Goal: Task Accomplishment & Management: Use online tool/utility

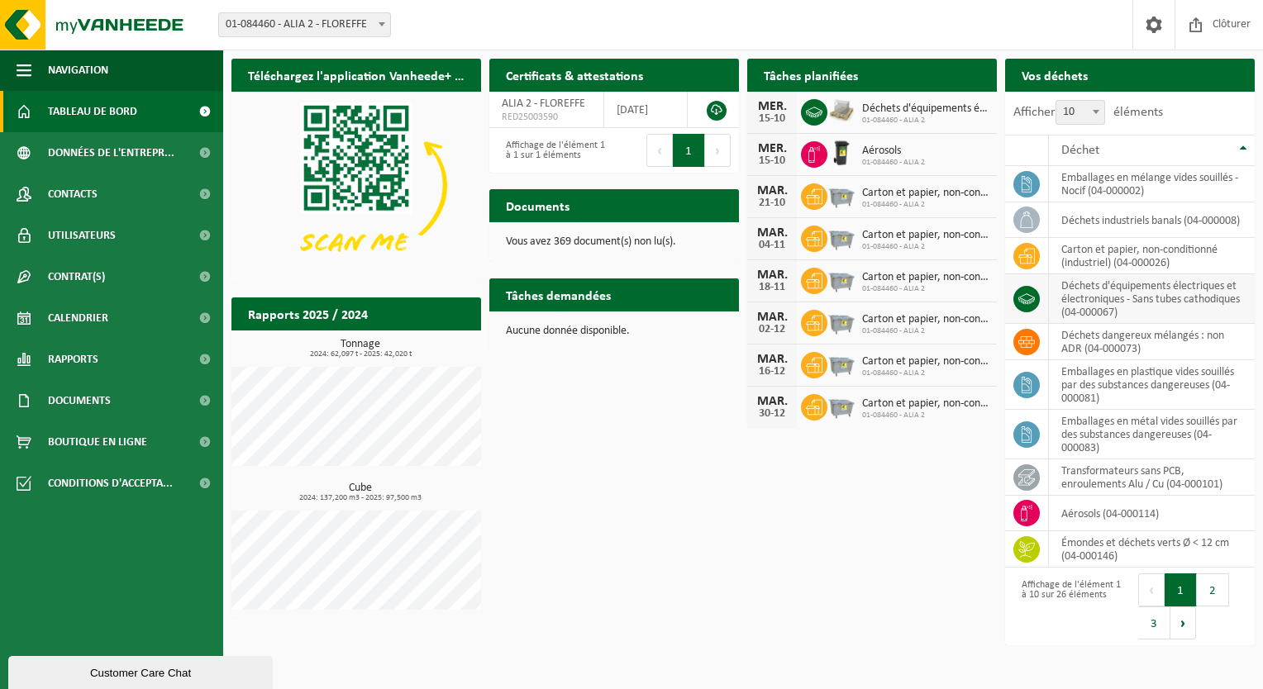
click at [1130, 301] on td "déchets d'équipements électriques et électroniques - Sans tubes cathodiques (04…" at bounding box center [1152, 299] width 206 height 50
click at [1223, 300] on td "déchets d'équipements électriques et électroniques - Sans tubes cathodiques (04…" at bounding box center [1152, 299] width 206 height 50
click at [883, 116] on span "01-084460 - ALIA 2" at bounding box center [925, 121] width 126 height 10
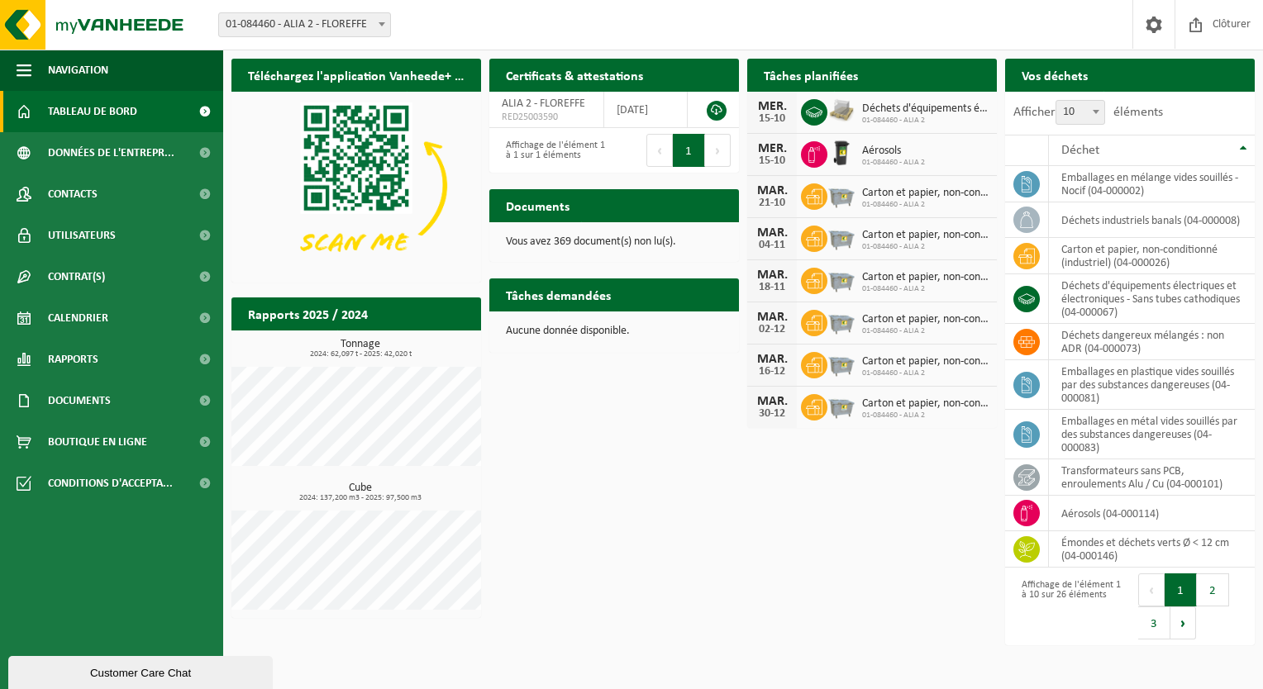
click at [883, 116] on span "01-084460 - ALIA 2" at bounding box center [925, 121] width 126 height 10
click at [883, 115] on div "Déchets d'équipements électriques et électroniques - sans tubes cathodiques 01-…" at bounding box center [921, 113] width 135 height 26
click at [637, 468] on div "Téléchargez l'application Vanheede+ maintenant! Cachez Certificats & attestatio…" at bounding box center [742, 351] width 1031 height 602
click at [26, 74] on span "button" at bounding box center [24, 70] width 15 height 41
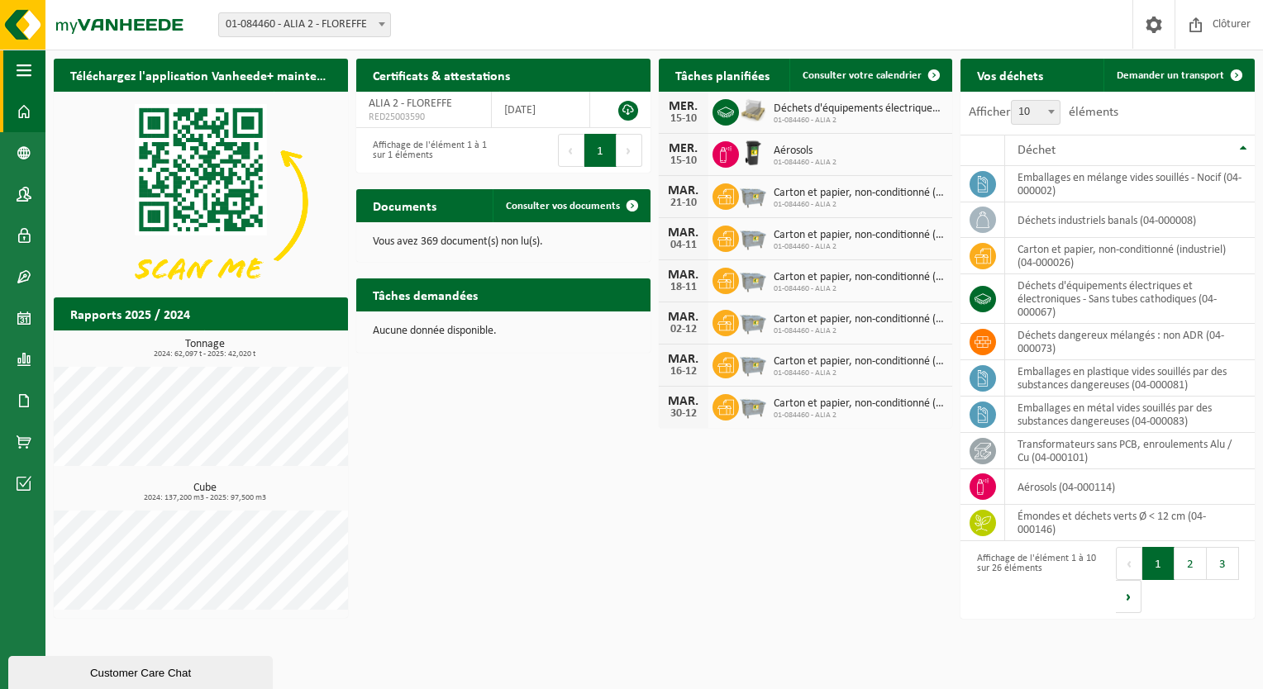
click at [26, 74] on span "button" at bounding box center [24, 70] width 15 height 41
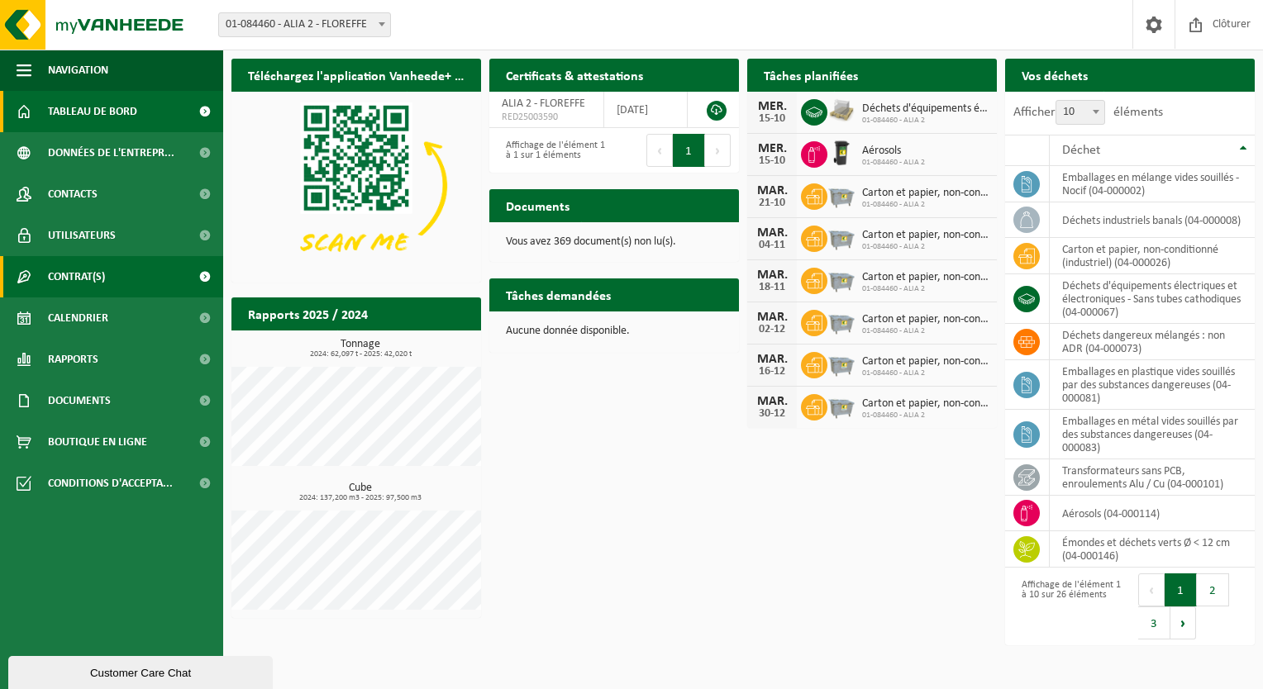
click at [121, 279] on link "Contrat(s)" at bounding box center [111, 276] width 223 height 41
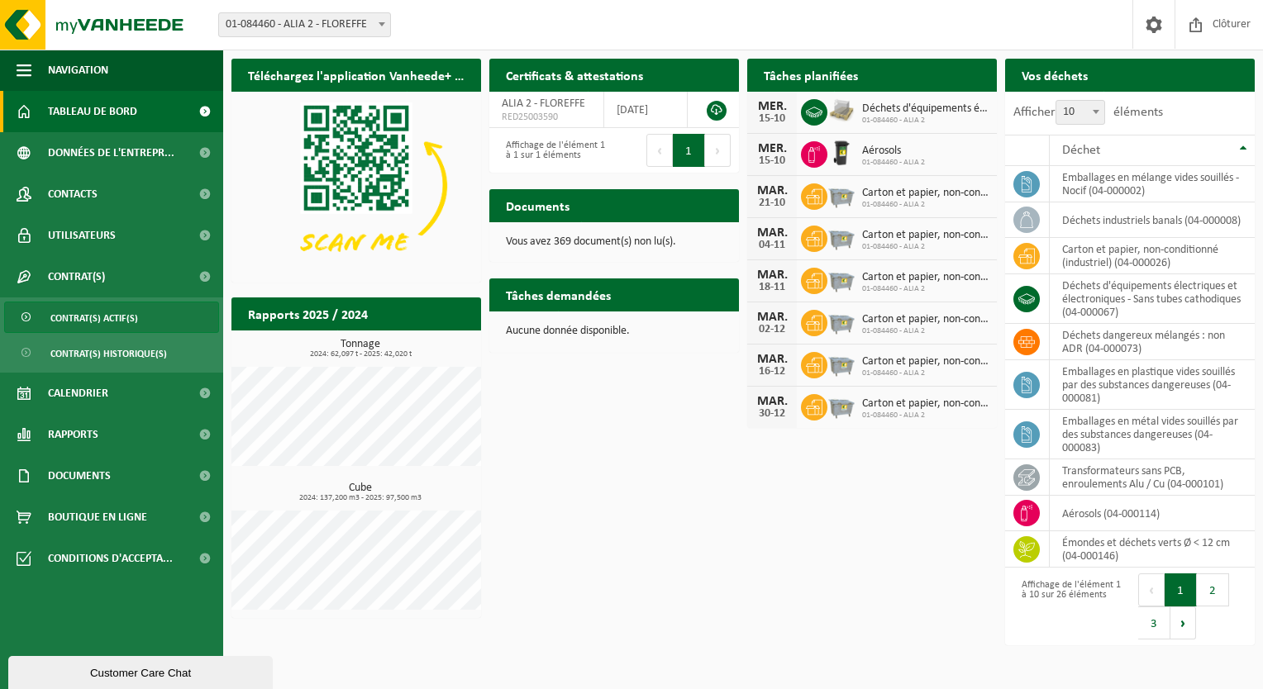
click at [116, 313] on span "Contrat(s) actif(s)" at bounding box center [94, 317] width 88 height 31
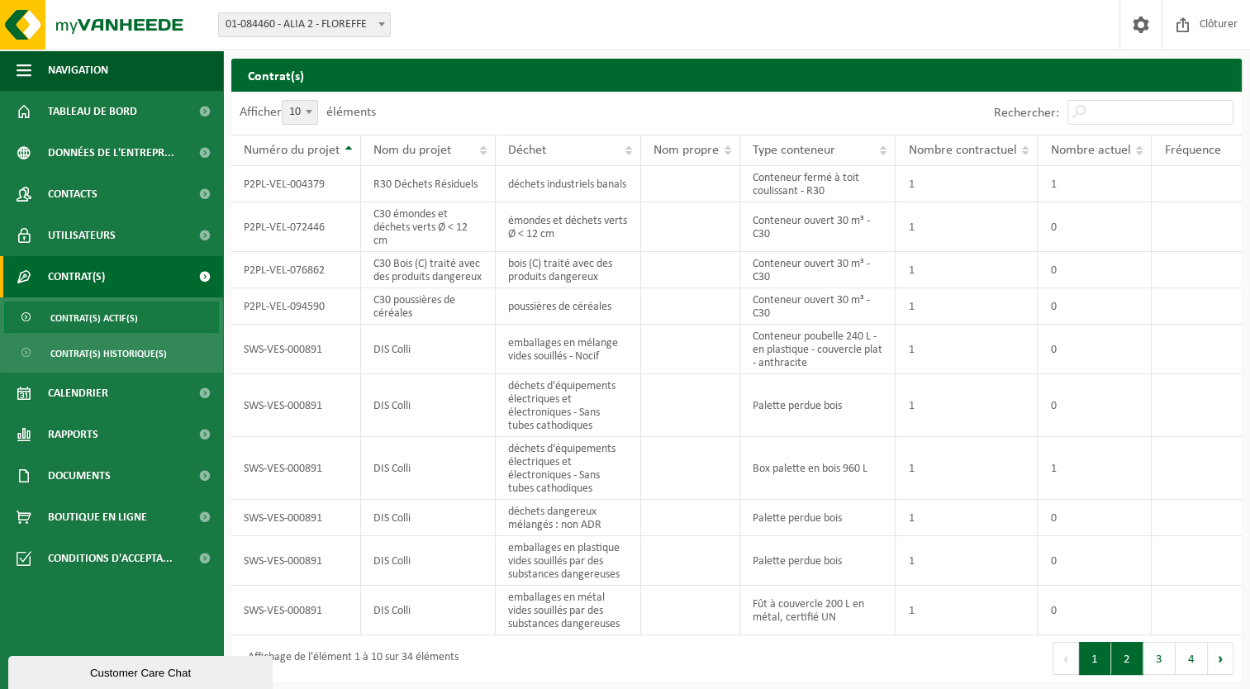
click at [1130, 675] on button "2" at bounding box center [1127, 658] width 32 height 33
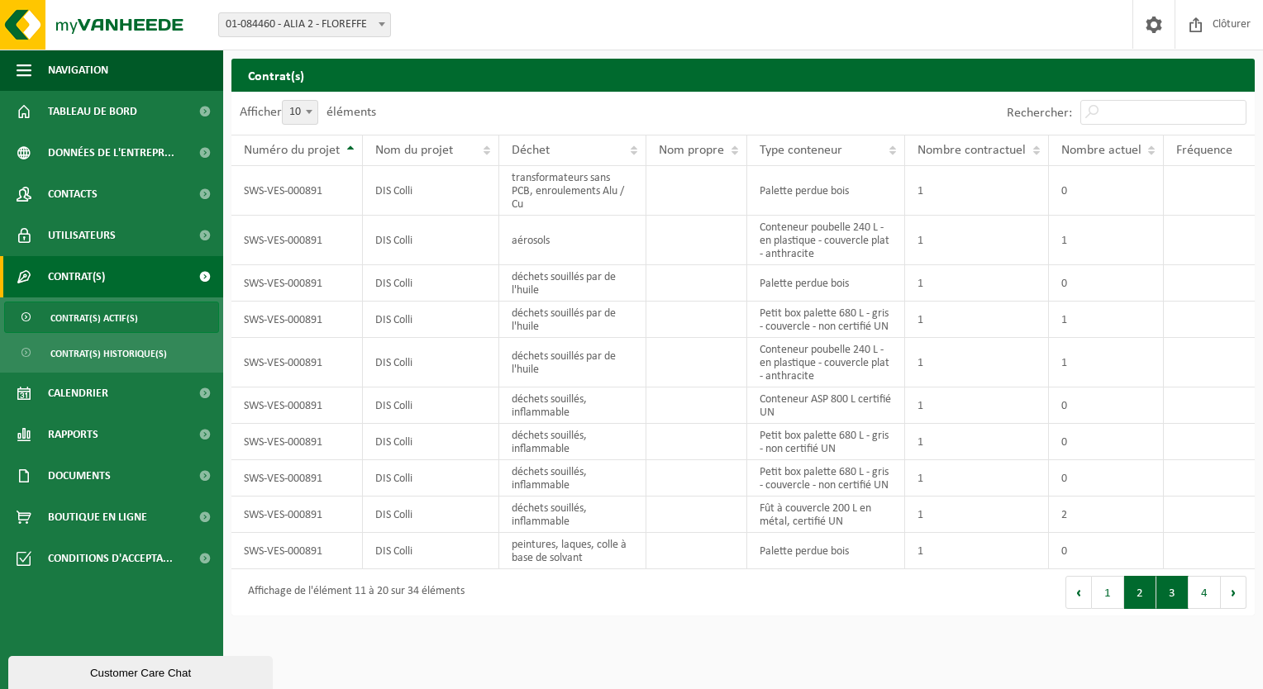
click at [1171, 600] on button "3" at bounding box center [1172, 592] width 32 height 33
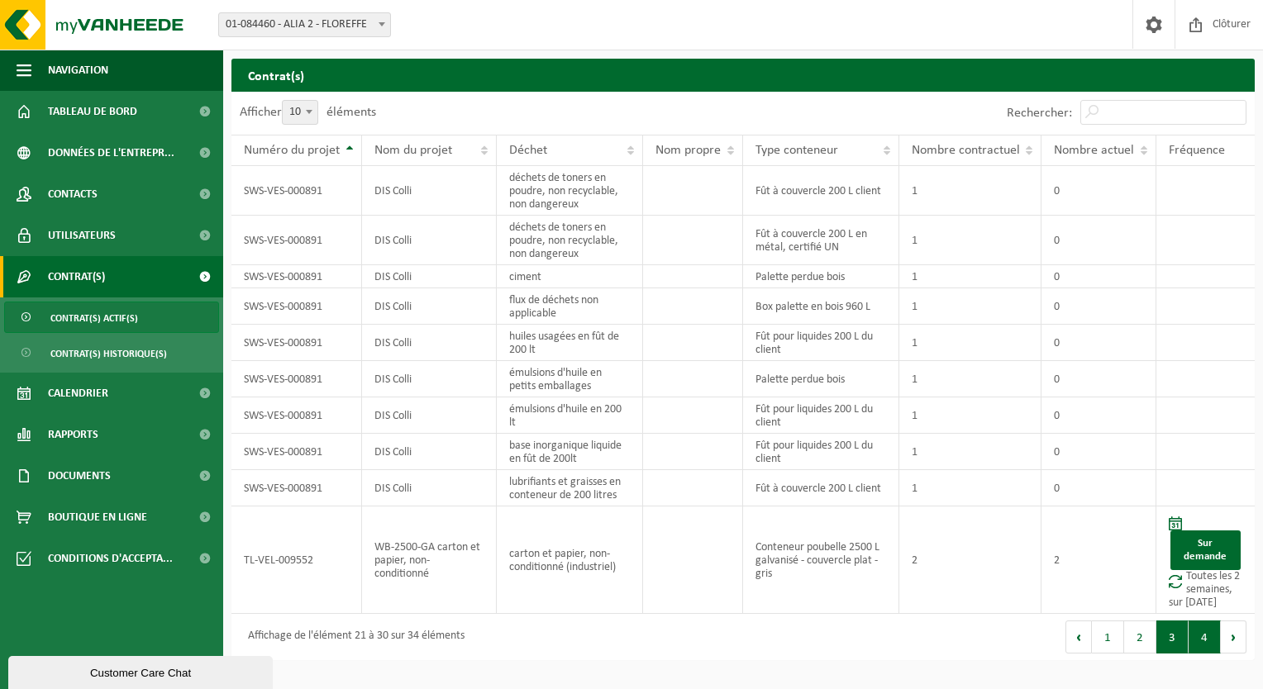
click at [1210, 642] on button "4" at bounding box center [1204, 637] width 32 height 33
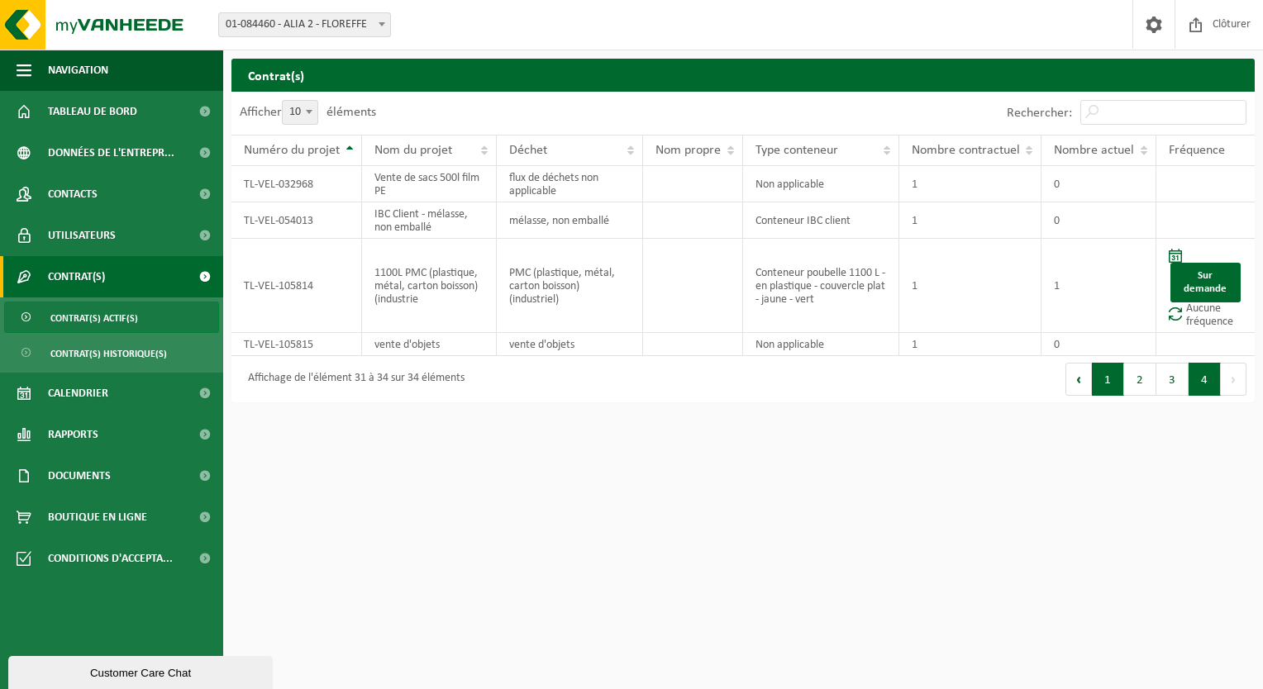
click at [1107, 382] on button "1" at bounding box center [1108, 379] width 32 height 33
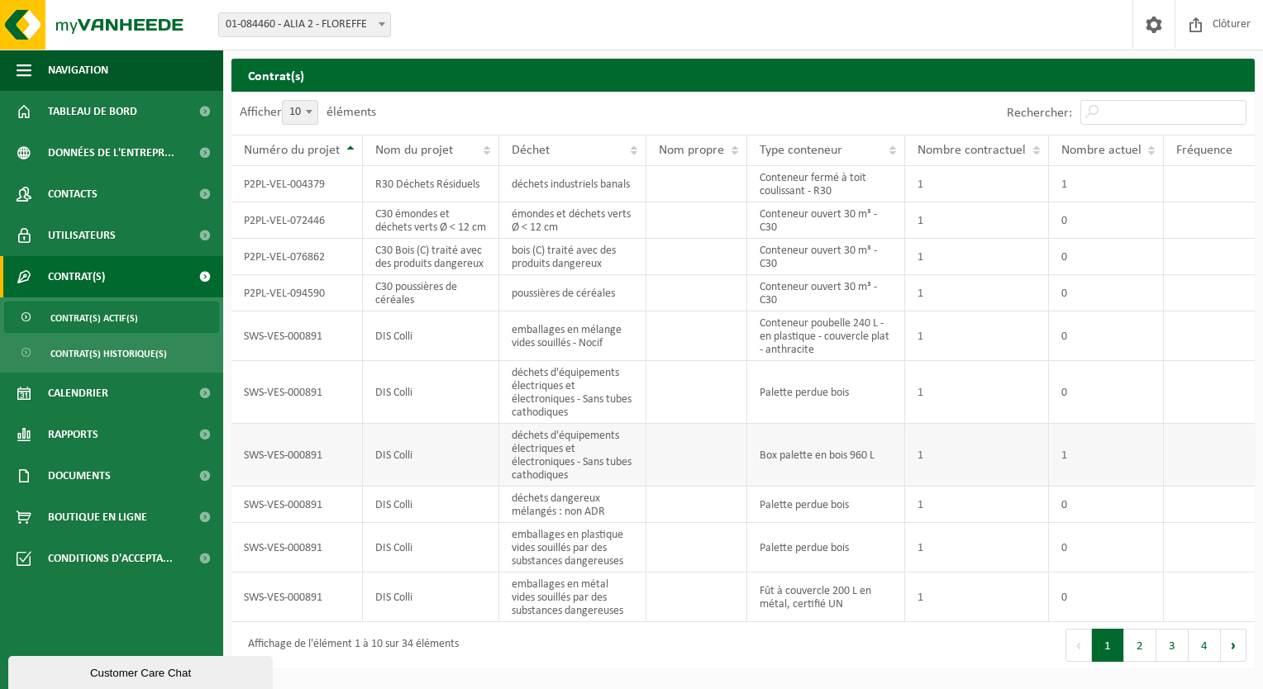
click at [568, 461] on td "déchets d'équipements électriques et électroniques - Sans tubes cathodiques" at bounding box center [572, 455] width 147 height 63
click at [206, 277] on span at bounding box center [204, 276] width 37 height 41
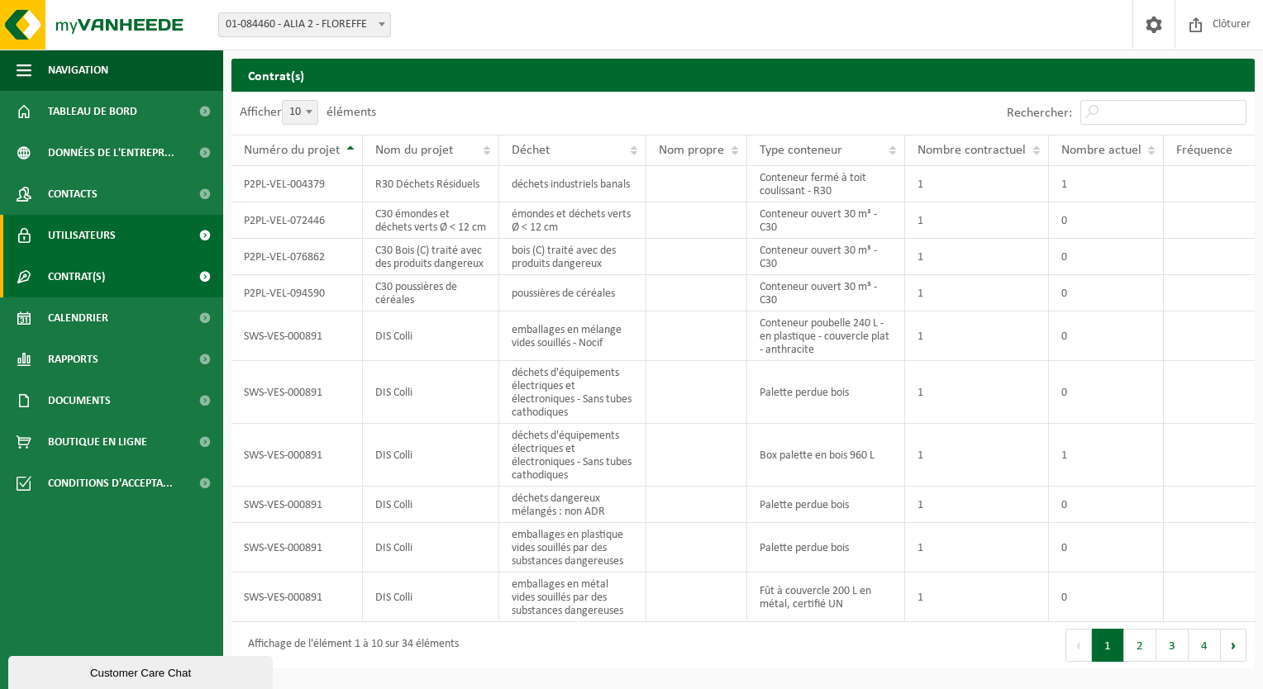
click at [210, 236] on span at bounding box center [204, 235] width 37 height 41
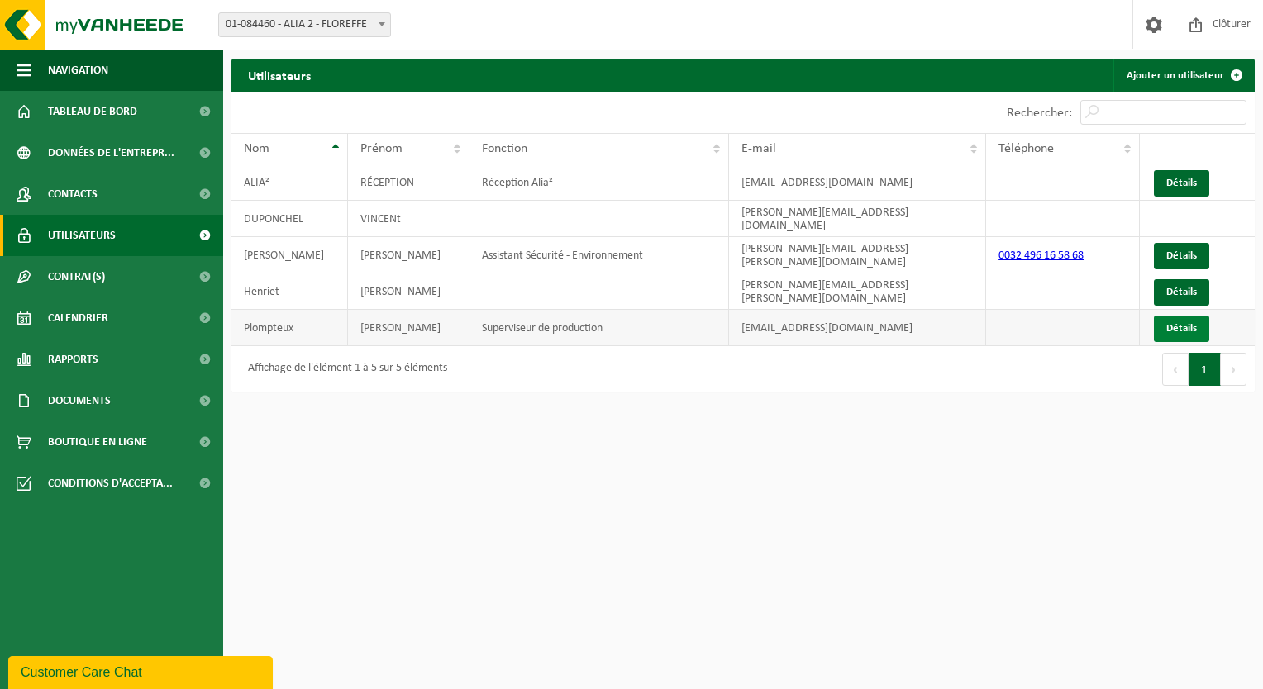
click at [1183, 316] on link "Détails" at bounding box center [1181, 329] width 55 height 26
click at [1182, 201] on td at bounding box center [1196, 219] width 115 height 36
click at [204, 192] on span at bounding box center [204, 194] width 37 height 41
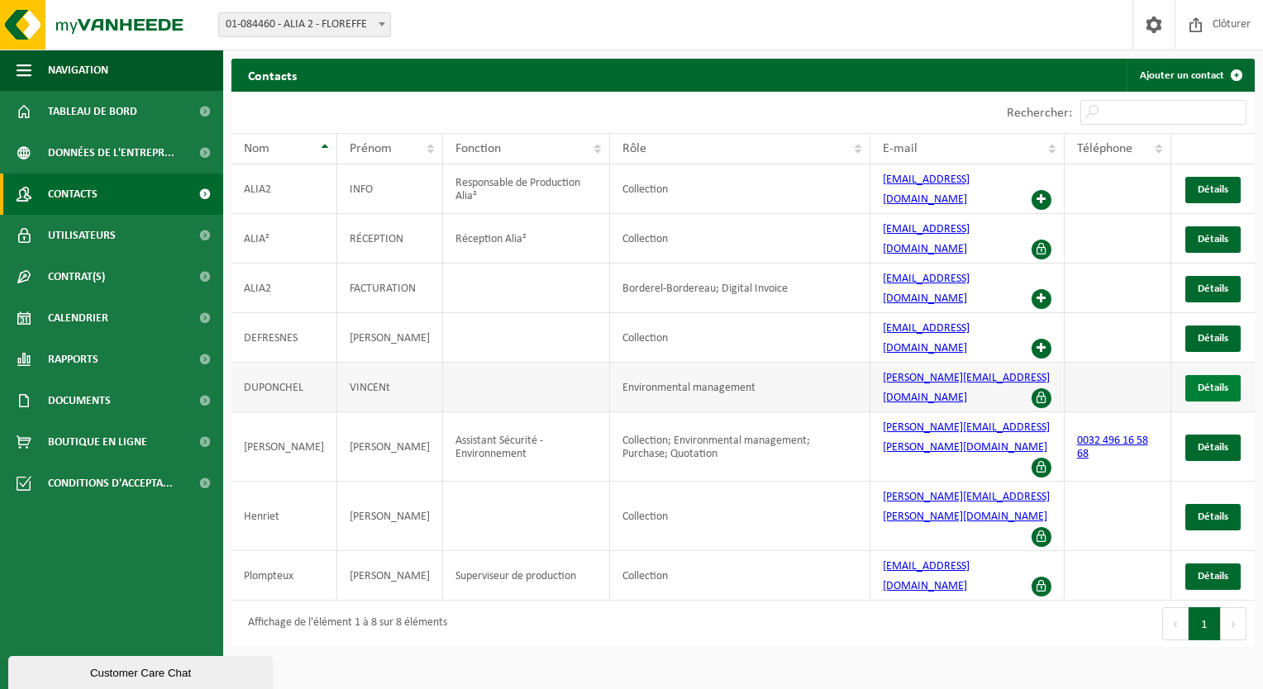
click at [1216, 383] on span "Détails" at bounding box center [1212, 388] width 31 height 11
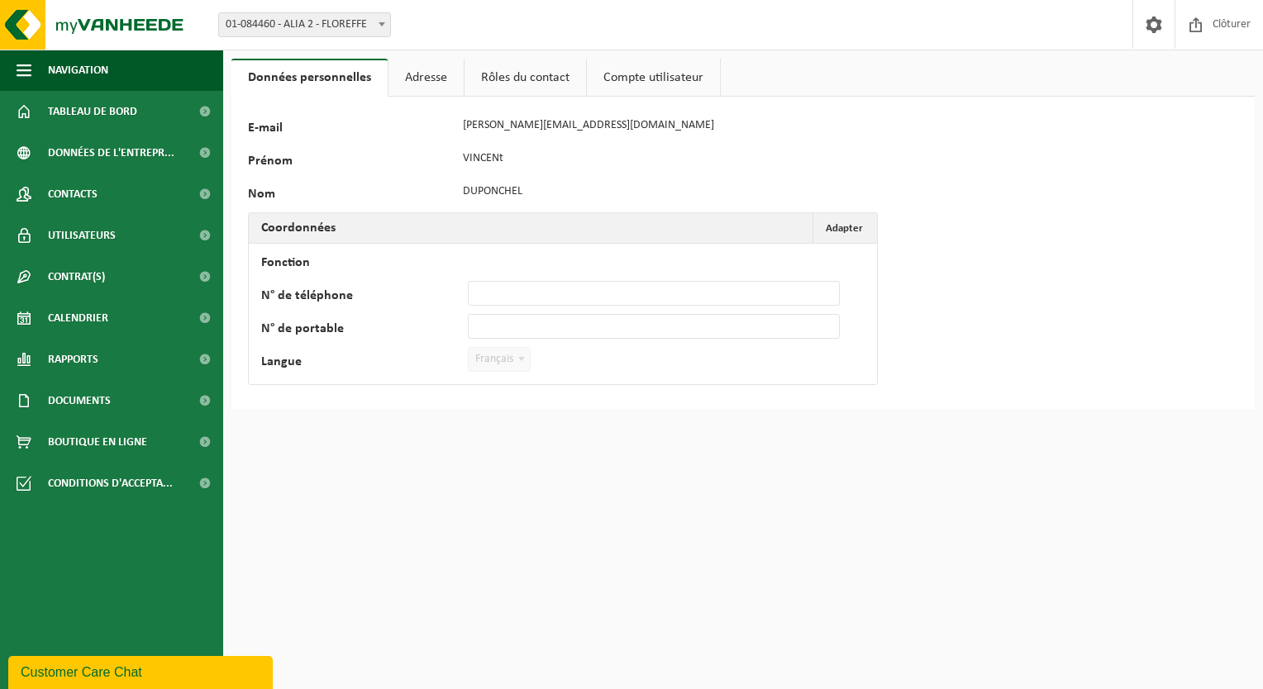
click at [424, 86] on link "Adresse" at bounding box center [425, 78] width 75 height 38
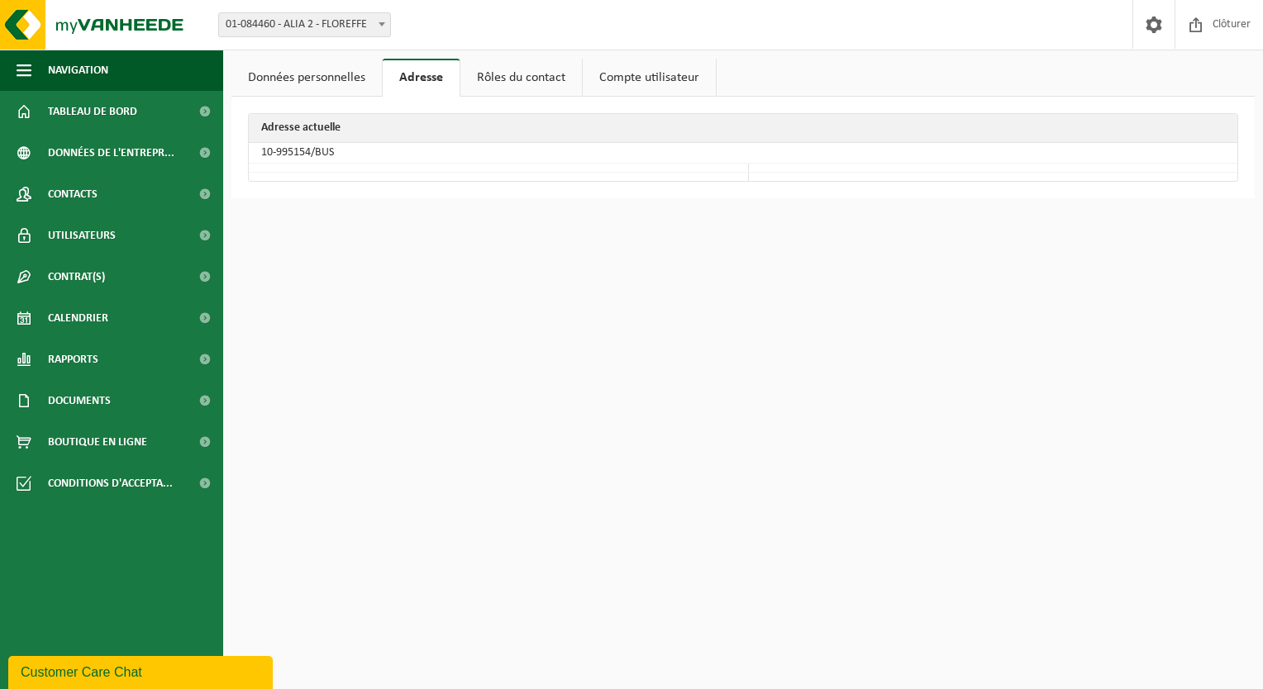
click at [492, 82] on link "Rôles du contact" at bounding box center [520, 78] width 121 height 38
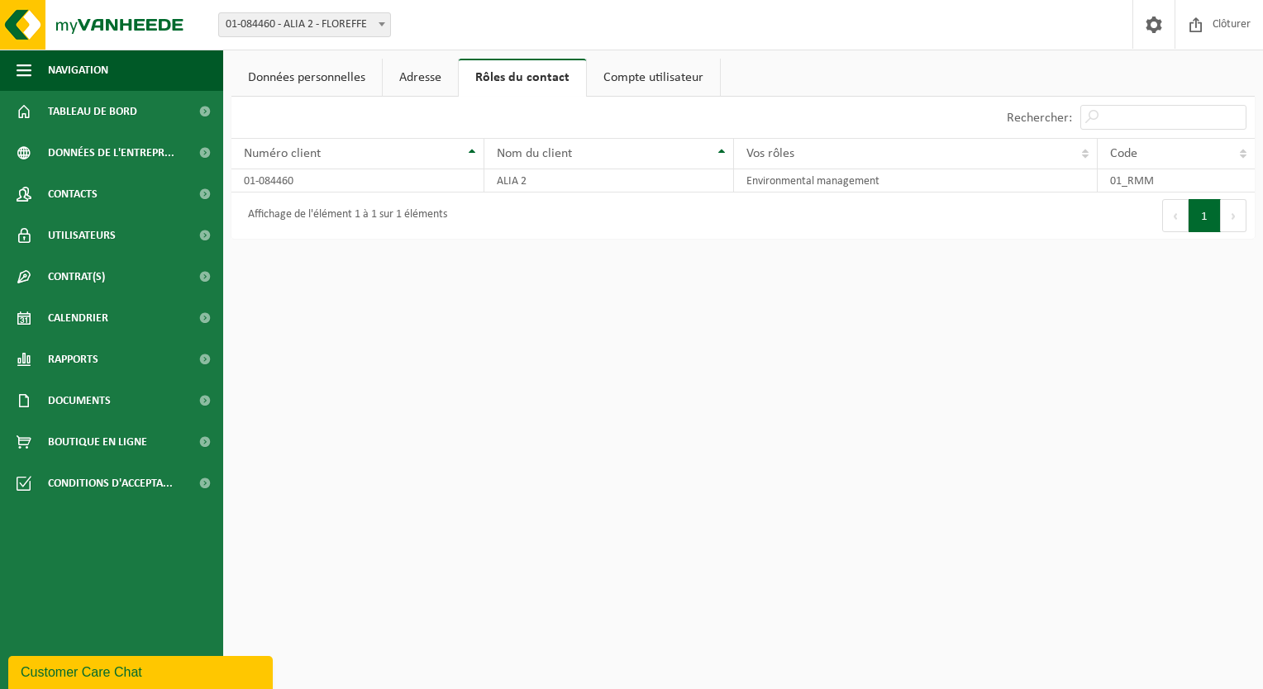
click at [638, 72] on link "Compte utilisateur" at bounding box center [653, 78] width 133 height 38
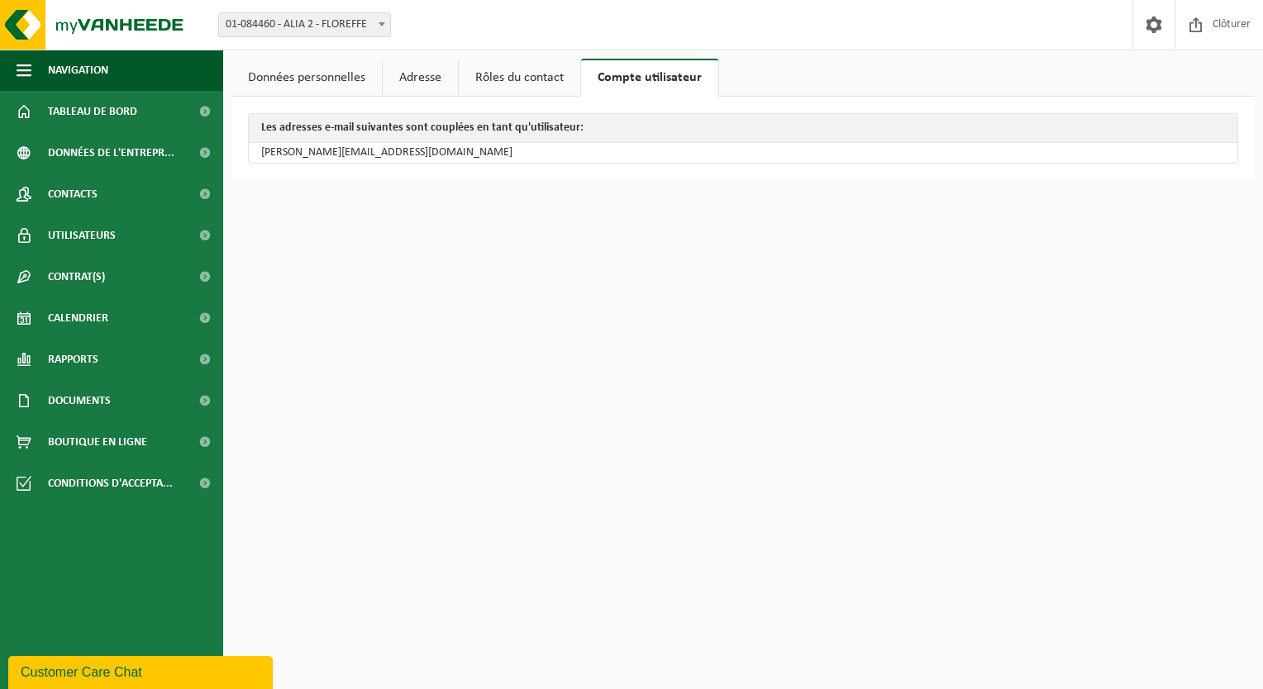
click at [321, 81] on link "Données personnelles" at bounding box center [306, 78] width 150 height 38
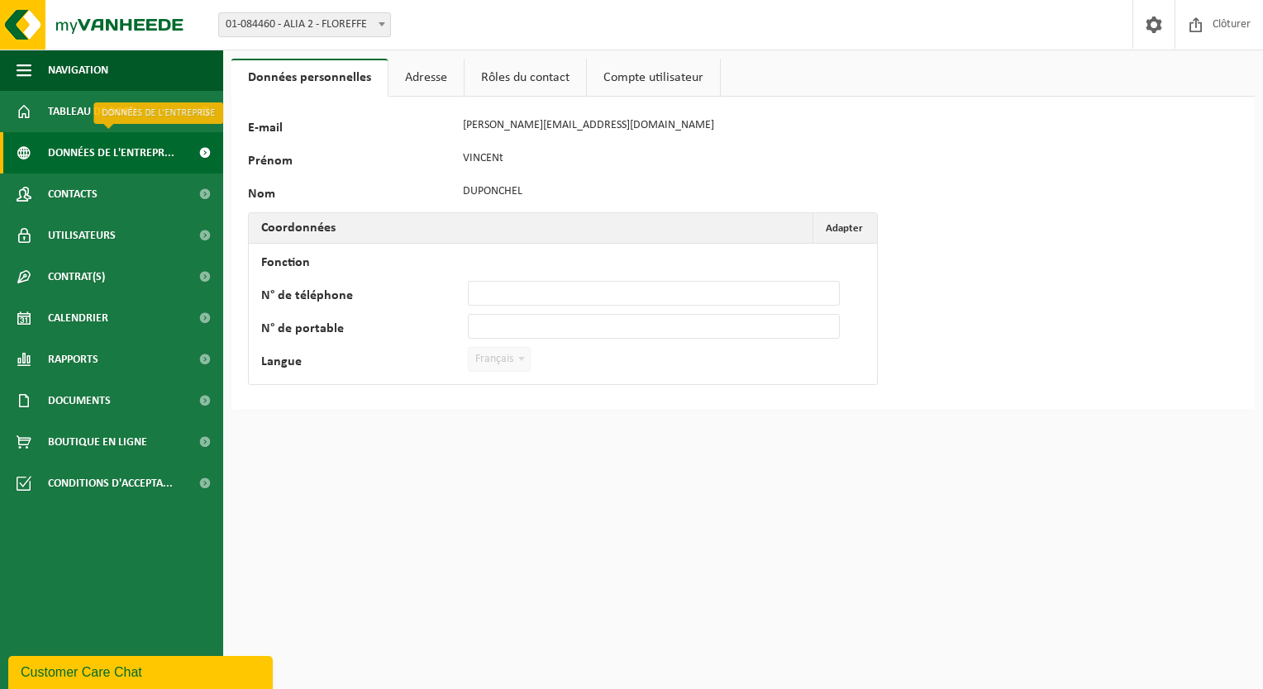
click at [148, 144] on span "Données de l'entrepr..." at bounding box center [111, 152] width 126 height 41
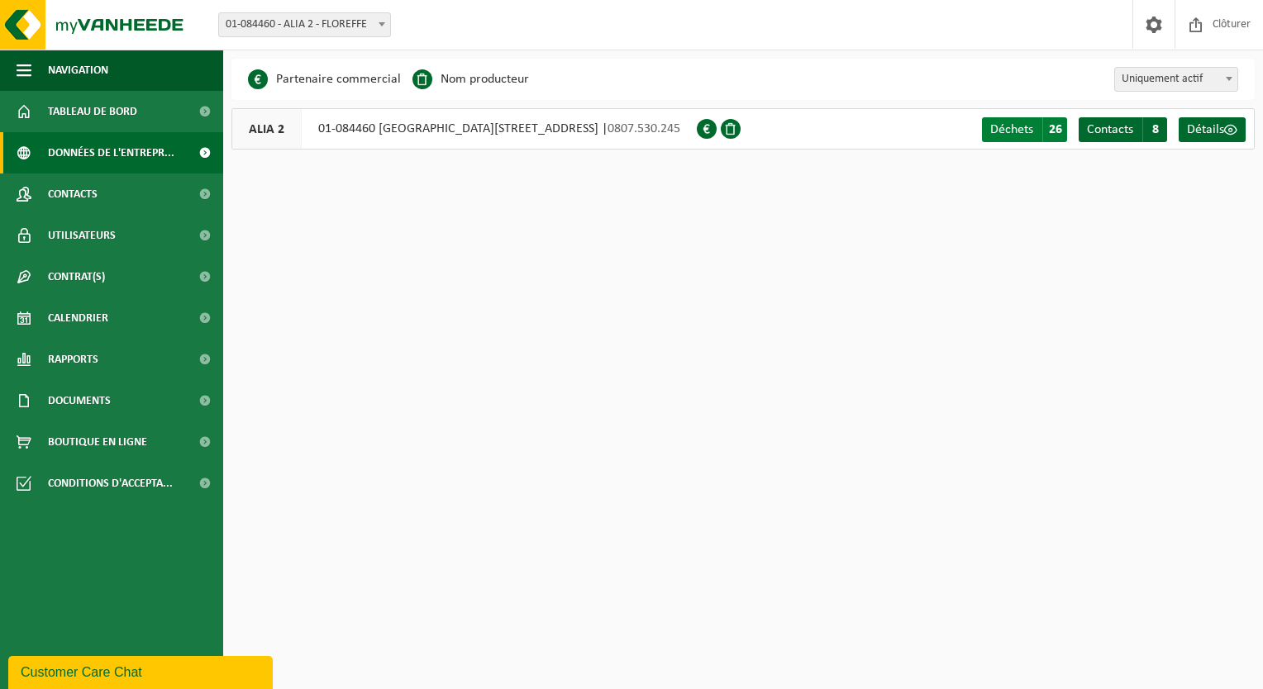
click at [1016, 131] on span "Déchets" at bounding box center [1011, 129] width 43 height 13
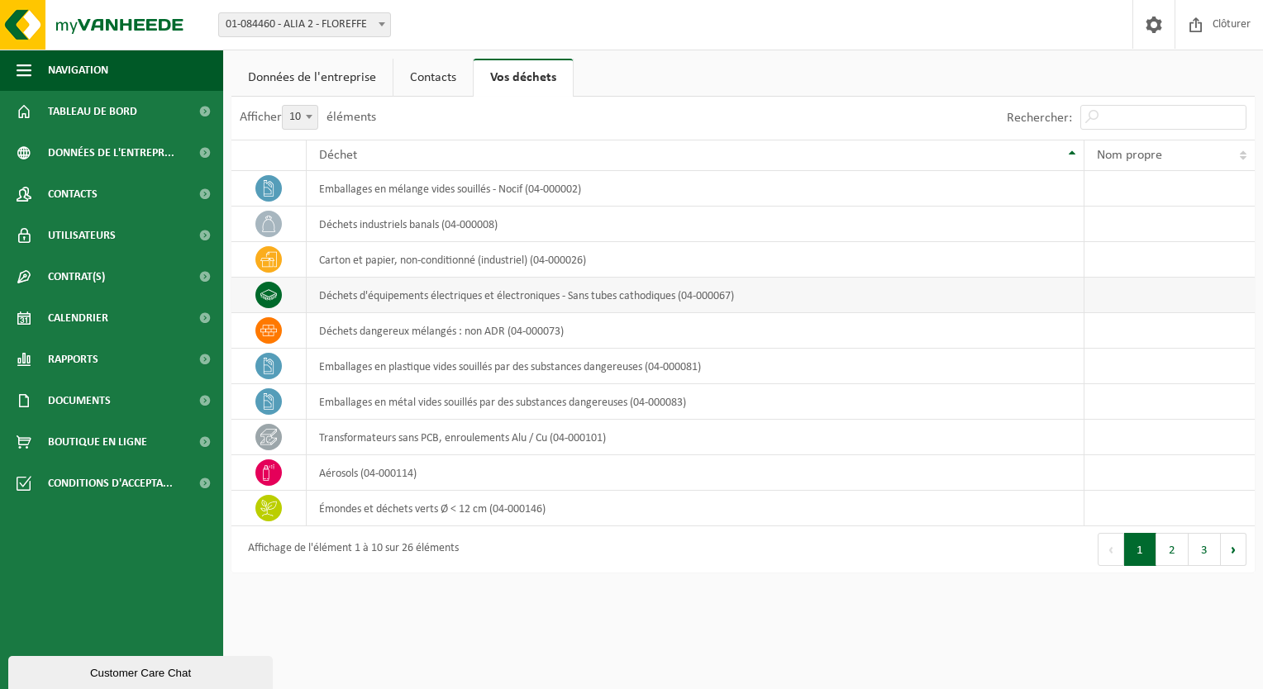
click at [608, 297] on td "déchets d'équipements électriques et électroniques - Sans tubes cathodiques (04…" at bounding box center [696, 296] width 778 height 36
click at [1167, 549] on button "2" at bounding box center [1172, 549] width 32 height 33
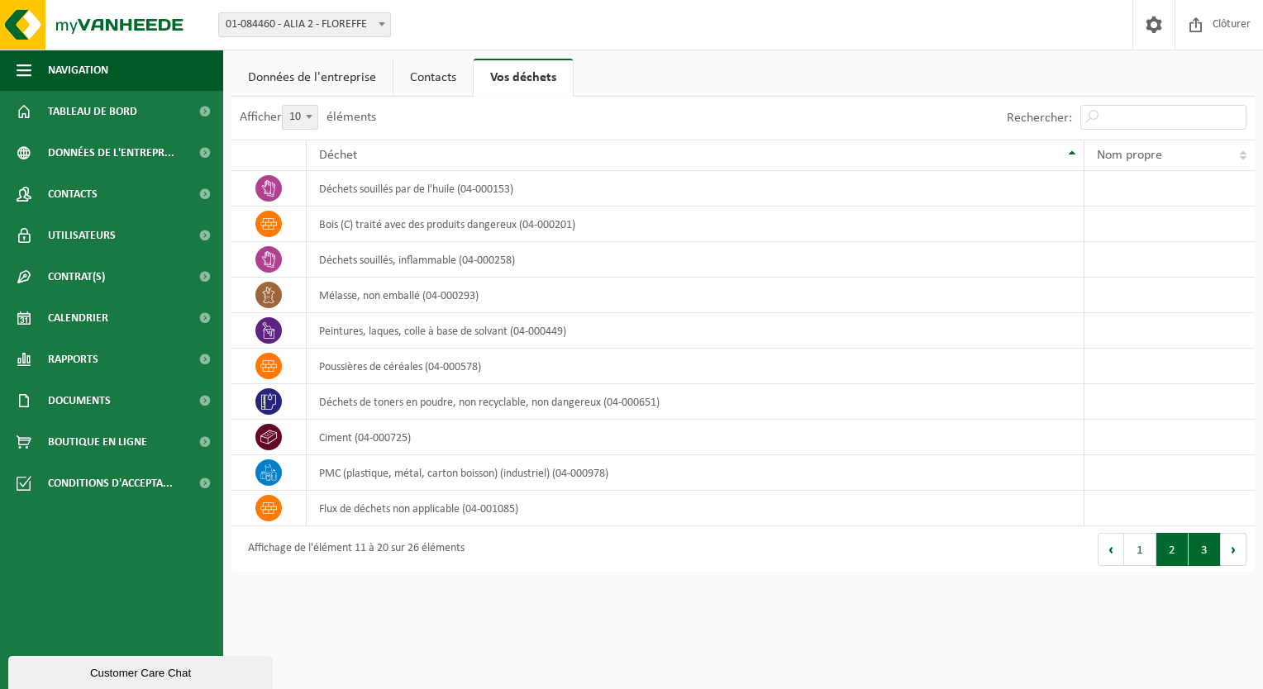
click at [1204, 548] on button "3" at bounding box center [1204, 549] width 32 height 33
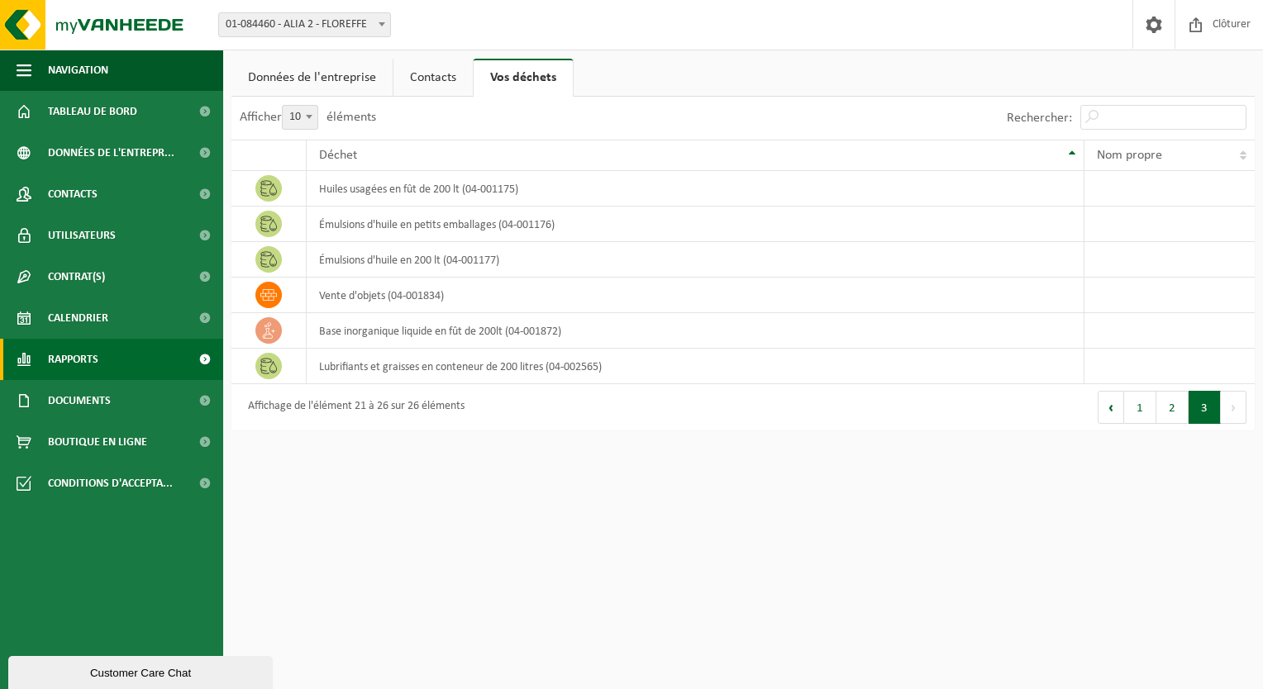
click at [86, 359] on span "Rapports" at bounding box center [73, 359] width 50 height 41
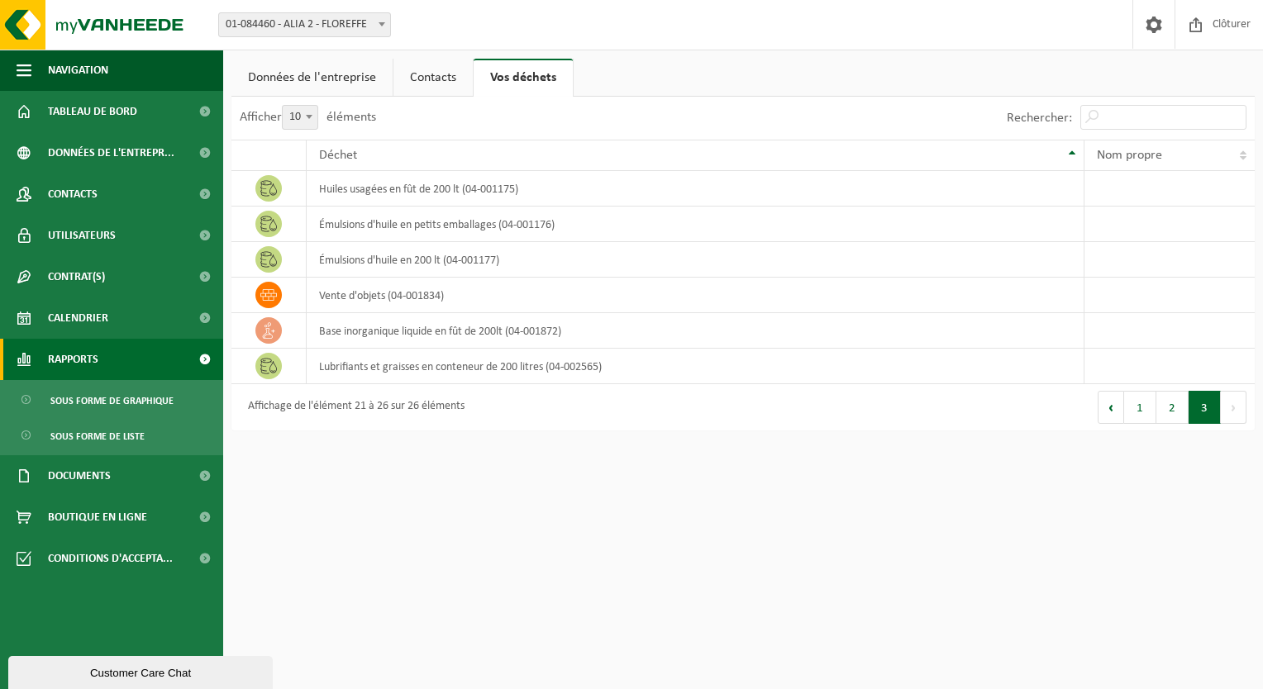
click at [86, 359] on span "Rapports" at bounding box center [73, 359] width 50 height 41
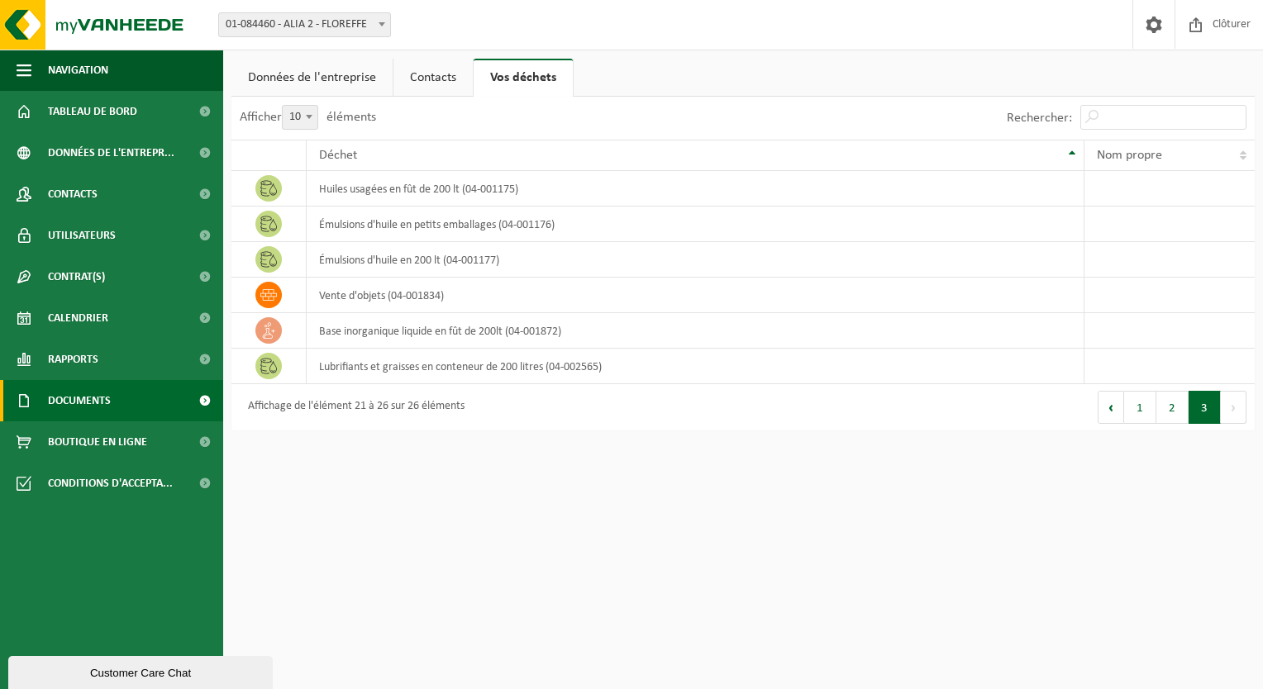
click at [89, 399] on span "Documents" at bounding box center [79, 400] width 63 height 41
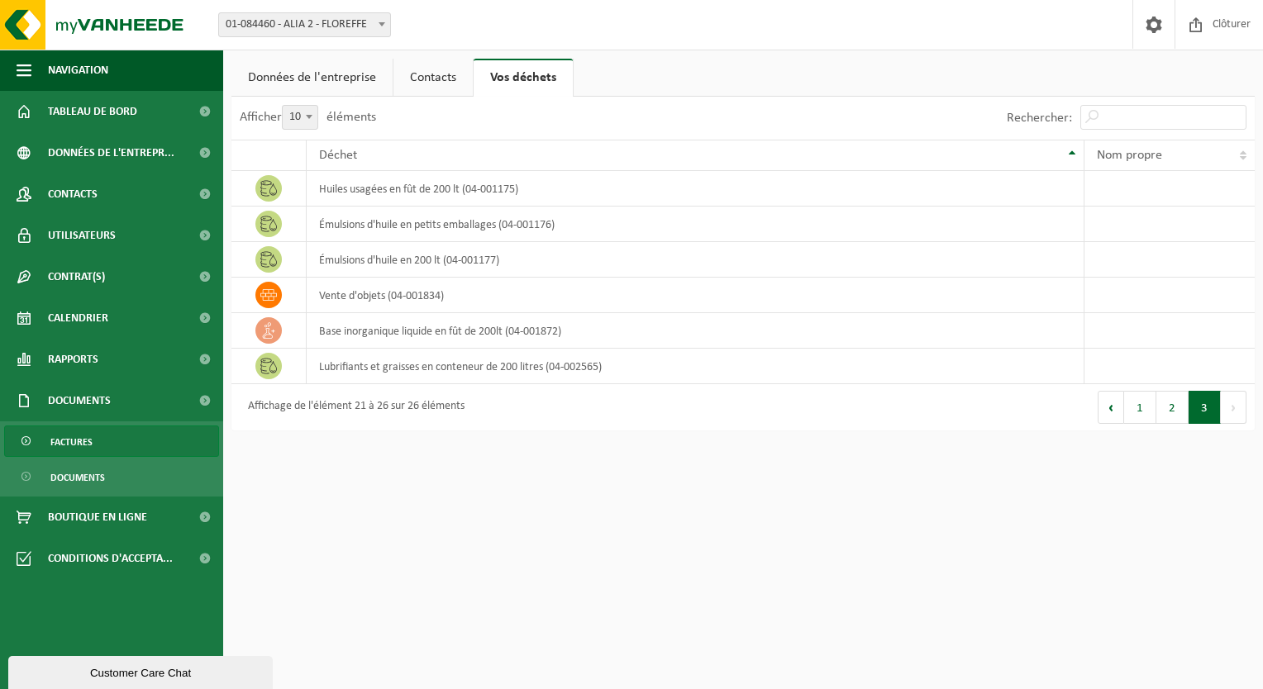
click at [68, 437] on span "Factures" at bounding box center [71, 441] width 42 height 31
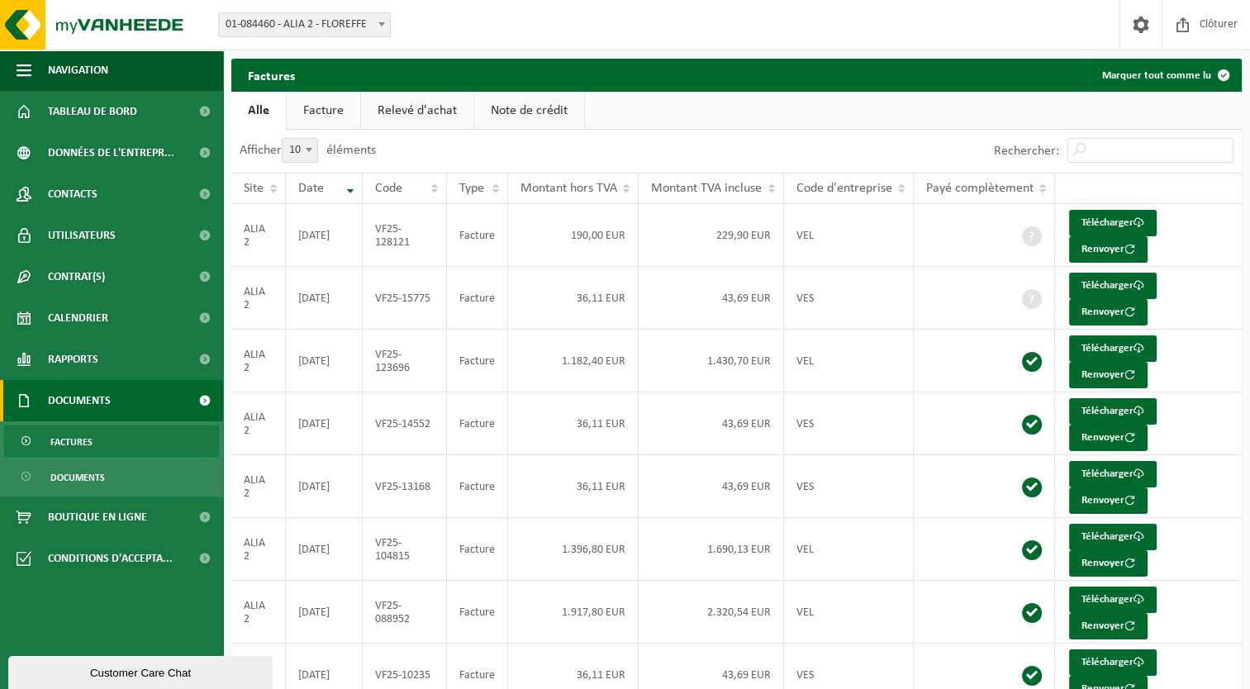
click at [121, 408] on link "Documents" at bounding box center [111, 400] width 223 height 41
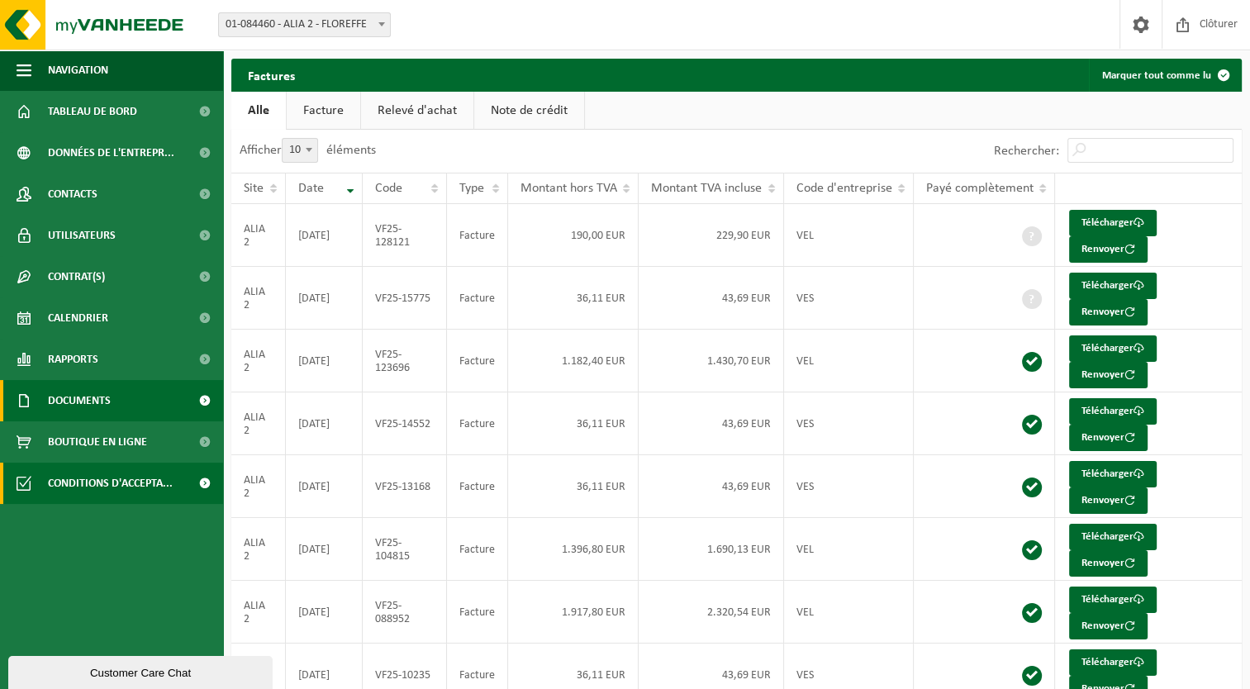
click at [120, 488] on span "Conditions d'accepta..." at bounding box center [110, 483] width 125 height 41
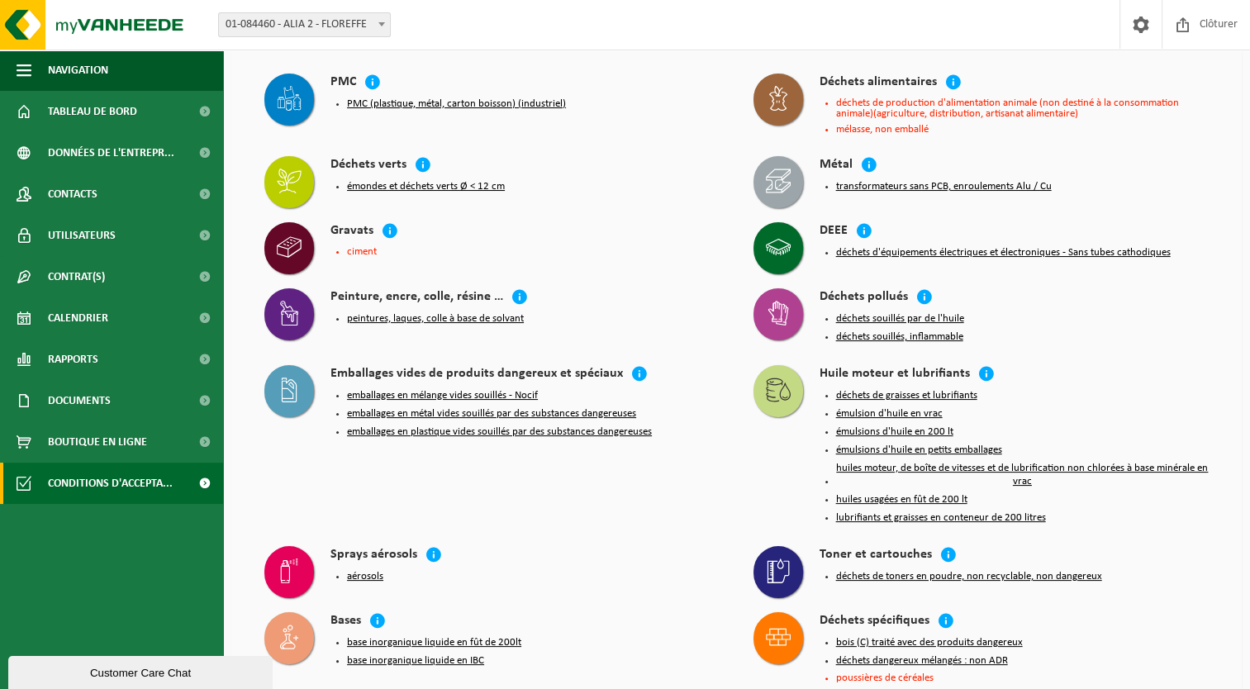
scroll to position [83, 0]
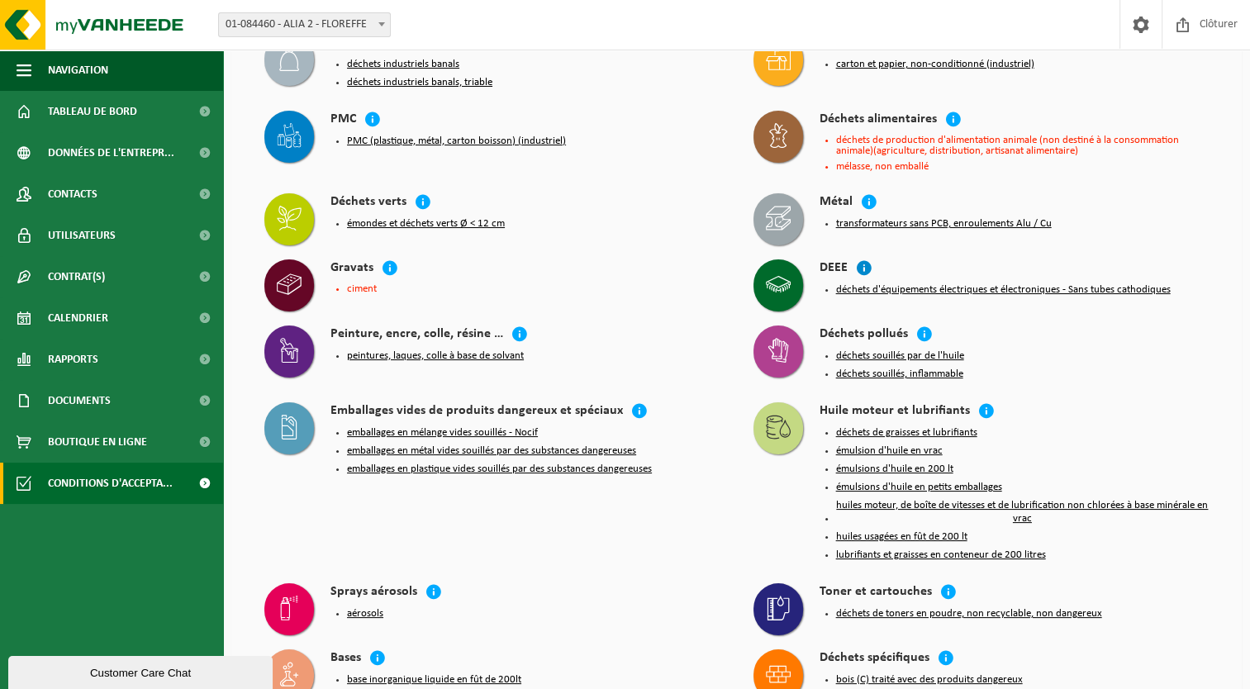
click at [865, 266] on icon at bounding box center [864, 267] width 17 height 17
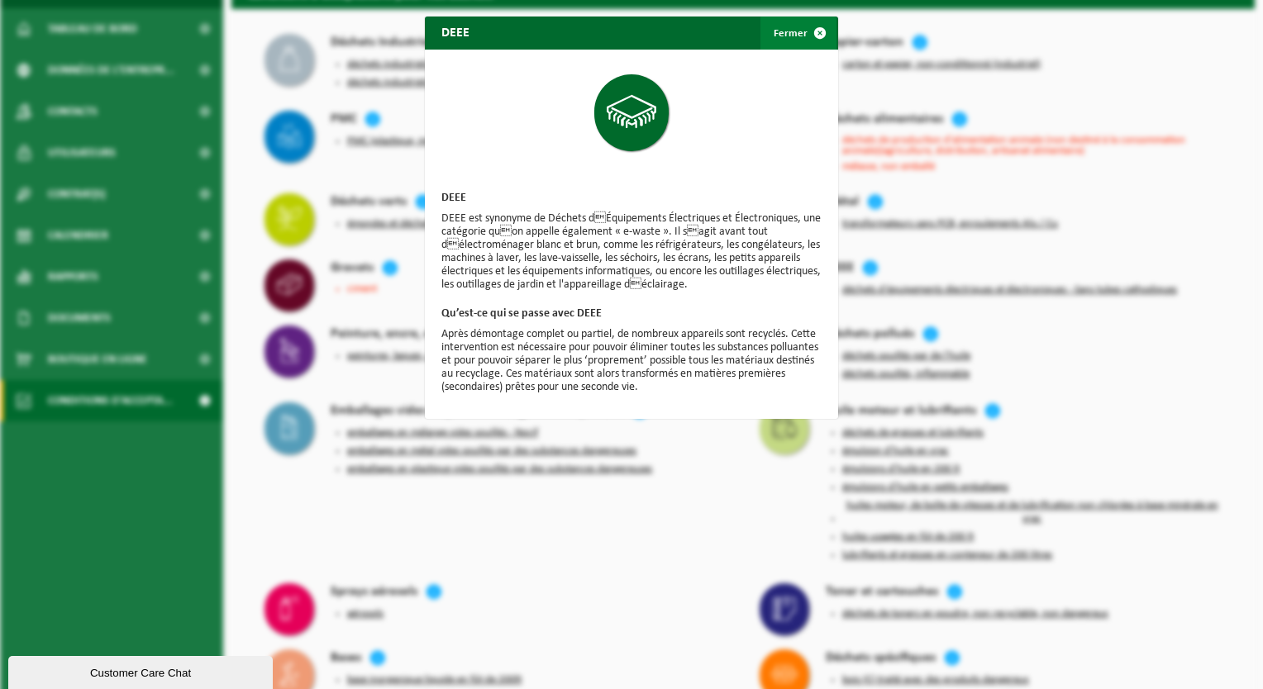
click at [816, 31] on span "button" at bounding box center [819, 33] width 33 height 33
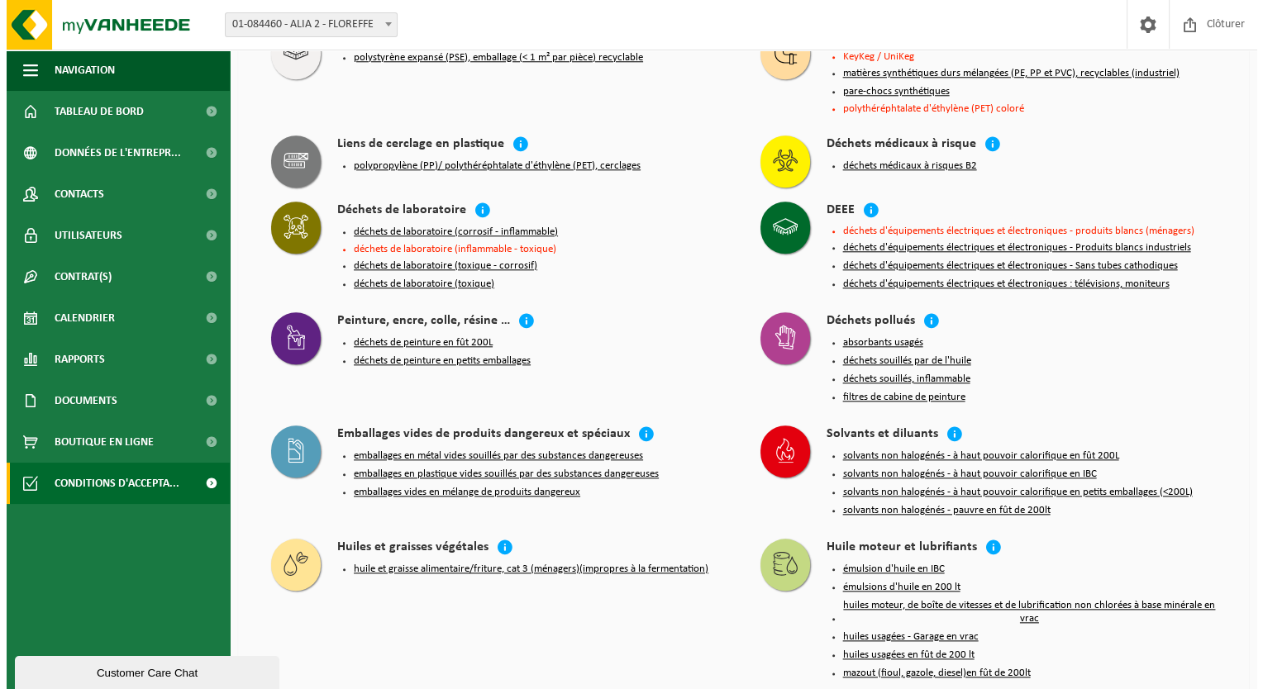
scroll to position [1653, 0]
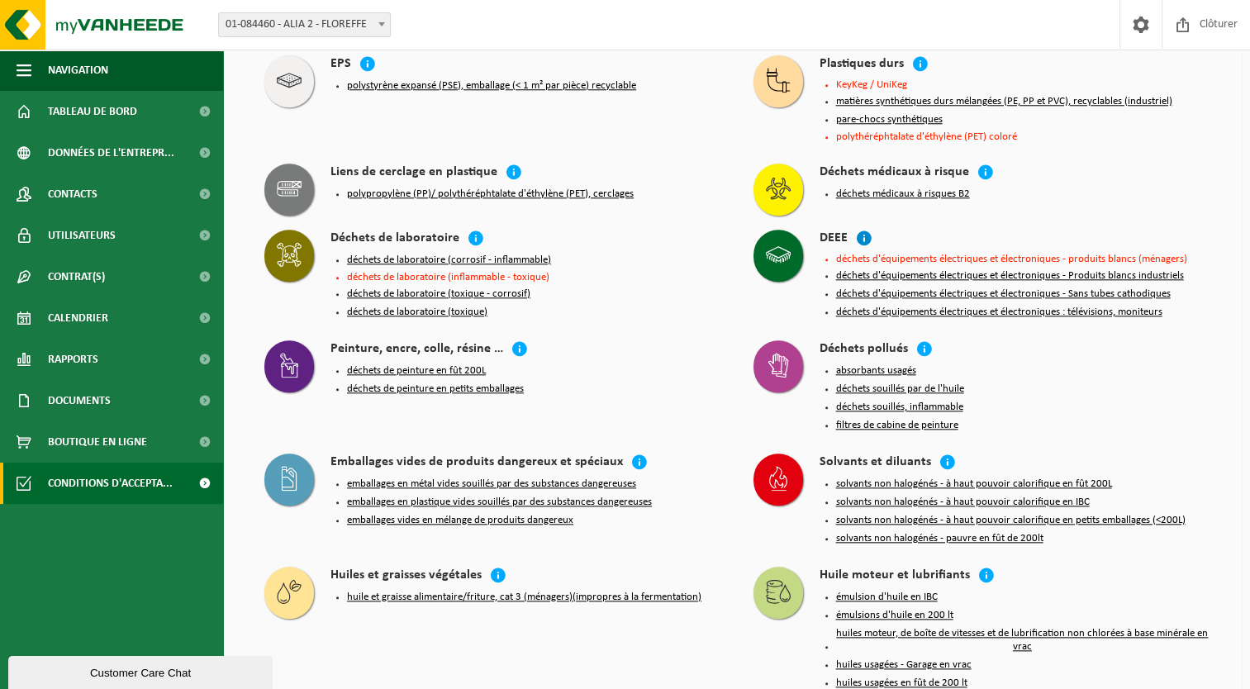
click at [865, 230] on icon at bounding box center [864, 238] width 17 height 17
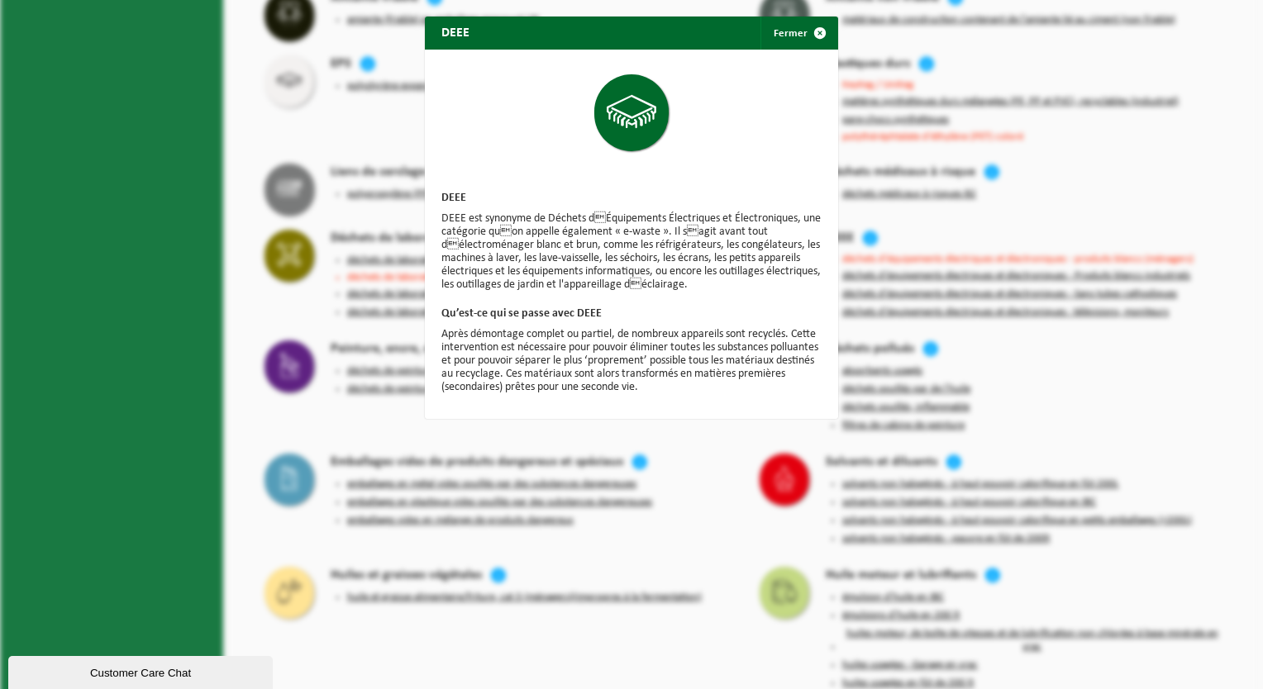
click at [1027, 345] on div "DEEE Fermer DEEE DEEE est synonyme de Déchets dÉquipements Électriques et Élec…" at bounding box center [631, 344] width 1263 height 689
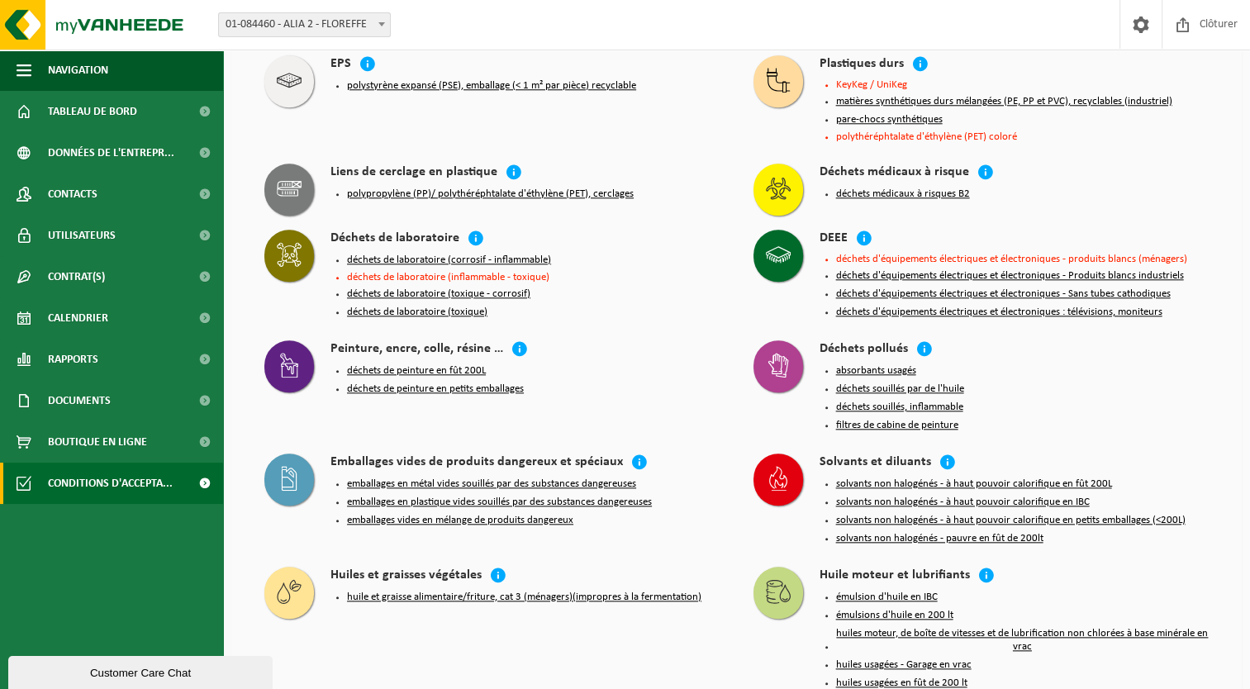
click at [974, 269] on button "déchets d'équipements électriques et électroniques - Produits blancs industriels" at bounding box center [1010, 275] width 348 height 13
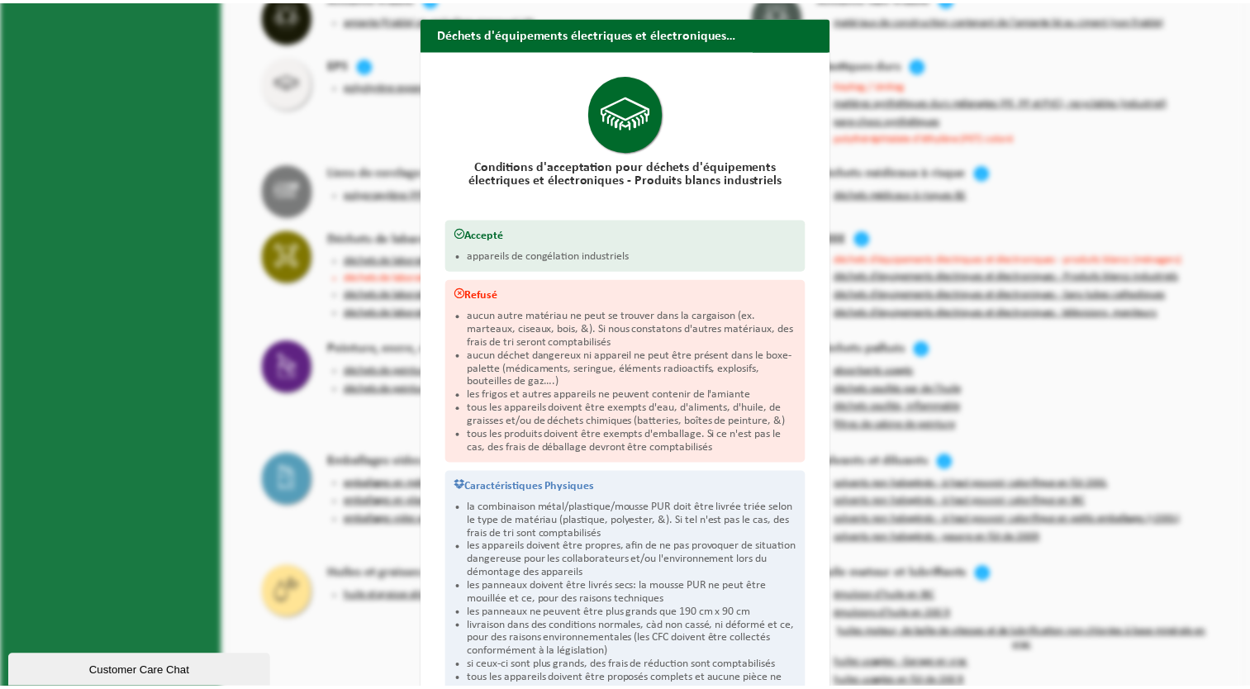
scroll to position [0, 0]
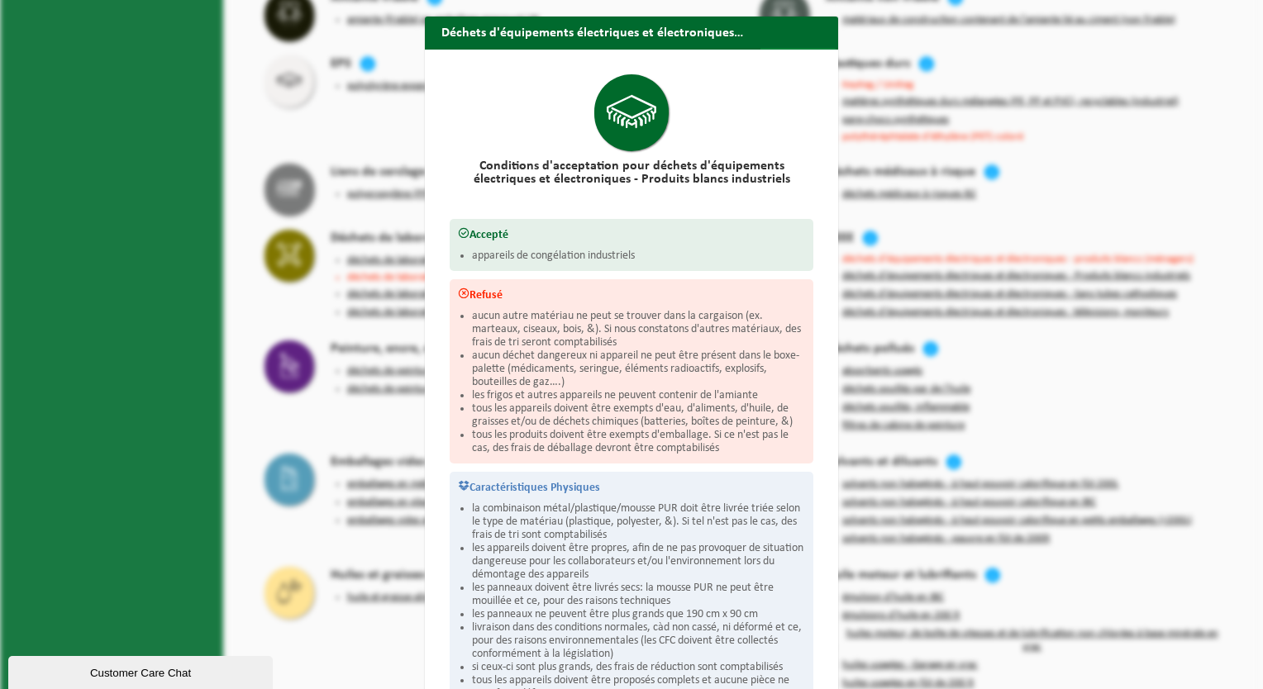
click at [811, 48] on span "button" at bounding box center [819, 64] width 33 height 33
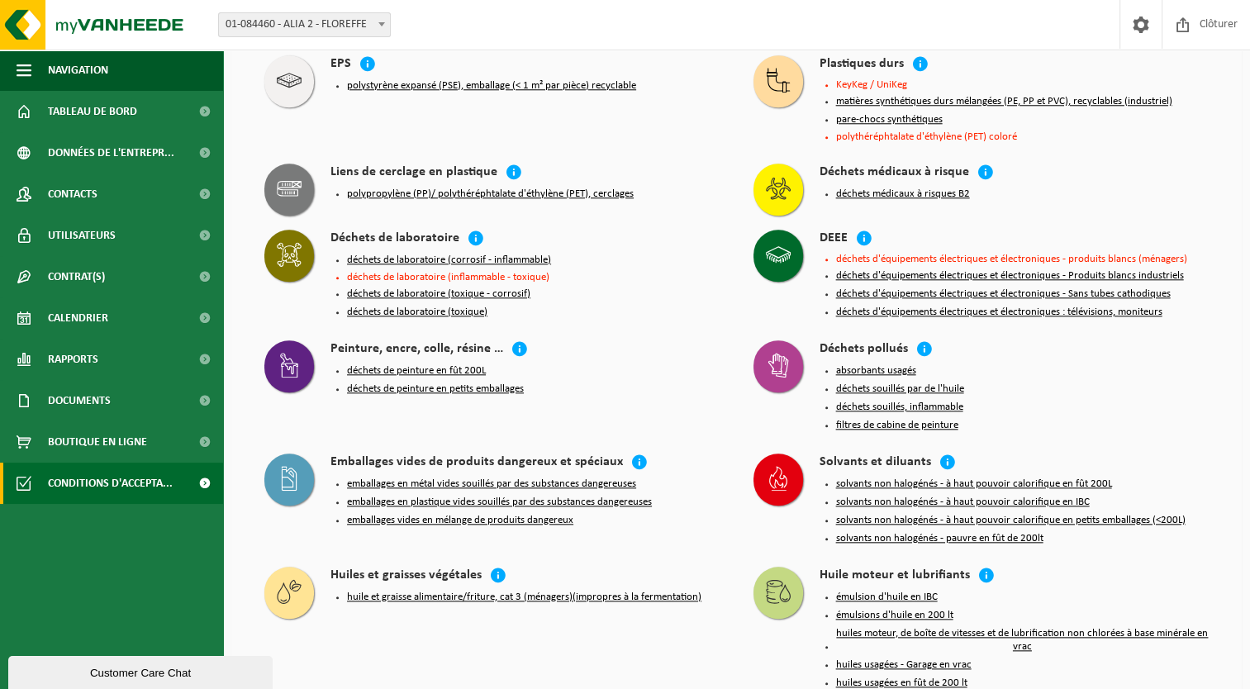
click at [929, 288] on button "déchets d'équipements électriques et électroniques - Sans tubes cathodiques" at bounding box center [1003, 294] width 335 height 13
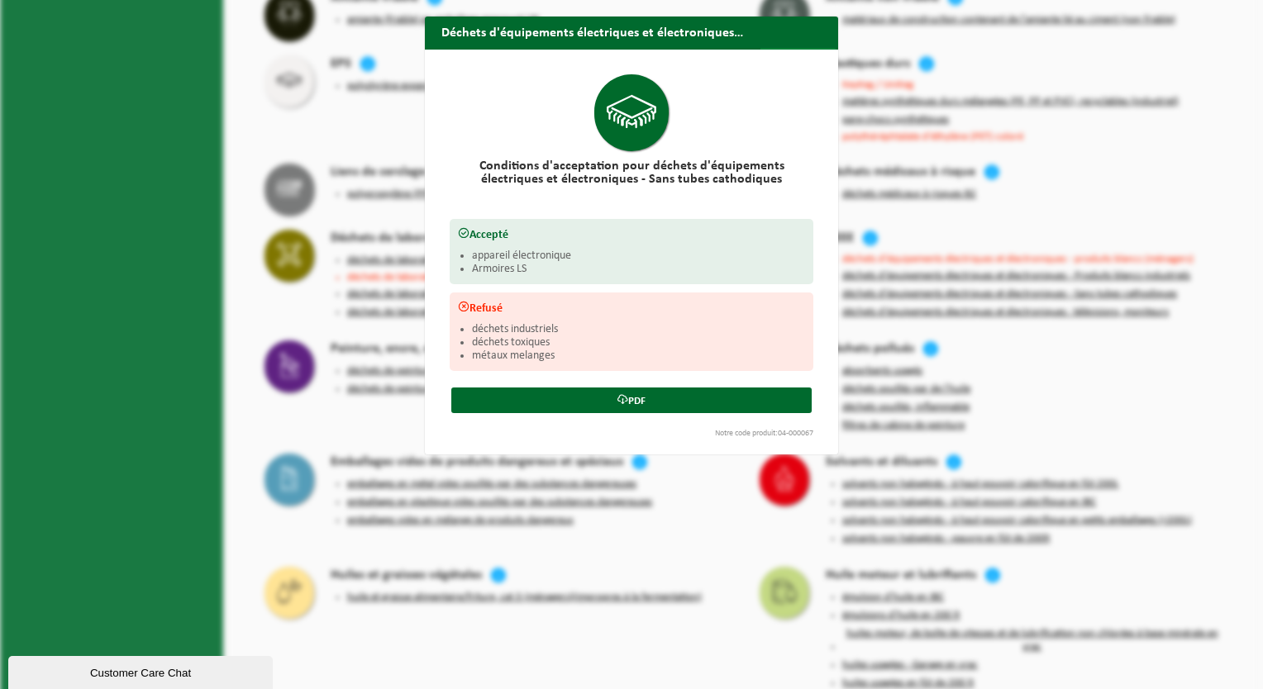
click at [808, 48] on span "button" at bounding box center [819, 64] width 33 height 33
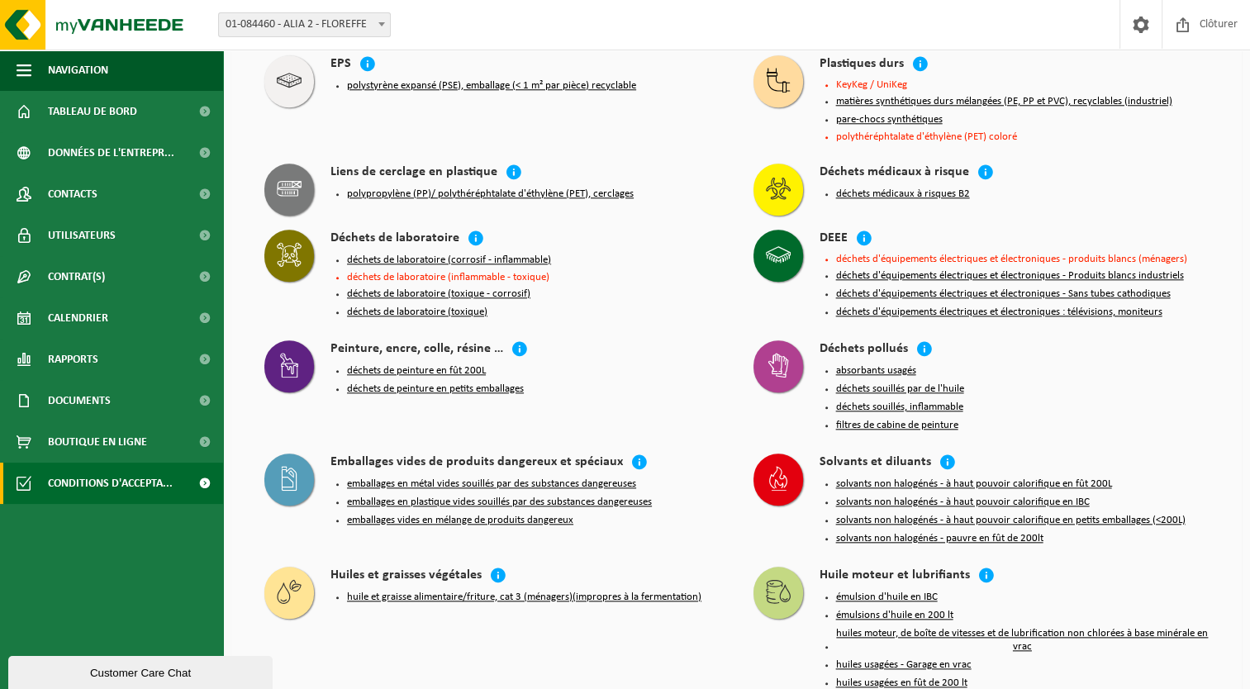
click at [1020, 306] on button "déchets d'équipements électriques et électroniques : télévisions, moniteurs" at bounding box center [999, 312] width 326 height 13
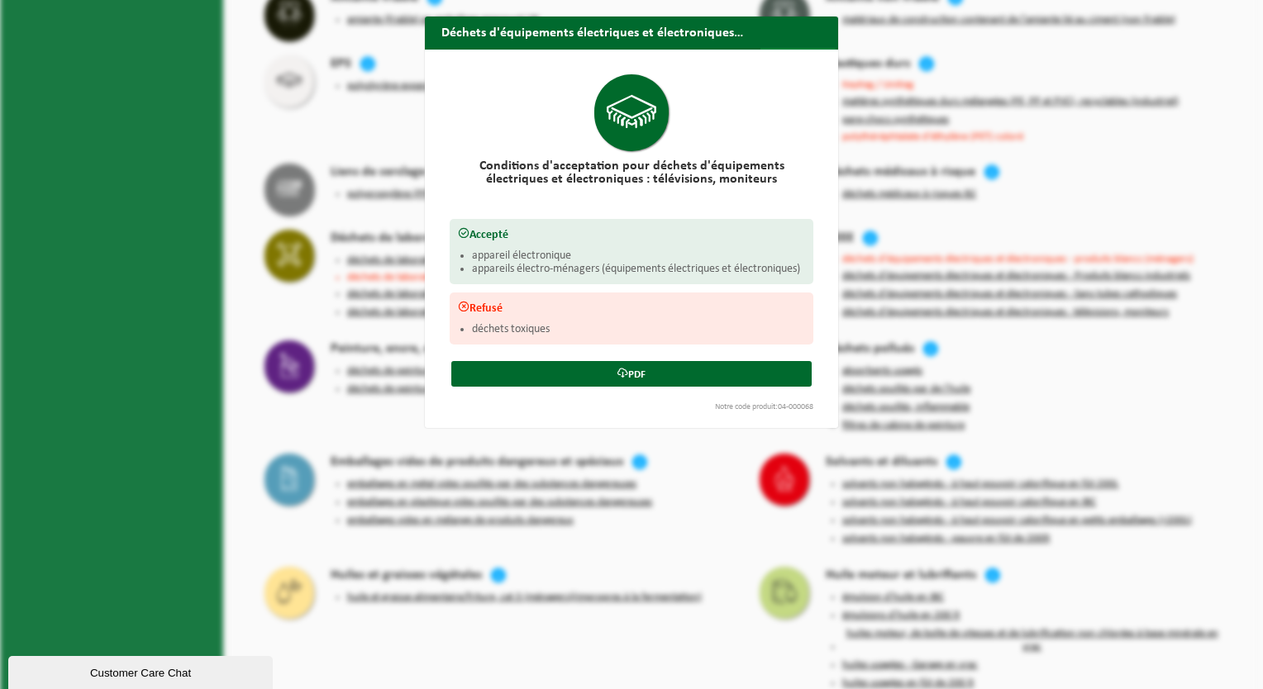
click at [803, 48] on span "button" at bounding box center [819, 64] width 33 height 33
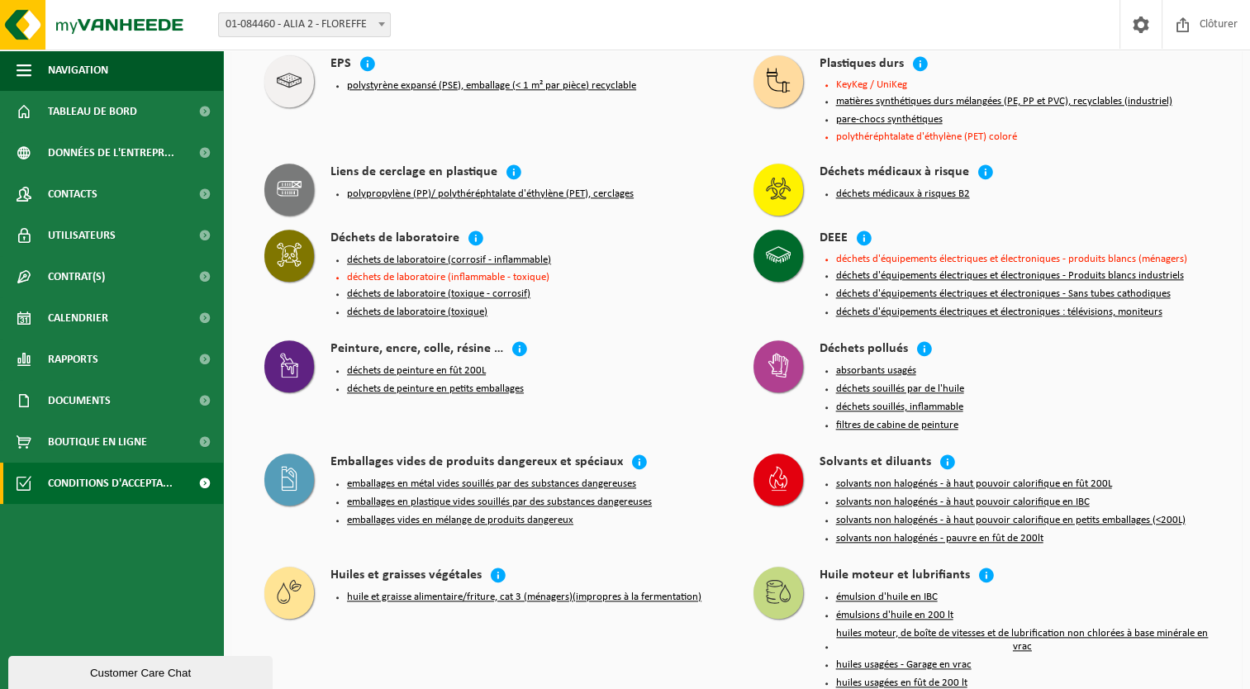
click at [942, 254] on li "déchets d'équipements électriques et électroniques - produits blancs (ménagers)" at bounding box center [1022, 259] width 373 height 11
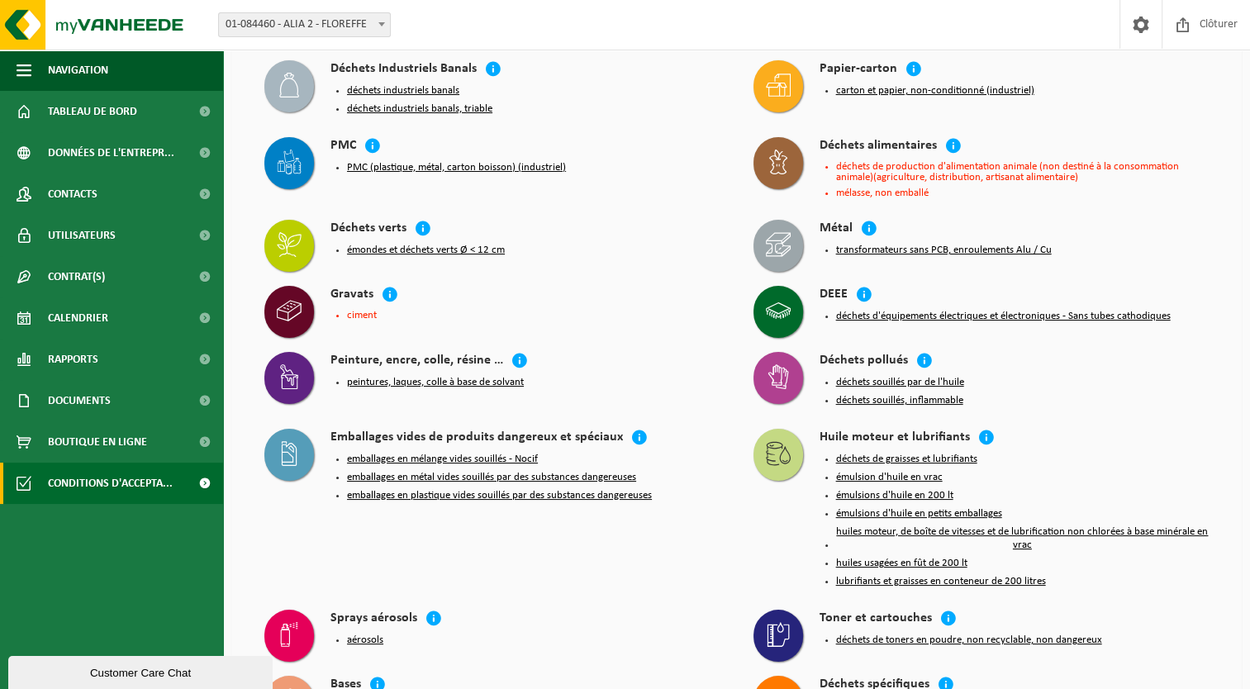
scroll to position [83, 0]
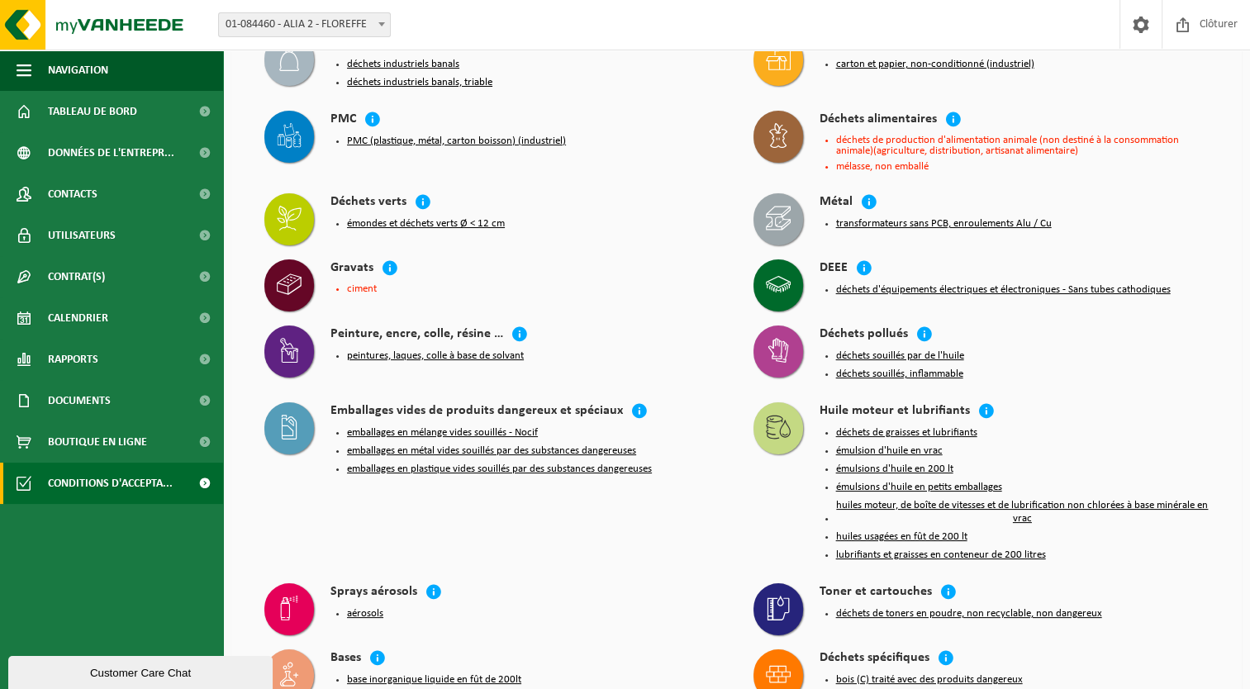
click at [925, 283] on button "déchets d'équipements électriques et électroniques - Sans tubes cathodiques" at bounding box center [1003, 289] width 335 height 13
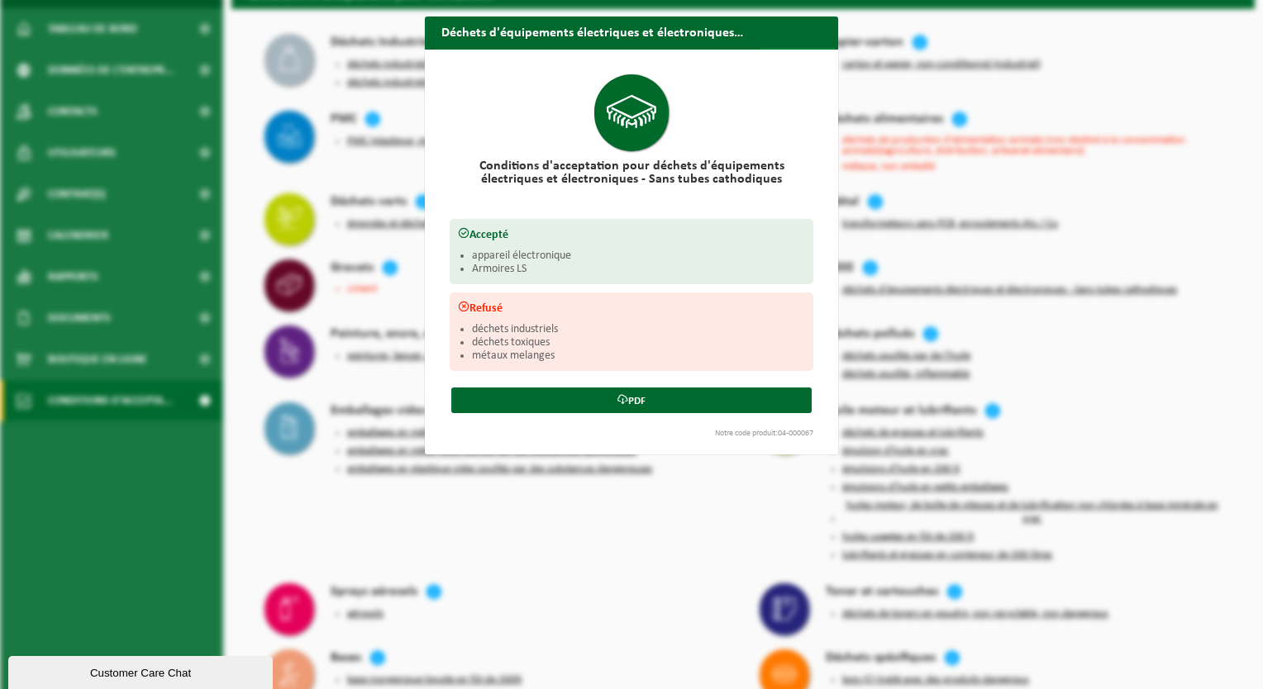
click at [813, 48] on span "button" at bounding box center [819, 64] width 33 height 33
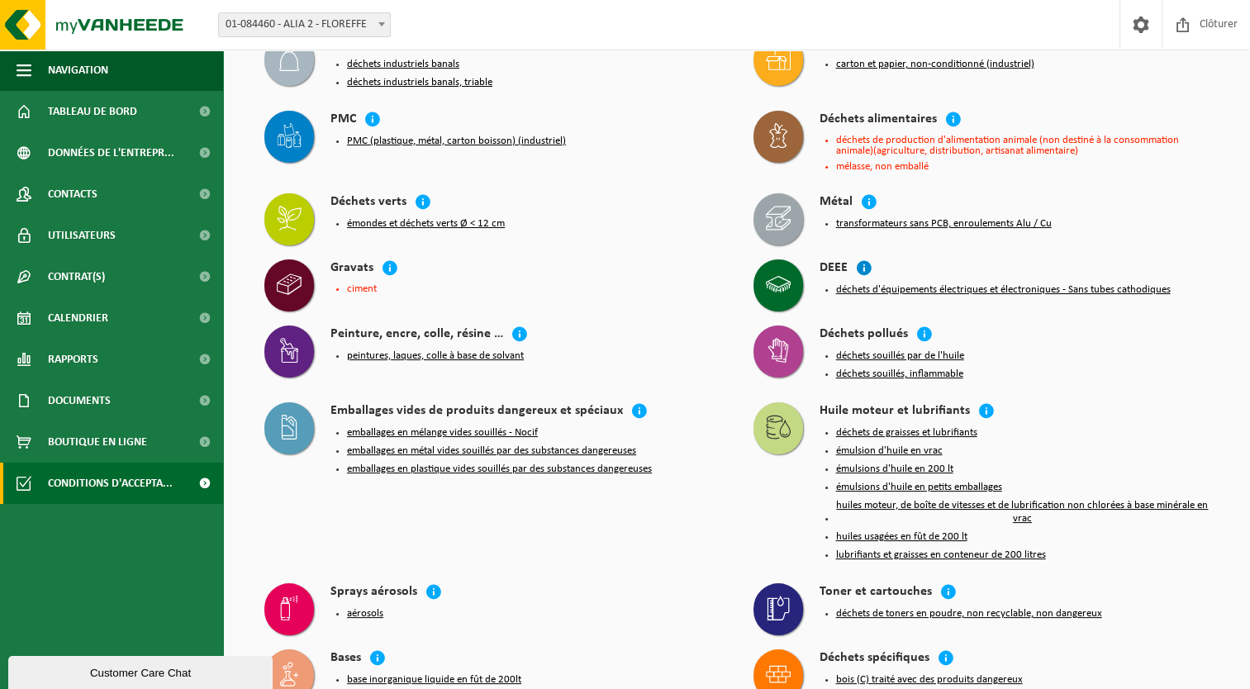
click at [867, 259] on icon at bounding box center [864, 267] width 17 height 17
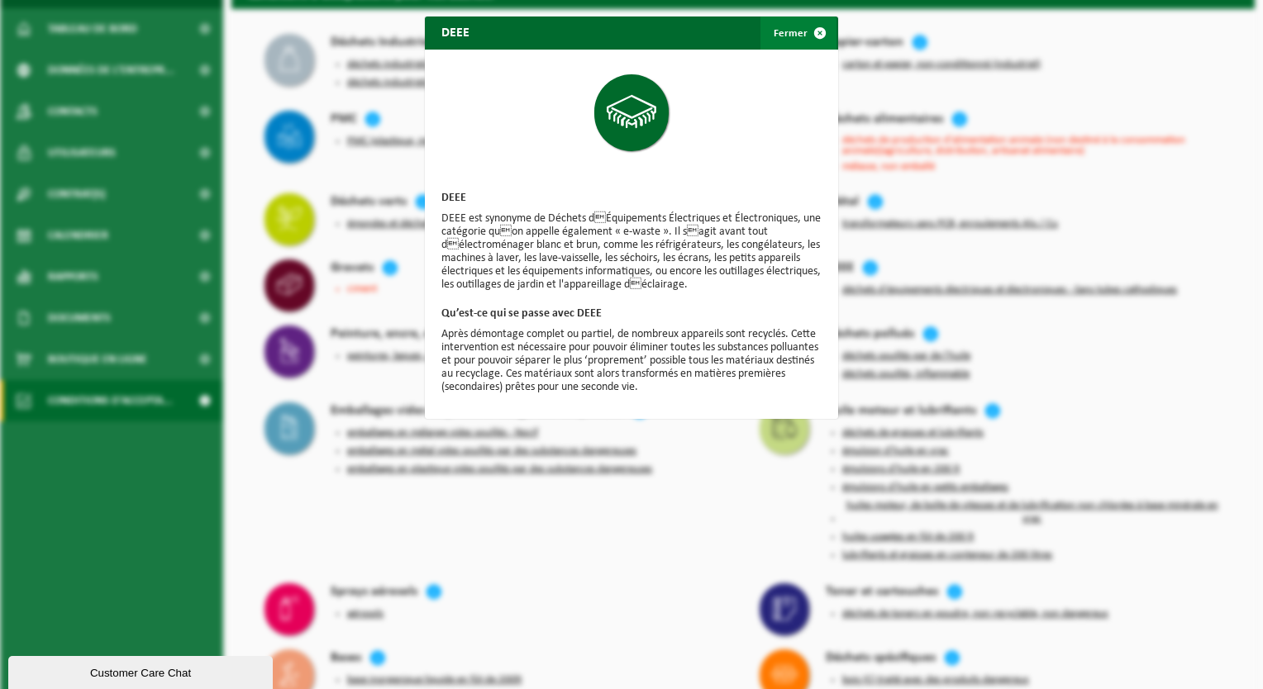
click at [793, 36] on button "Fermer" at bounding box center [798, 33] width 76 height 33
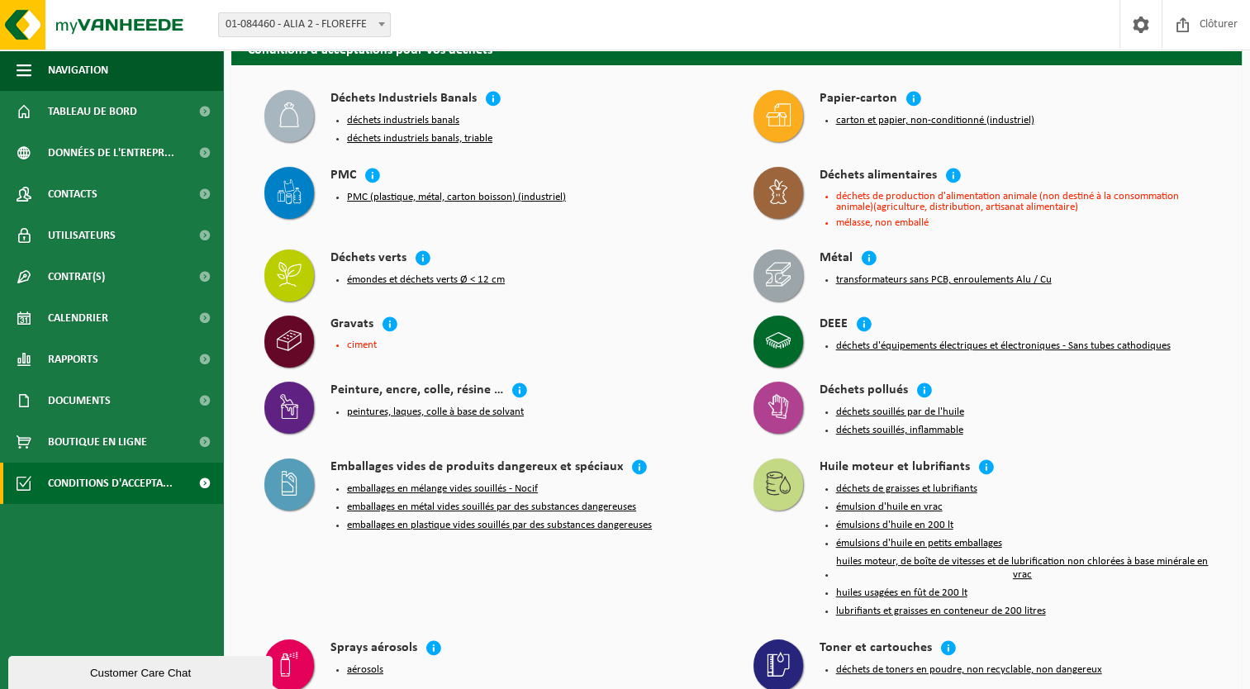
scroll to position [0, 0]
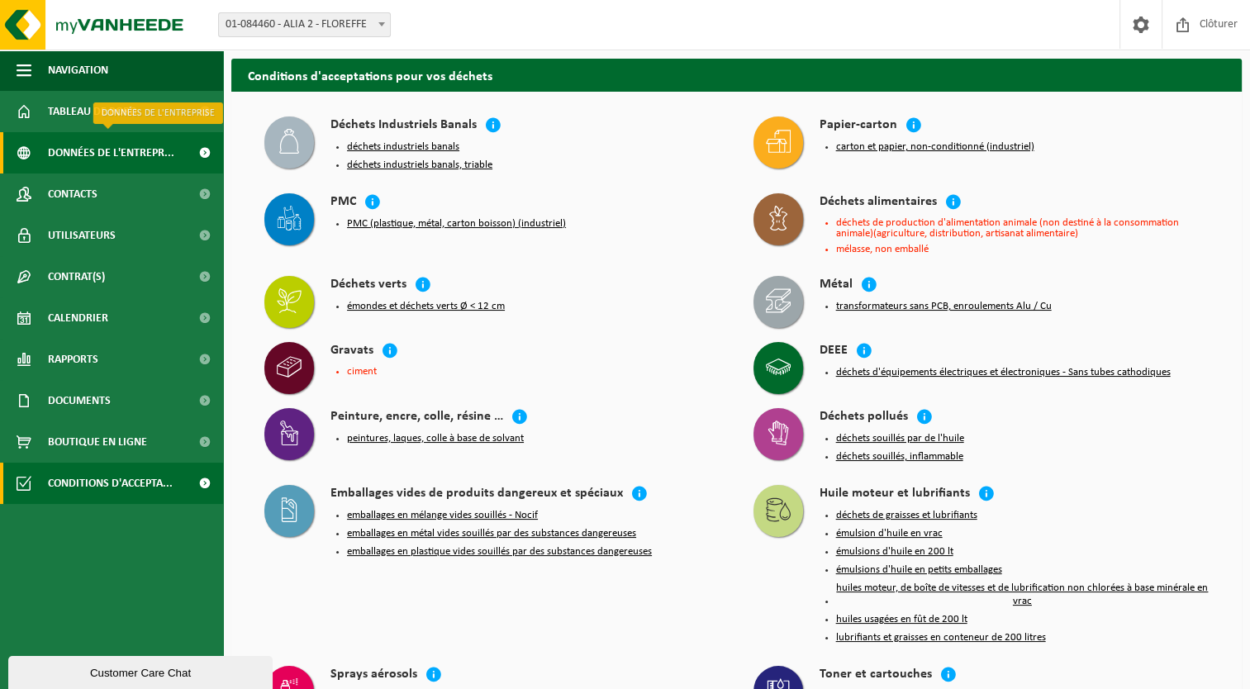
click at [131, 155] on span "Données de l'entrepr..." at bounding box center [111, 152] width 126 height 41
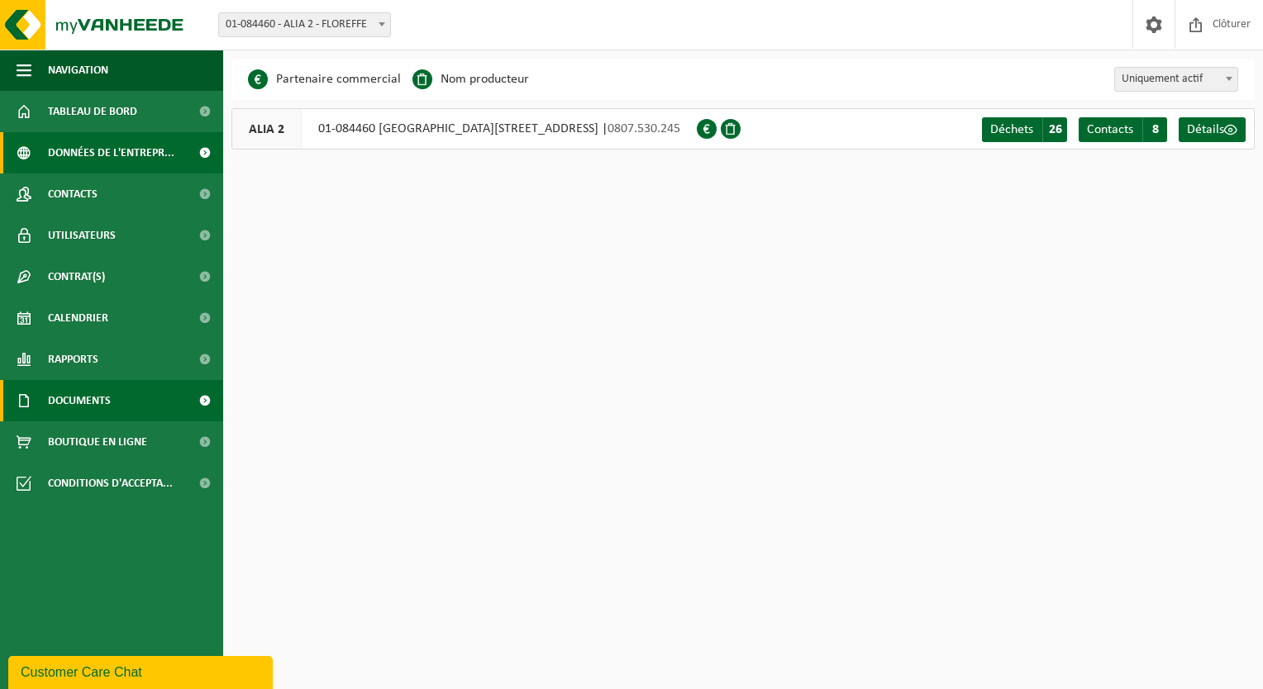
click at [75, 407] on span "Documents" at bounding box center [79, 400] width 63 height 41
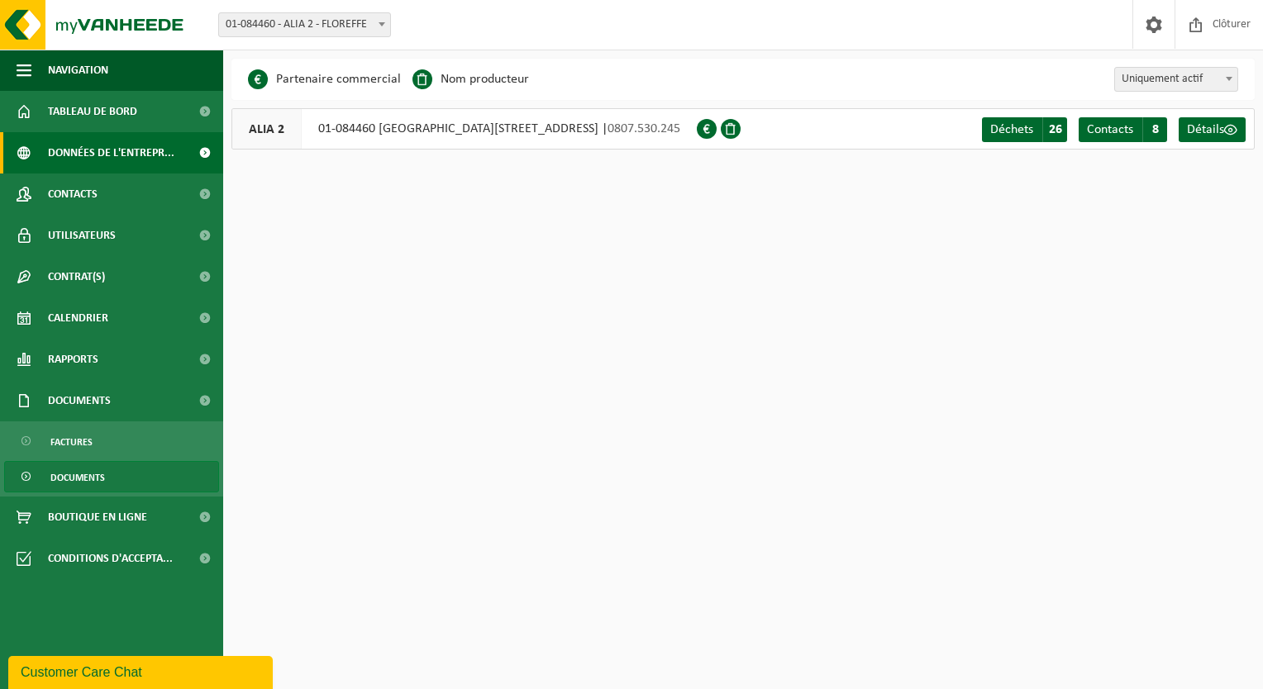
click at [68, 476] on span "Documents" at bounding box center [77, 477] width 55 height 31
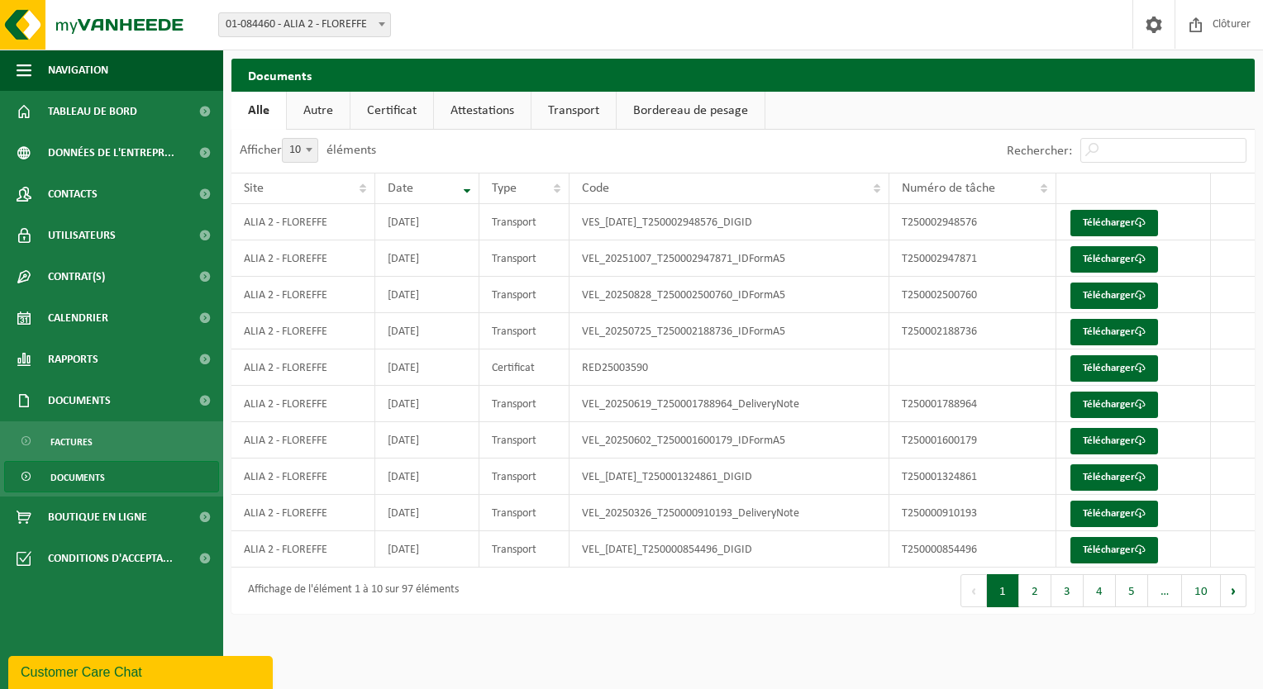
click at [708, 111] on link "Bordereau de pesage" at bounding box center [690, 111] width 148 height 38
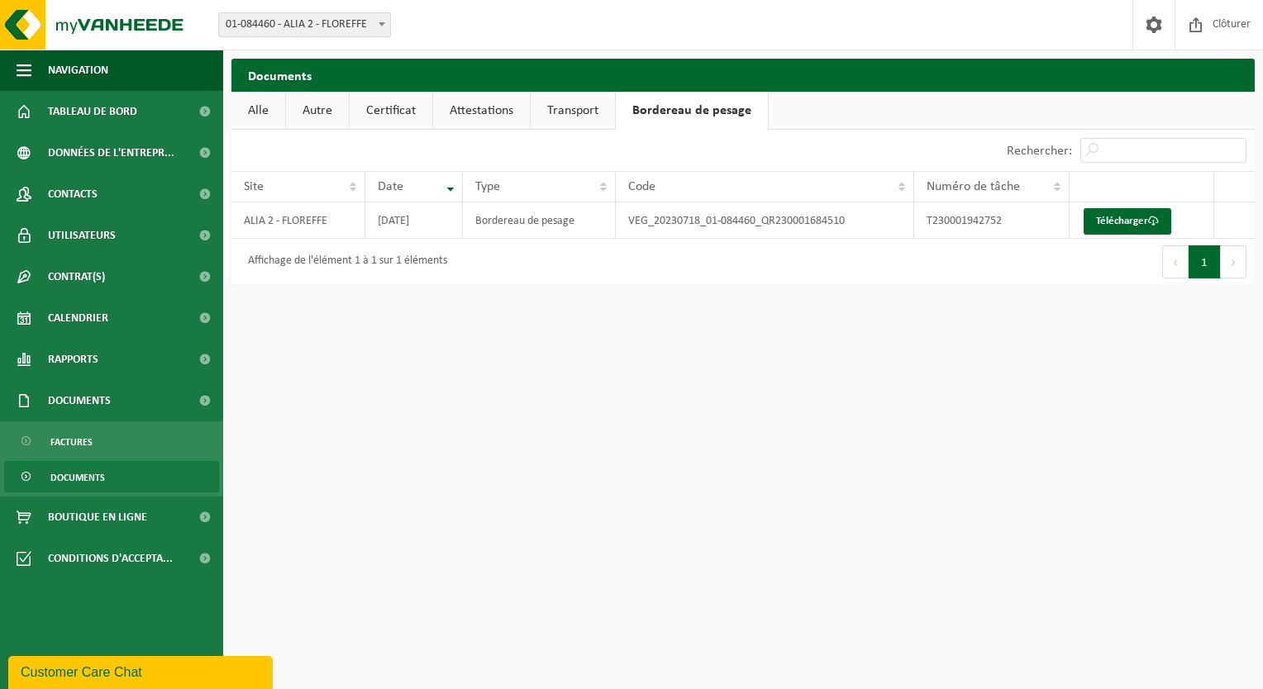
click at [554, 114] on link "Transport" at bounding box center [572, 111] width 84 height 38
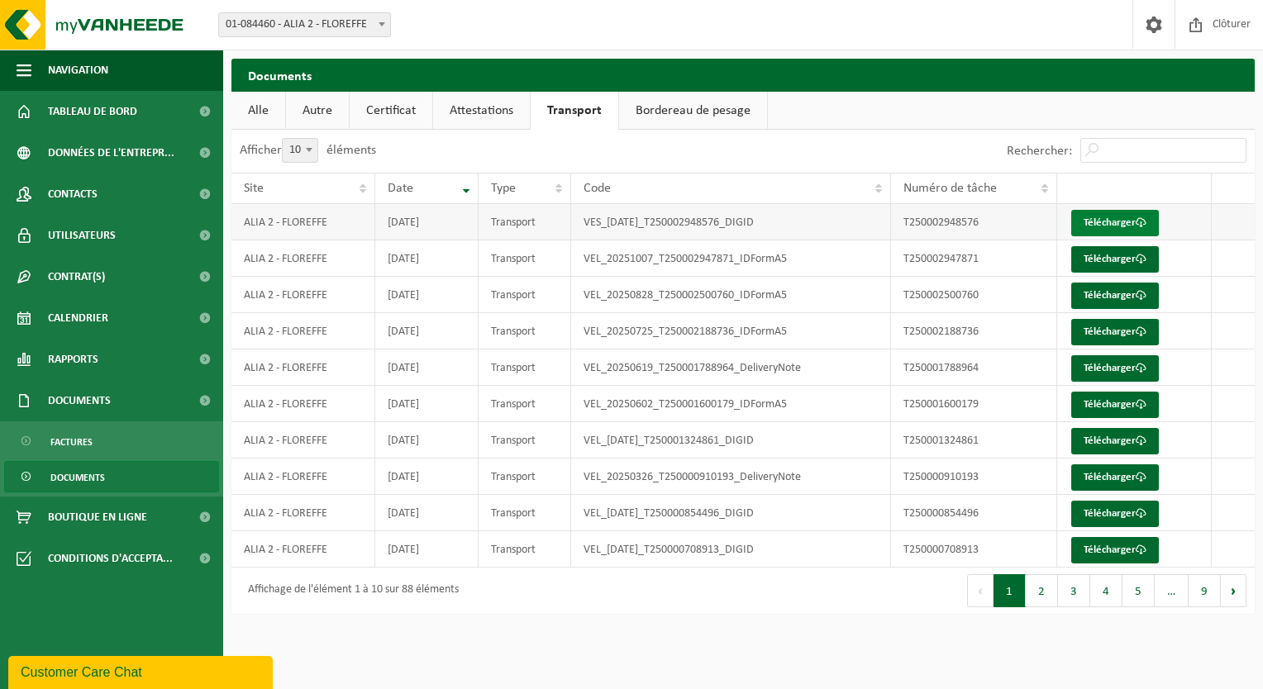
click at [1113, 220] on link "Télécharger" at bounding box center [1115, 223] width 88 height 26
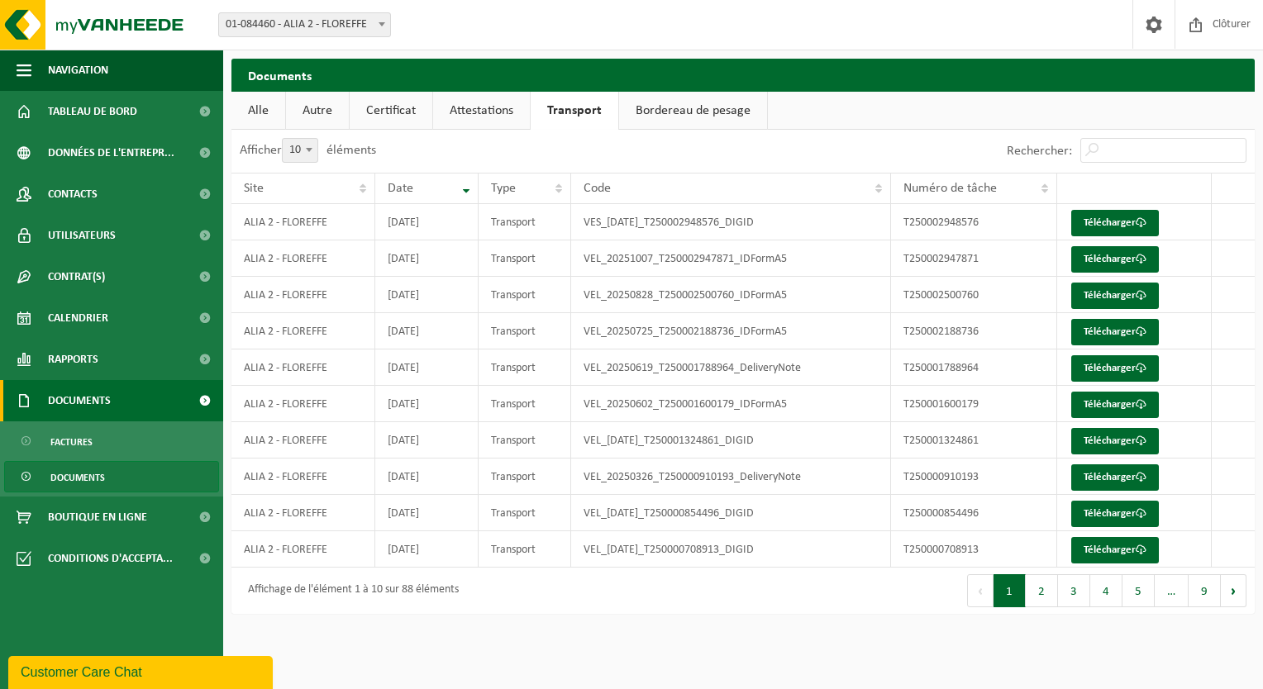
click at [76, 399] on span "Documents" at bounding box center [79, 400] width 63 height 41
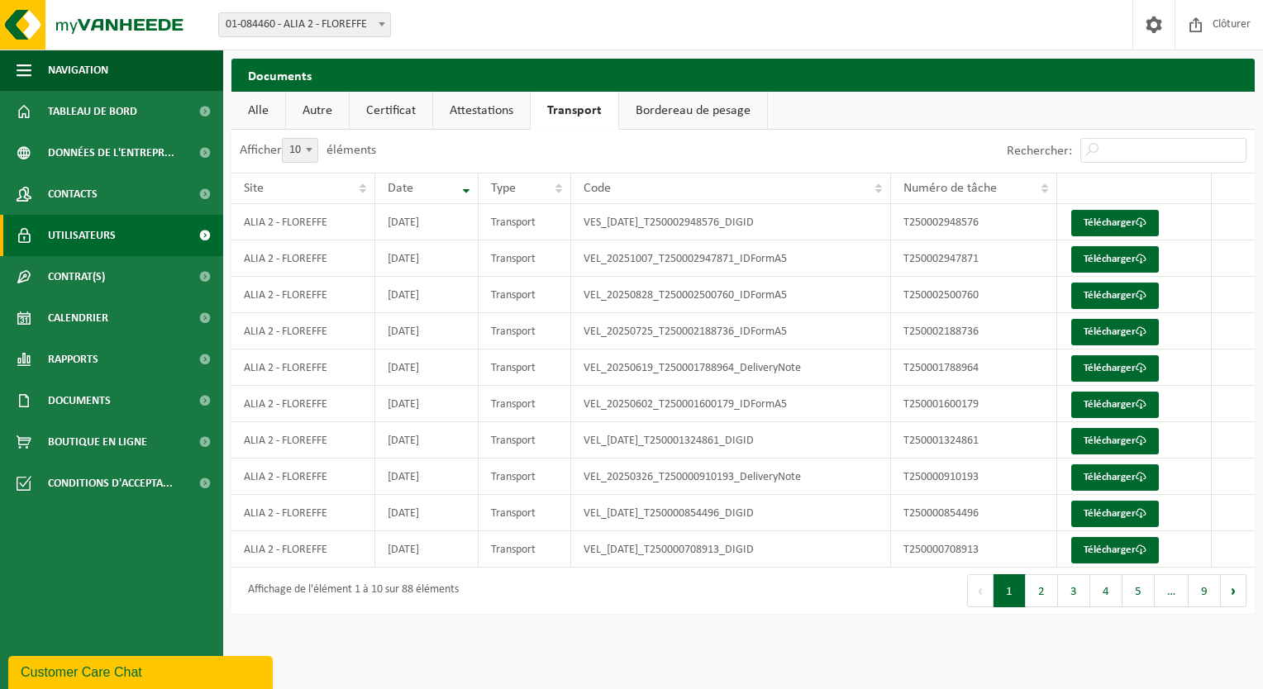
click at [83, 241] on span "Utilisateurs" at bounding box center [82, 235] width 68 height 41
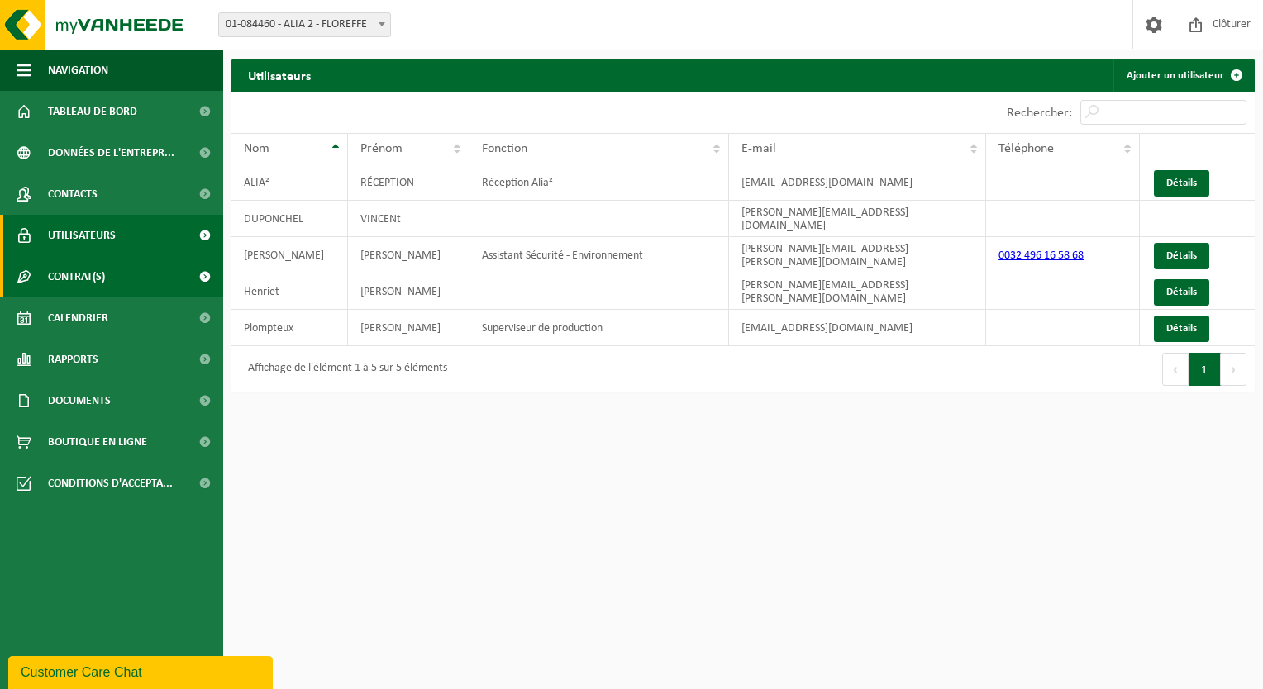
click at [83, 278] on span "Contrat(s)" at bounding box center [76, 276] width 57 height 41
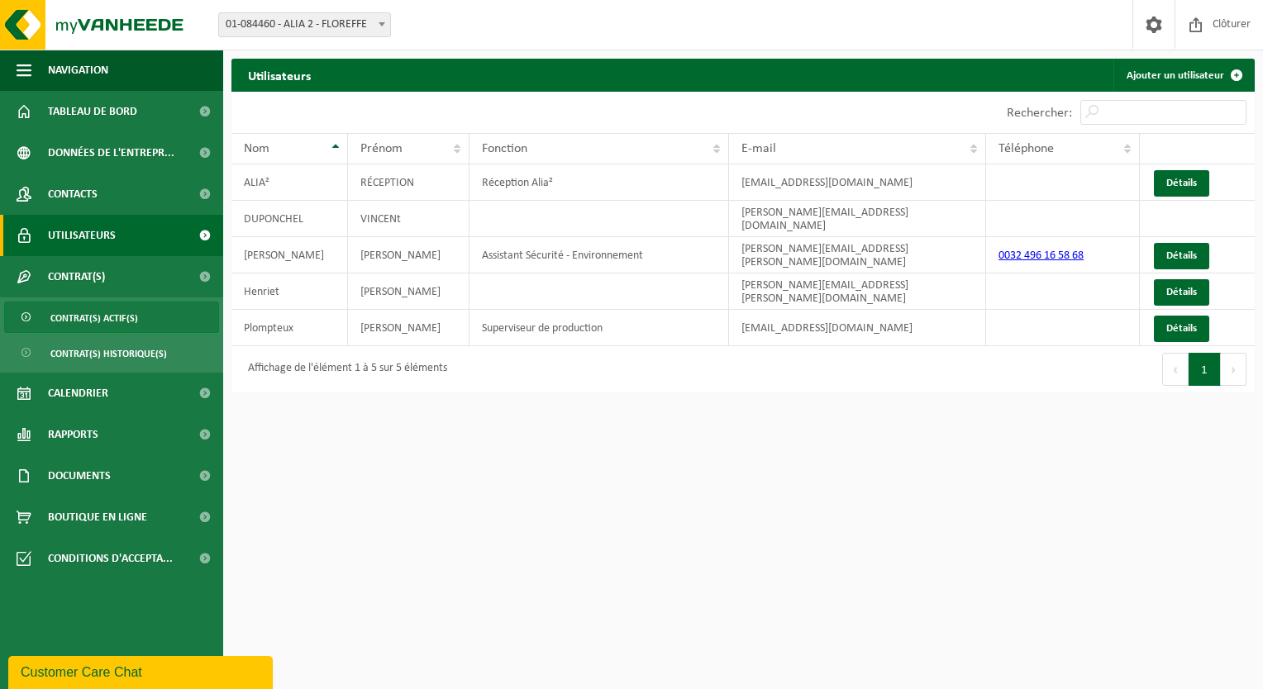
click at [92, 319] on span "Contrat(s) actif(s)" at bounding box center [94, 317] width 88 height 31
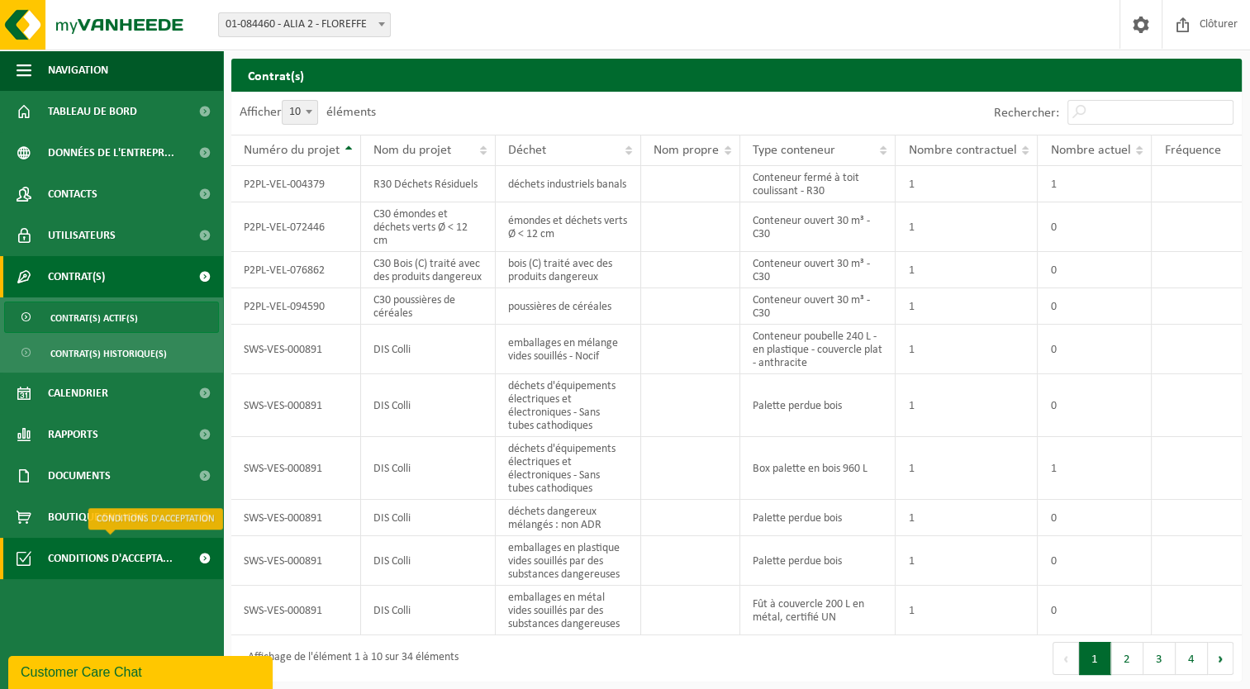
click at [141, 559] on span "Conditions d'accepta..." at bounding box center [110, 558] width 125 height 41
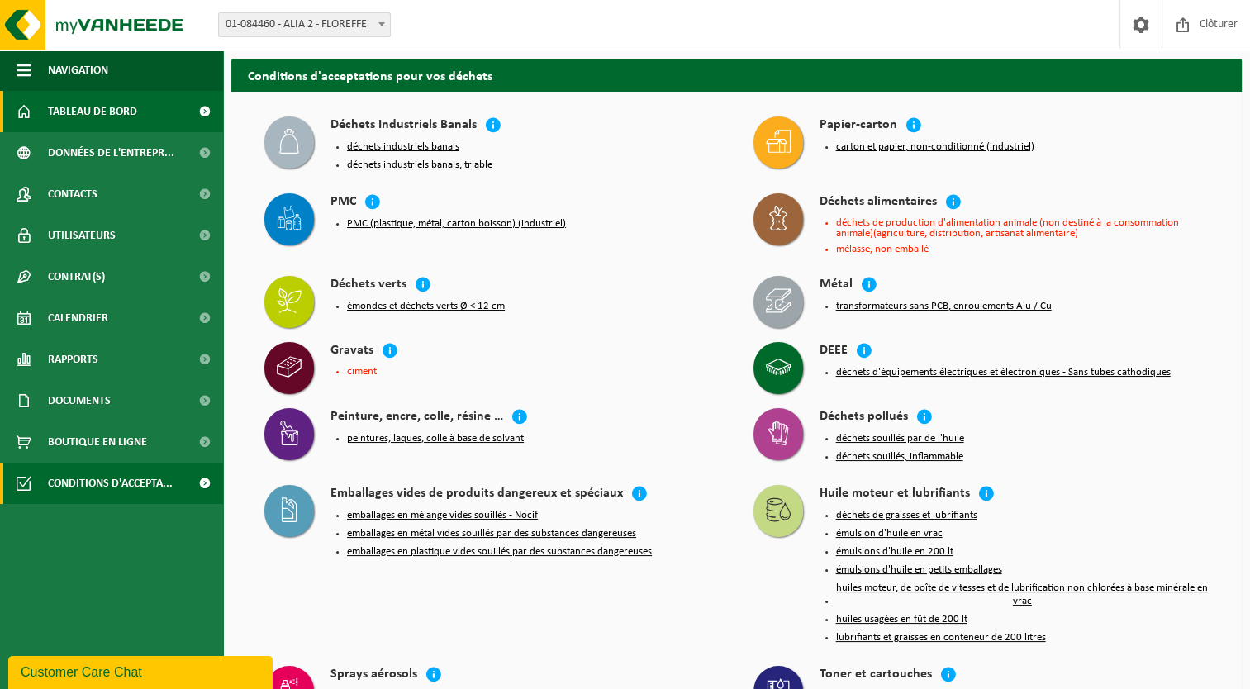
click at [89, 102] on span "Tableau de bord" at bounding box center [92, 111] width 89 height 41
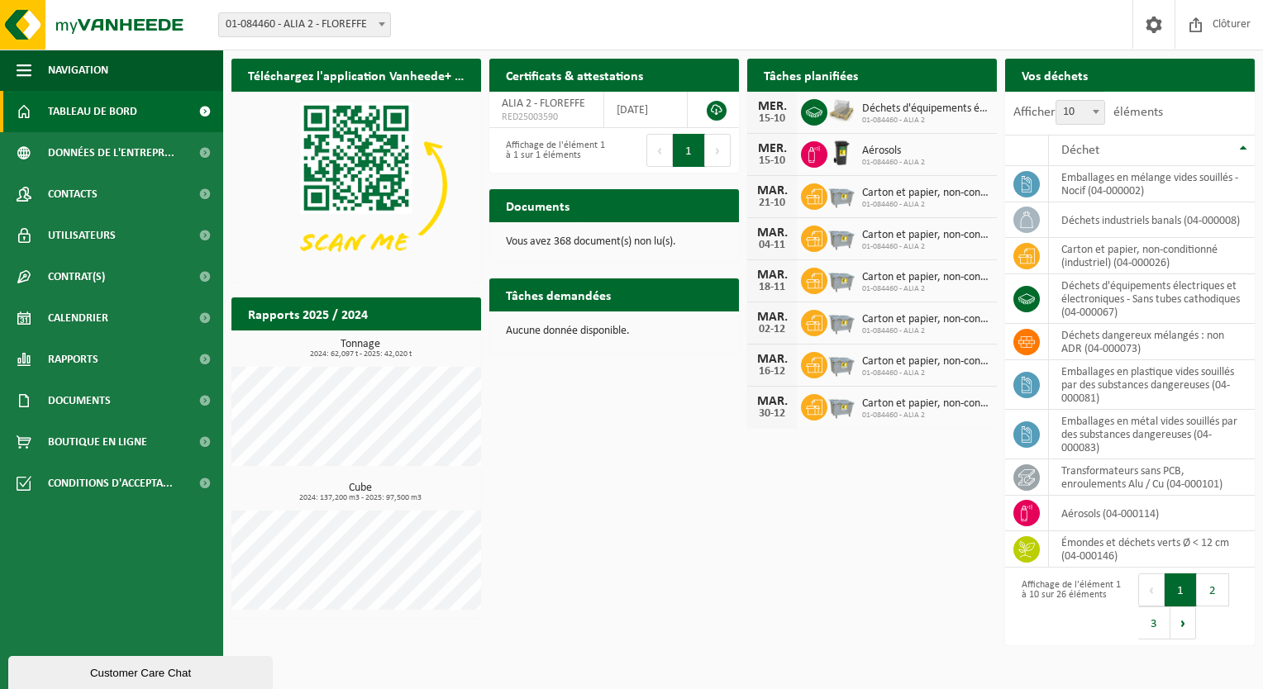
click at [1179, 102] on span "Demander un transport" at bounding box center [1169, 107] width 107 height 11
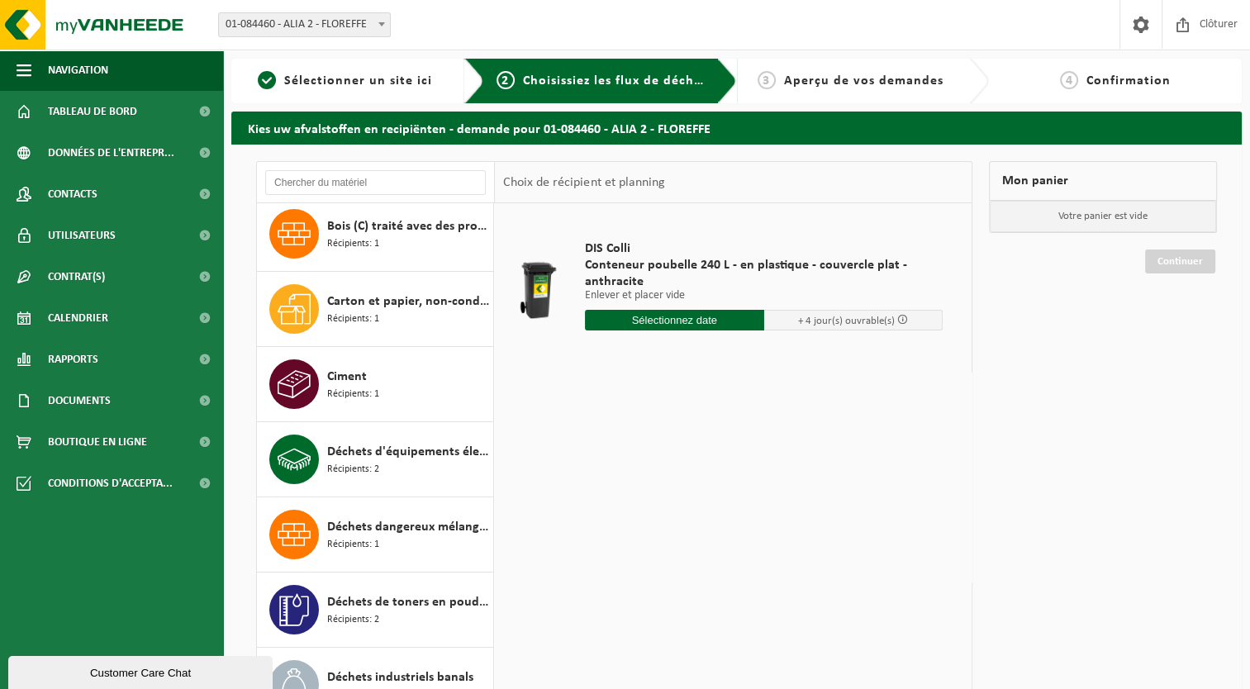
scroll to position [165, 0]
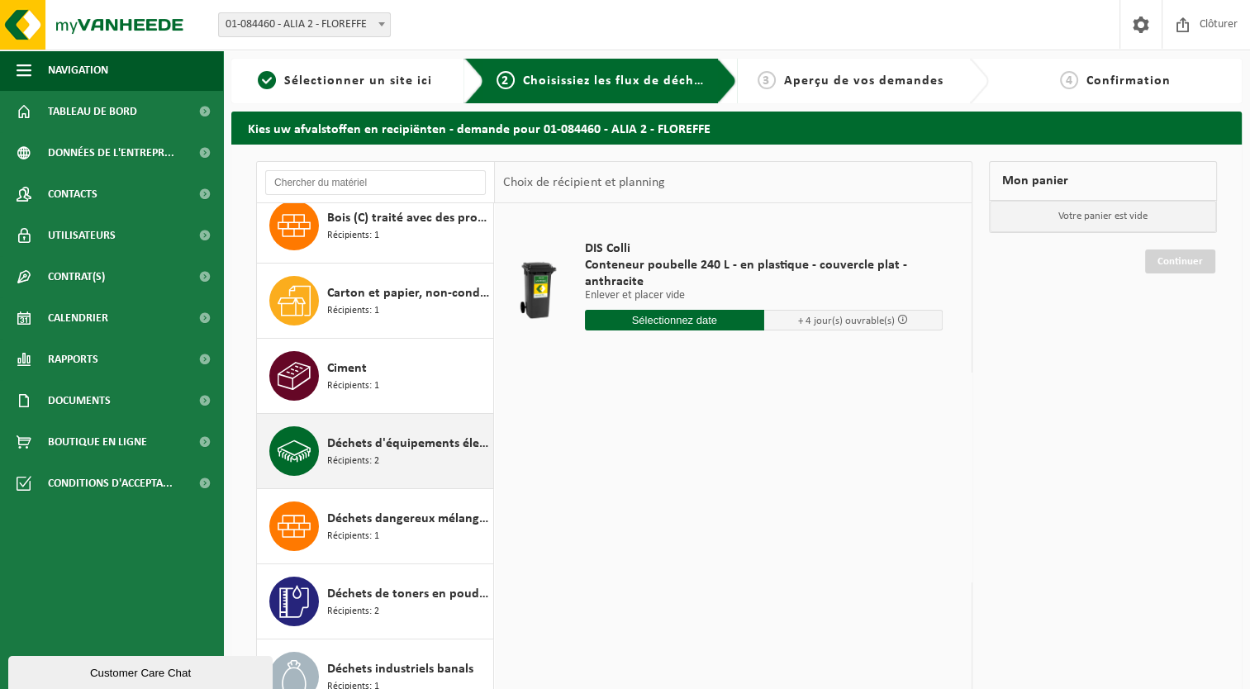
click at [376, 448] on span "Déchets d'équipements électriques et électroniques - Sans tubes cathodiques" at bounding box center [408, 444] width 162 height 20
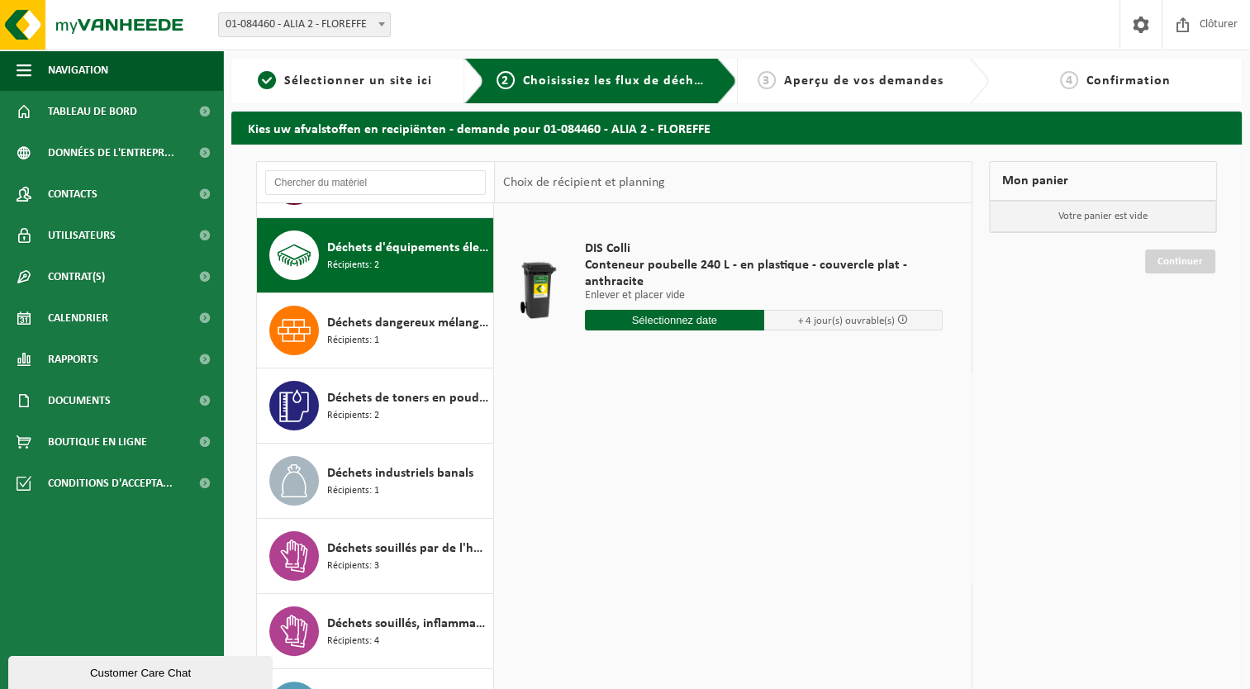
scroll to position [375, 0]
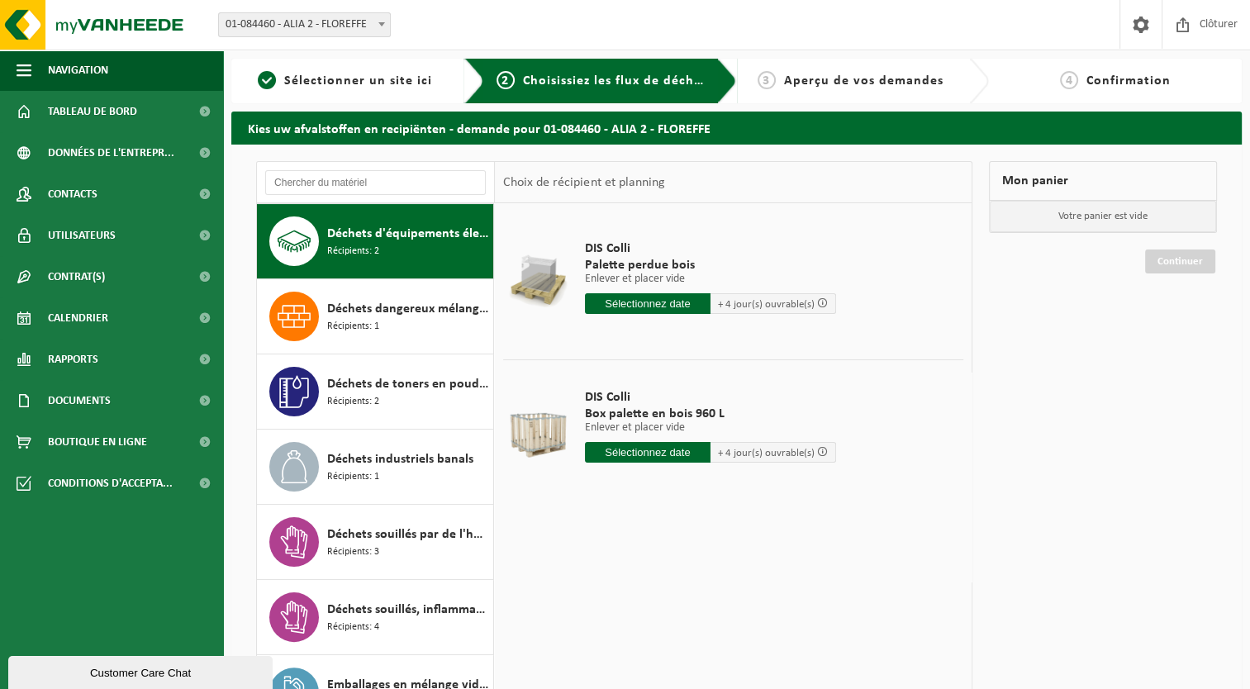
click at [602, 458] on input "text" at bounding box center [648, 452] width 126 height 21
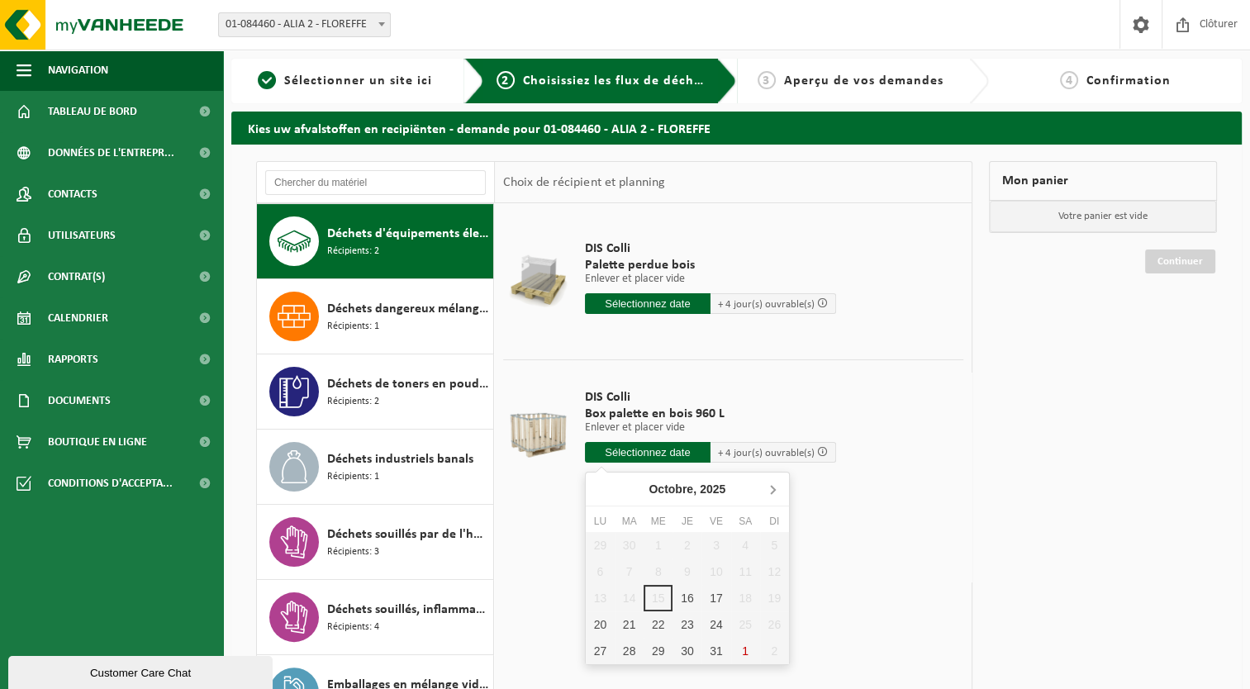
click at [773, 491] on icon at bounding box center [773, 490] width 4 height 8
click at [599, 490] on icon at bounding box center [601, 490] width 4 height 8
click at [707, 650] on div "31" at bounding box center [716, 651] width 29 height 26
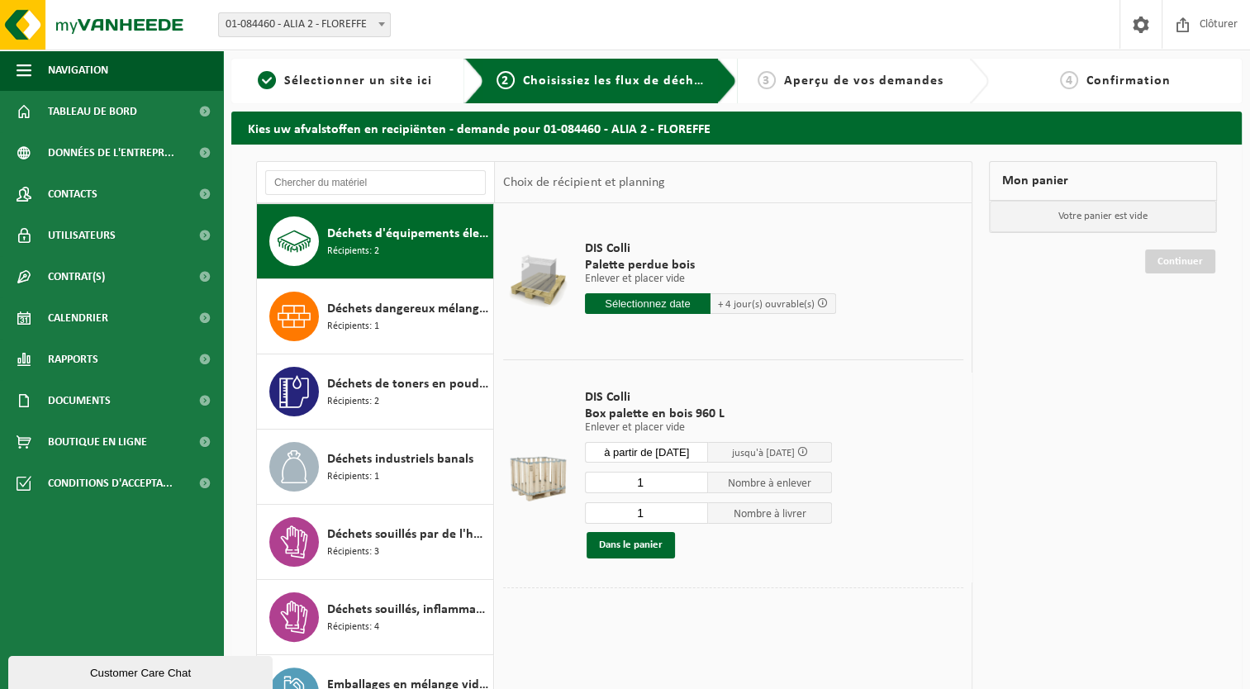
click at [675, 454] on input "à partir de 2025-10-31" at bounding box center [647, 452] width 124 height 21
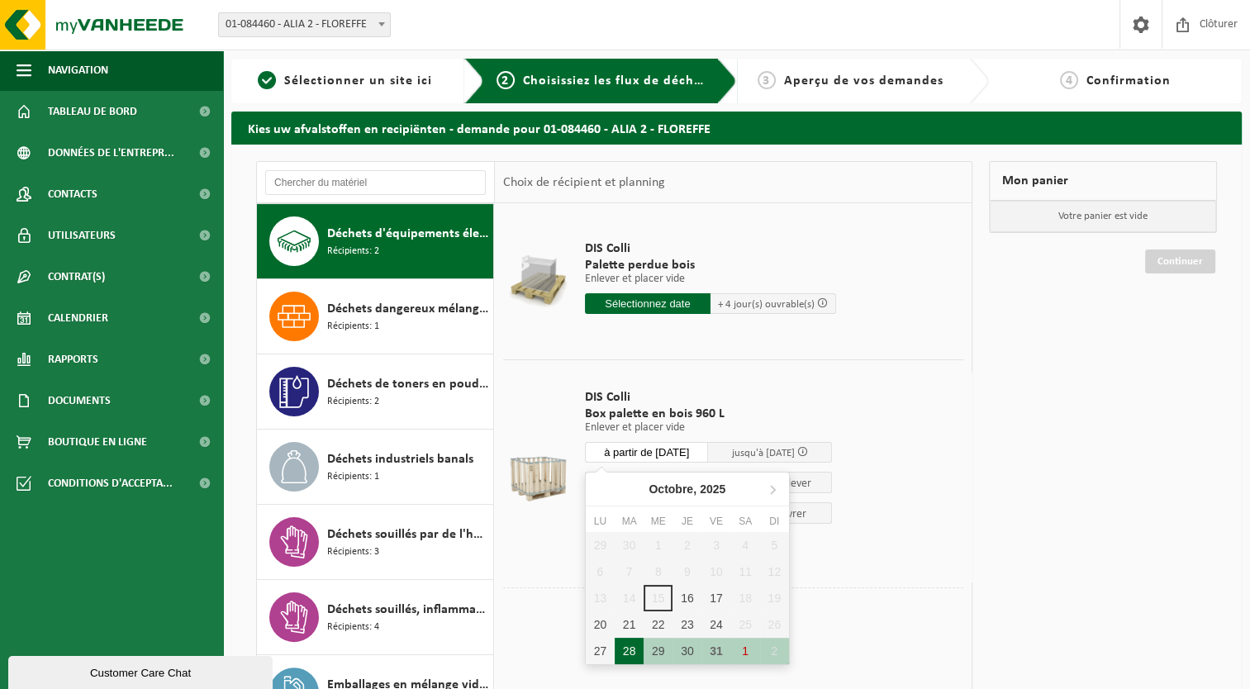
click at [638, 650] on div "28" at bounding box center [629, 651] width 29 height 26
type input "à partir de 2025-10-28"
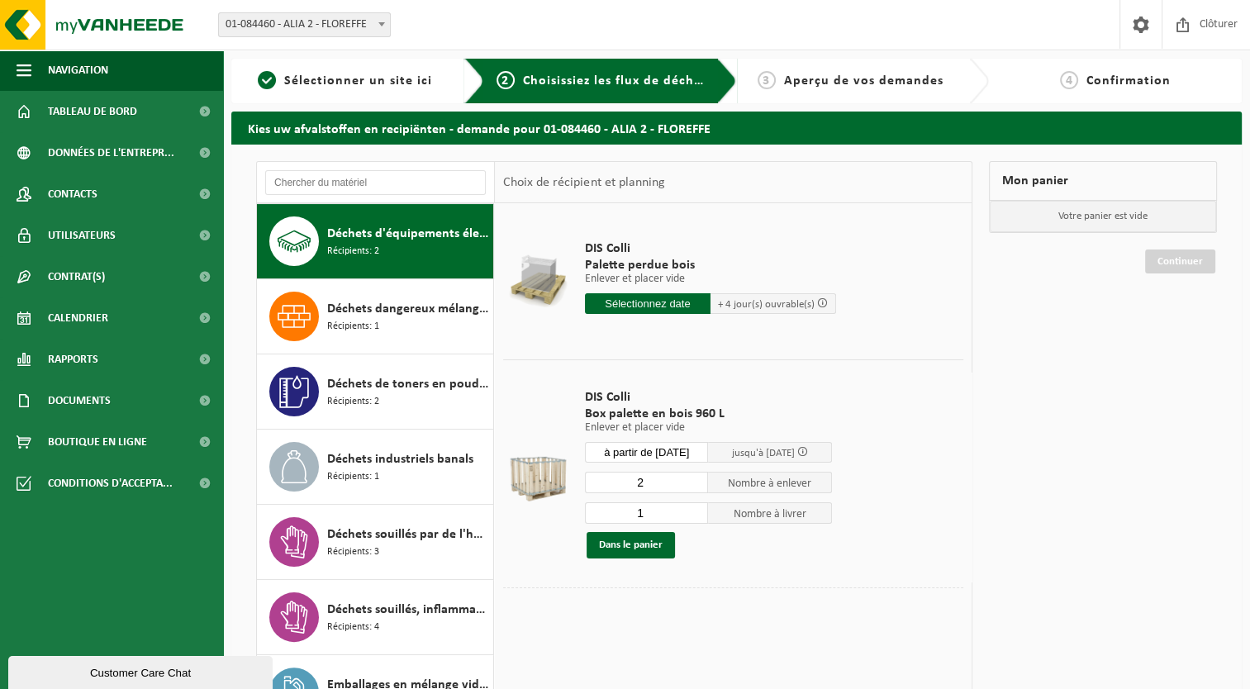
click at [698, 480] on input "2" at bounding box center [647, 482] width 124 height 21
click at [697, 485] on input "1" at bounding box center [647, 482] width 124 height 21
type input "0"
click at [697, 485] on input "0" at bounding box center [647, 482] width 124 height 21
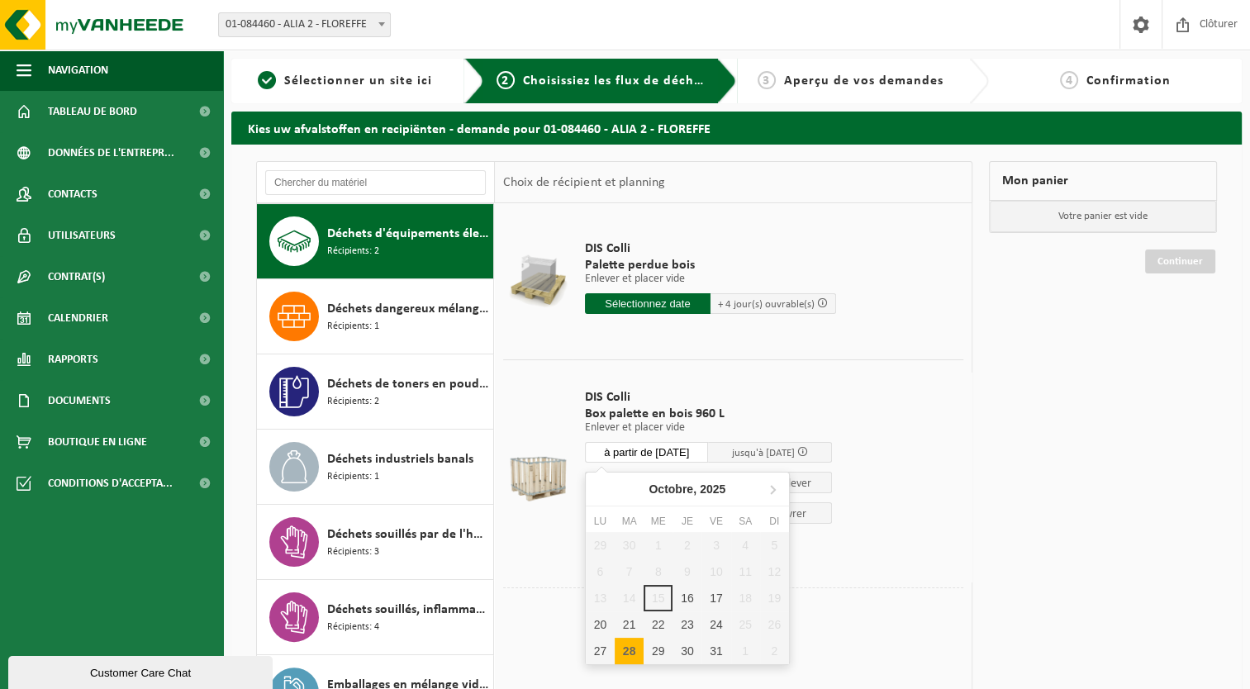
click at [681, 451] on input "à partir de 2025-10-28" at bounding box center [647, 452] width 124 height 21
click at [633, 623] on div "21" at bounding box center [629, 624] width 29 height 26
type input "à partir de 2025-10-21"
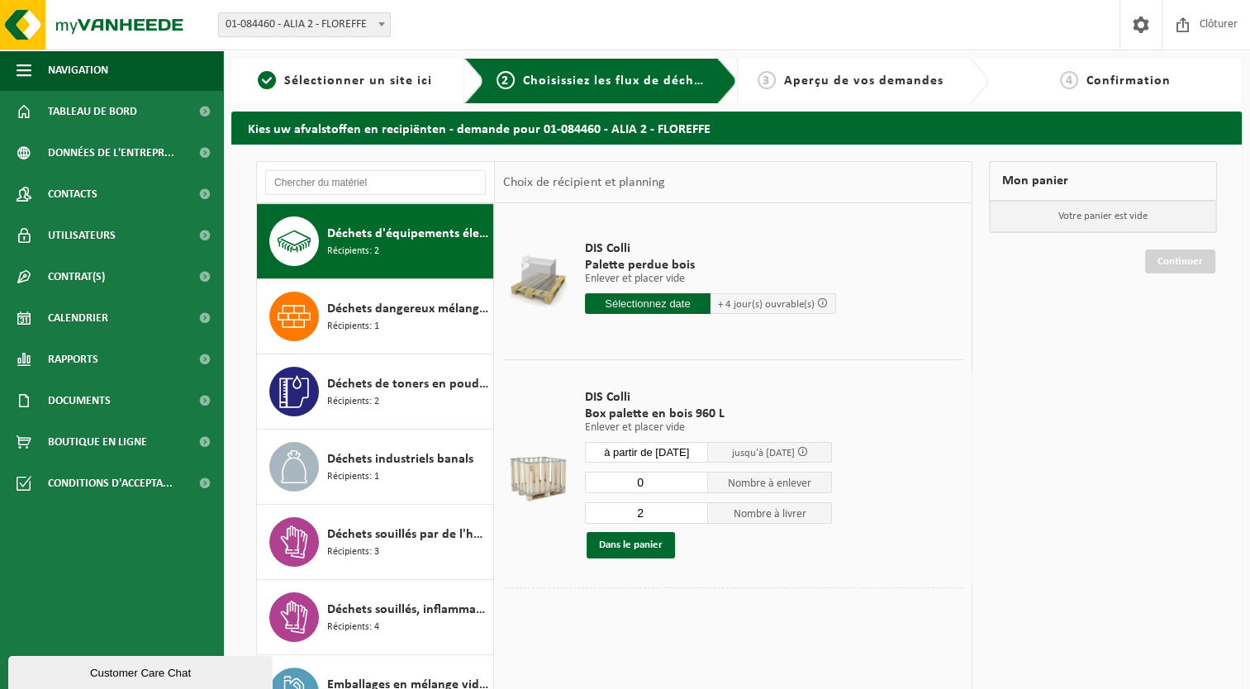
type input "2"
click at [697, 510] on input "2" at bounding box center [647, 512] width 124 height 21
click at [642, 547] on button "Dans le panier" at bounding box center [631, 545] width 88 height 26
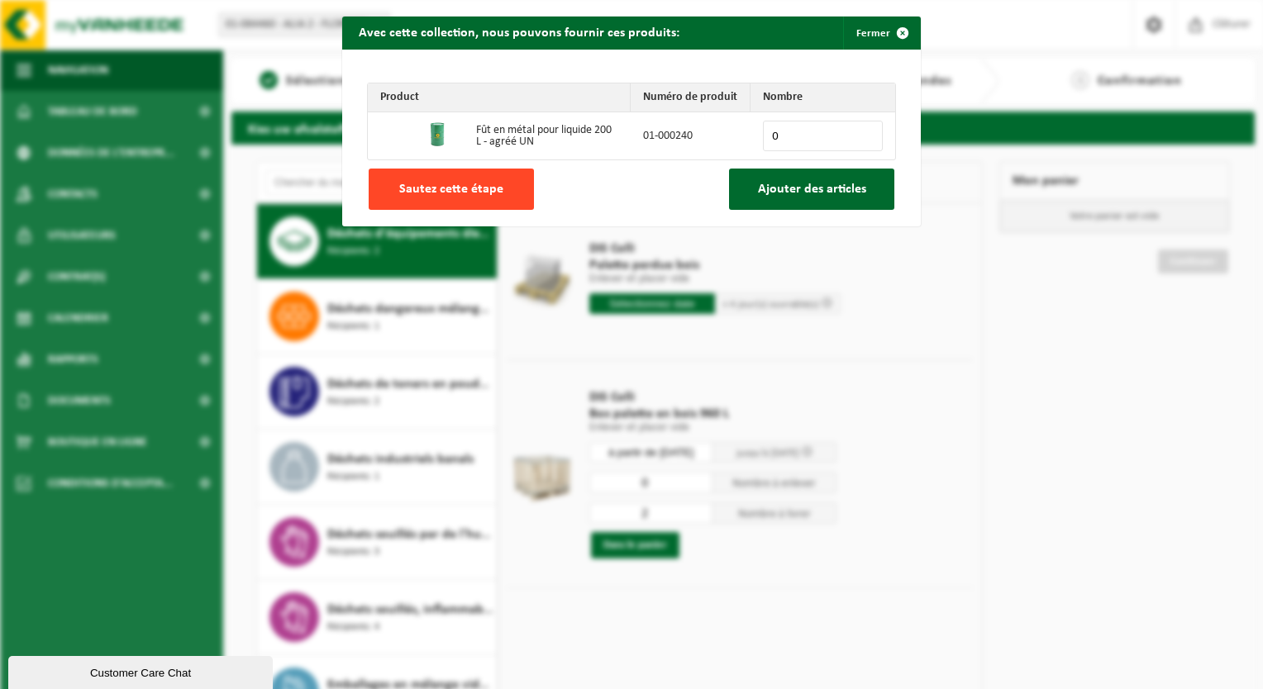
click at [459, 188] on span "Sautez cette étape" at bounding box center [451, 189] width 104 height 13
click at [448, 183] on span "Sautez cette étape" at bounding box center [451, 189] width 104 height 13
click at [897, 32] on span "button" at bounding box center [902, 33] width 33 height 33
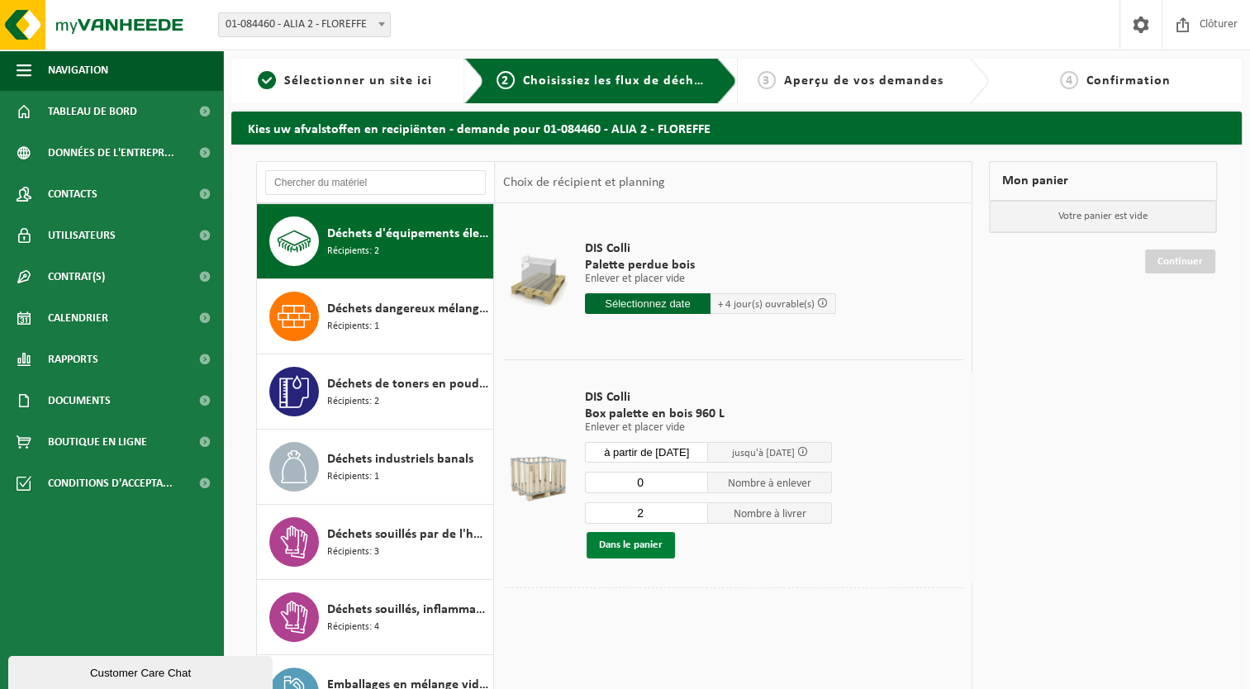
click at [645, 544] on button "Dans le panier" at bounding box center [631, 545] width 88 height 26
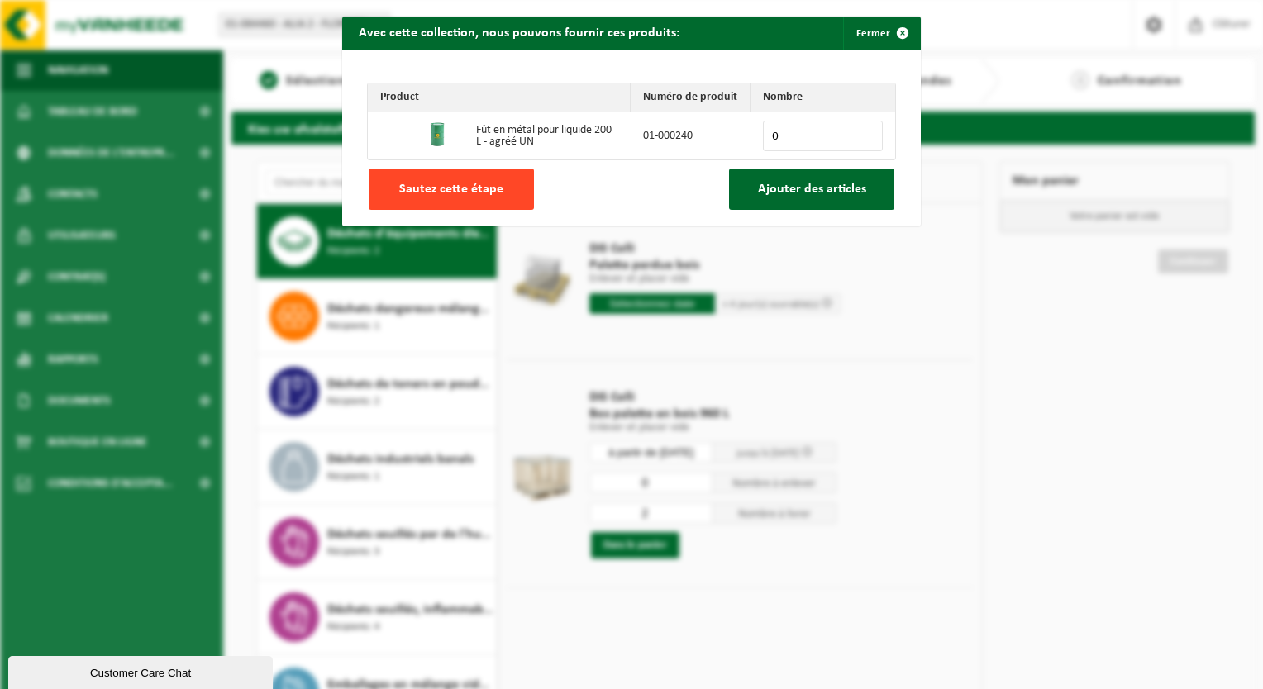
click at [456, 183] on span "Sautez cette étape" at bounding box center [451, 189] width 104 height 13
click at [890, 30] on span "button" at bounding box center [902, 33] width 33 height 33
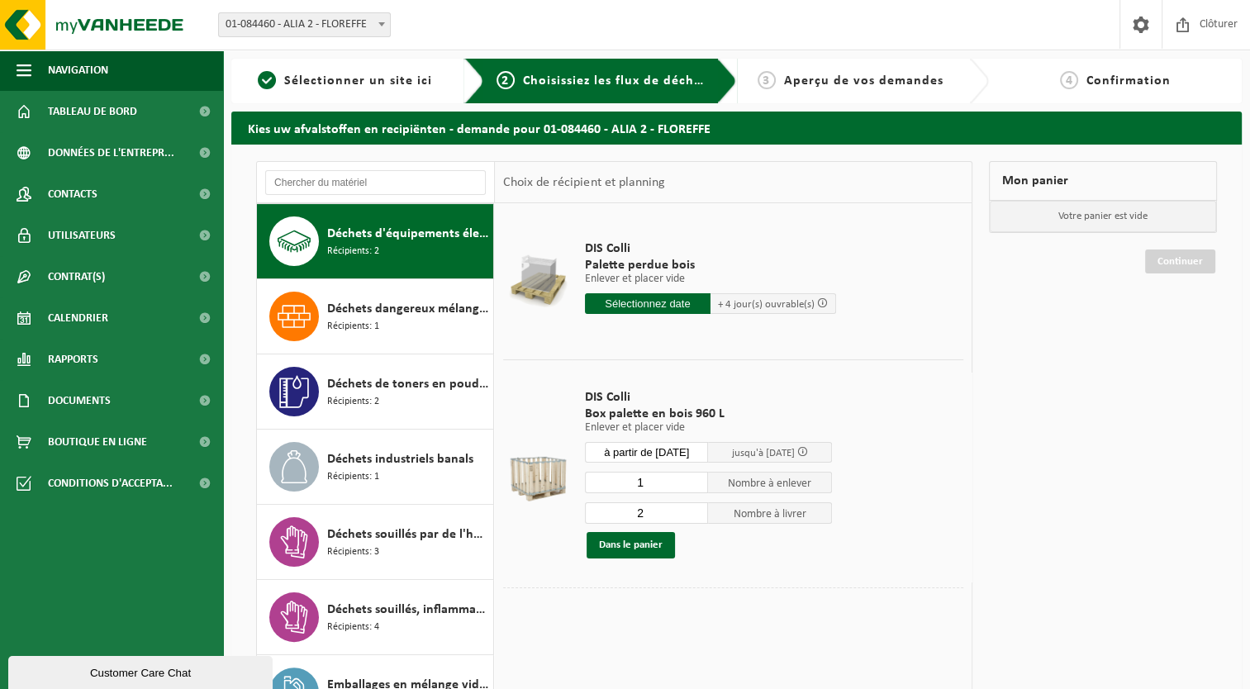
type input "1"
click at [698, 478] on input "1" at bounding box center [647, 482] width 124 height 21
click at [631, 544] on button "Dans le panier" at bounding box center [631, 545] width 88 height 26
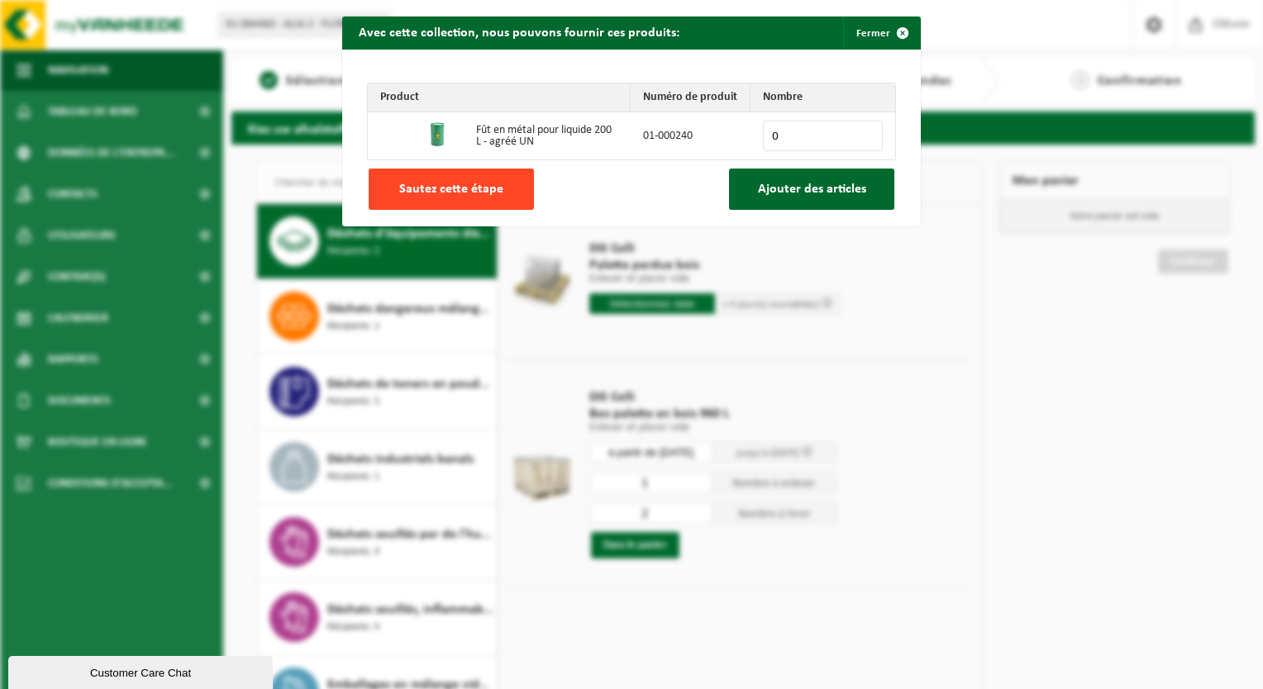
click at [428, 194] on span "Sautez cette étape" at bounding box center [451, 189] width 104 height 13
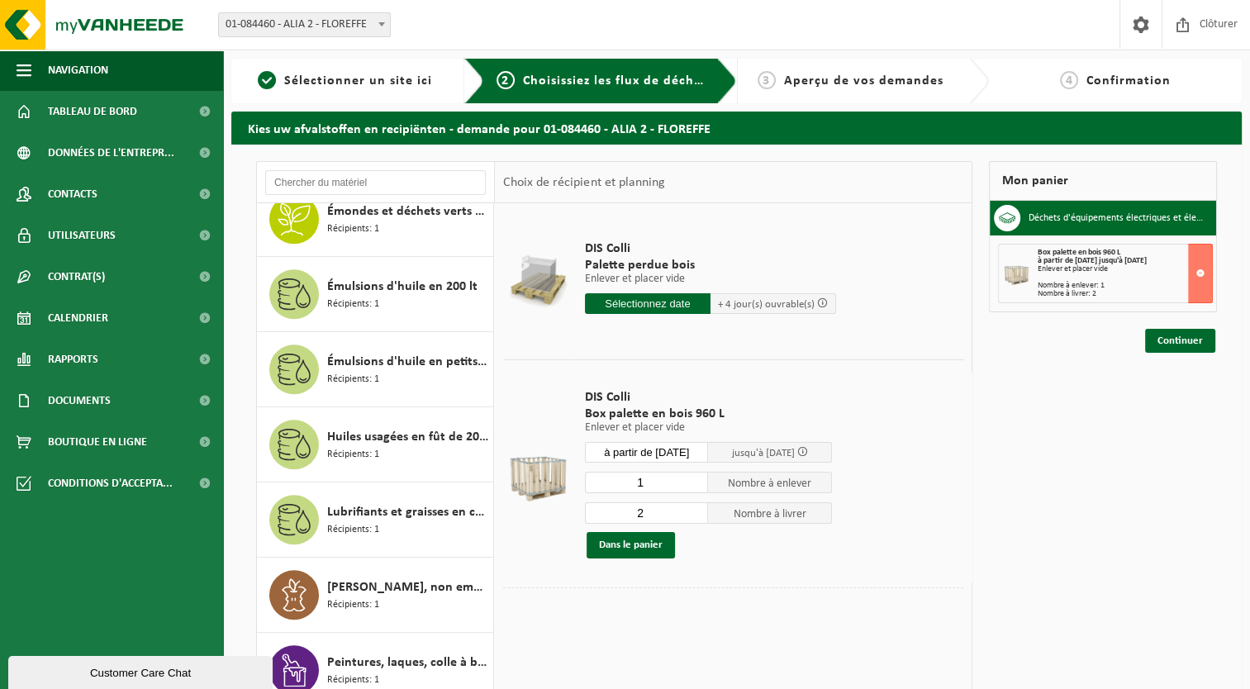
scroll to position [1157, 0]
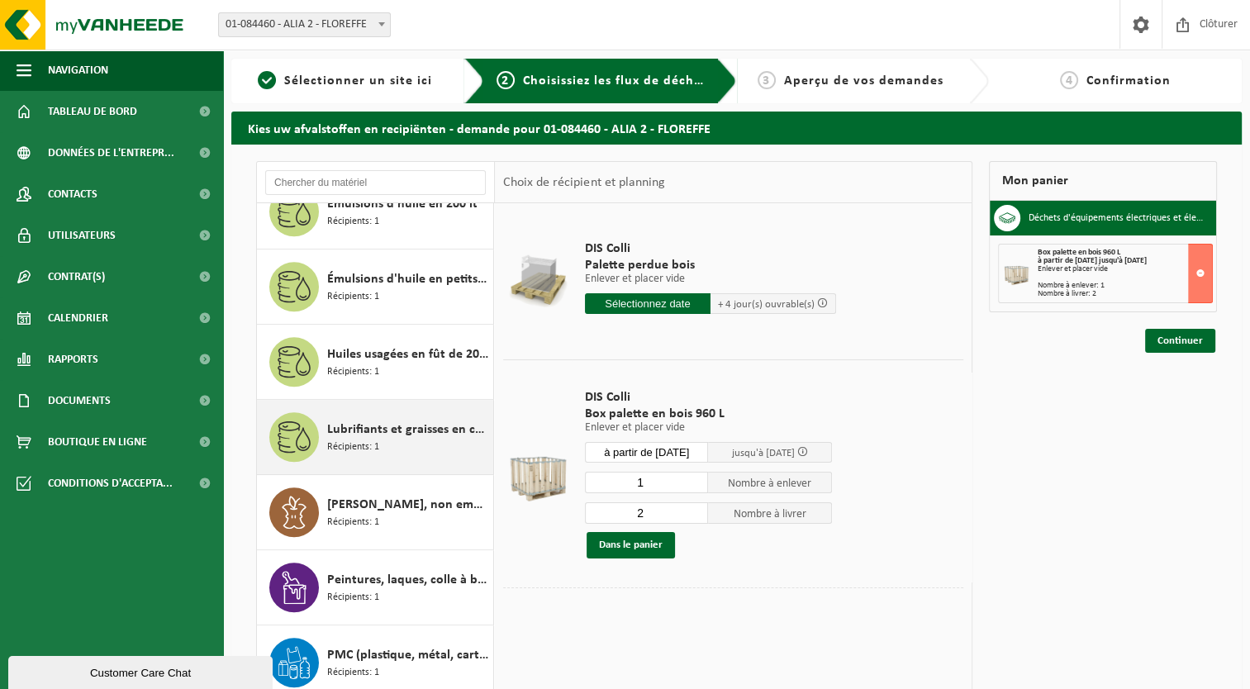
click at [397, 426] on span "Lubrifiants et graisses en conteneur de 200 litres" at bounding box center [408, 430] width 162 height 20
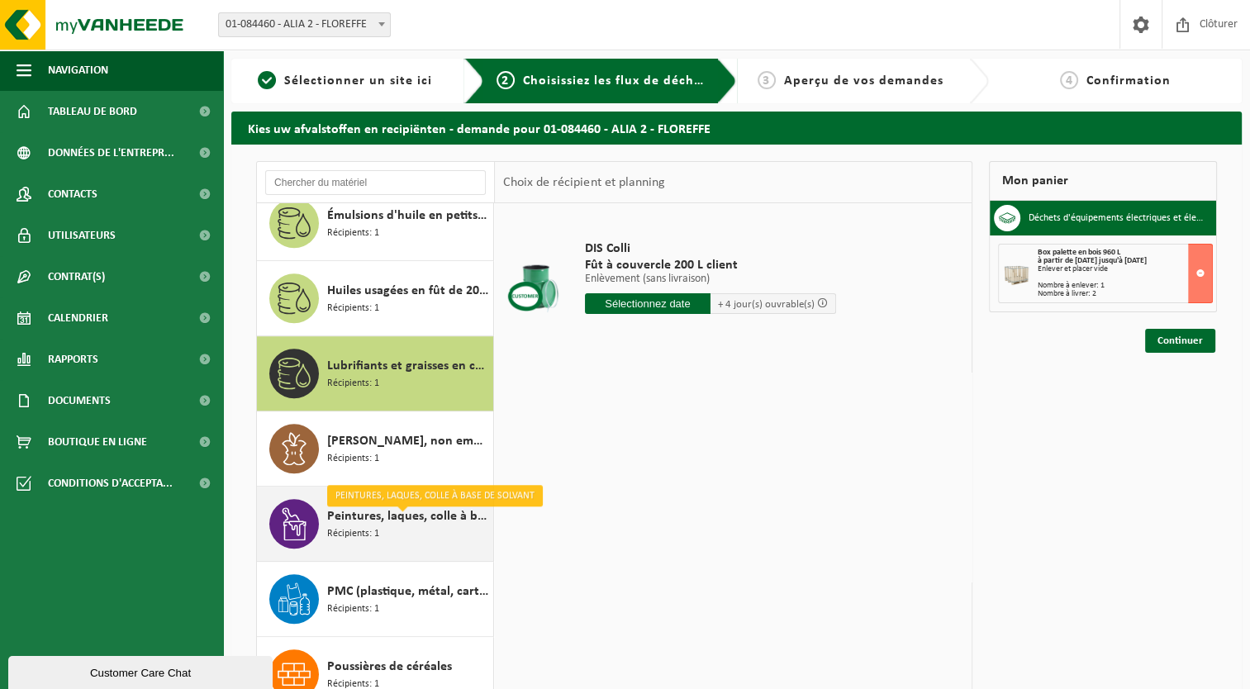
scroll to position [1138, 0]
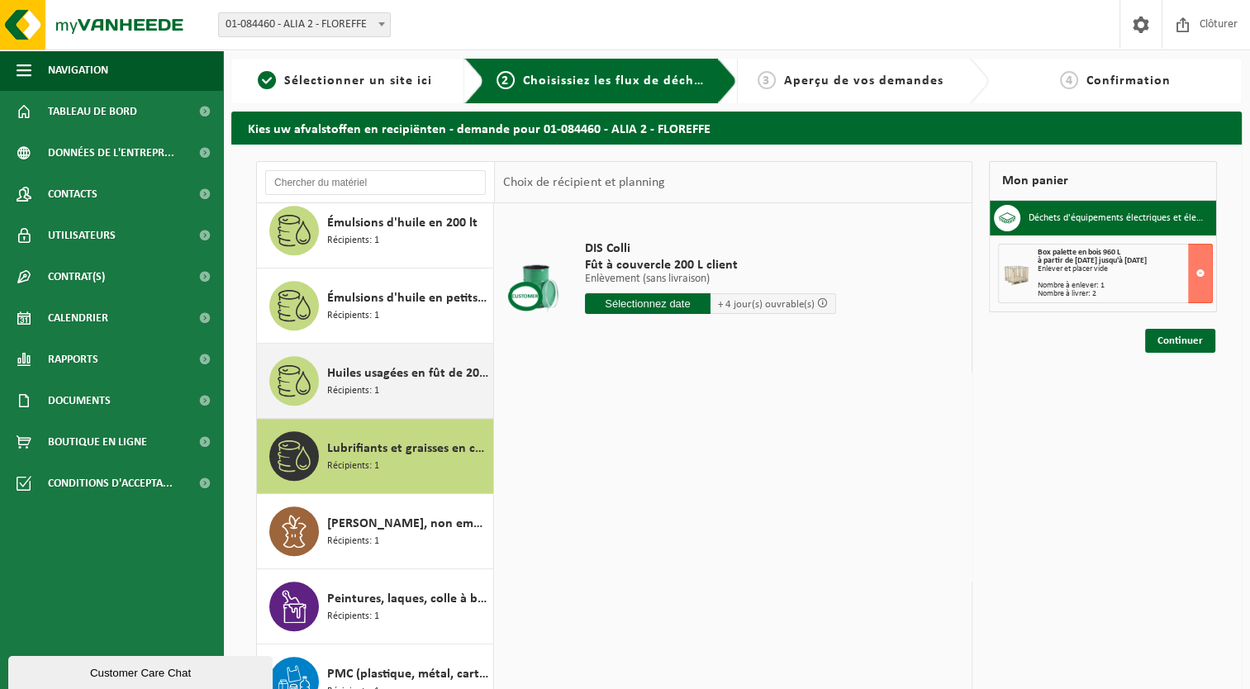
click at [393, 378] on span "Huiles usagées en fût de 200 lt" at bounding box center [408, 374] width 162 height 20
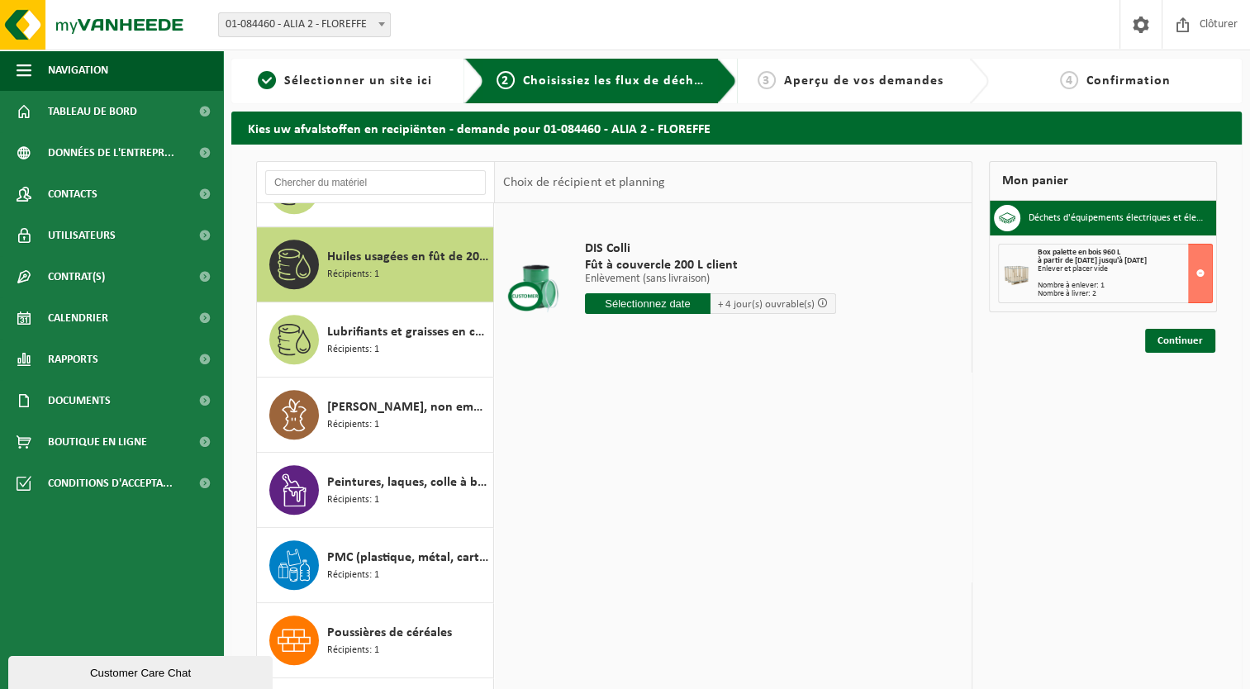
scroll to position [1276, 0]
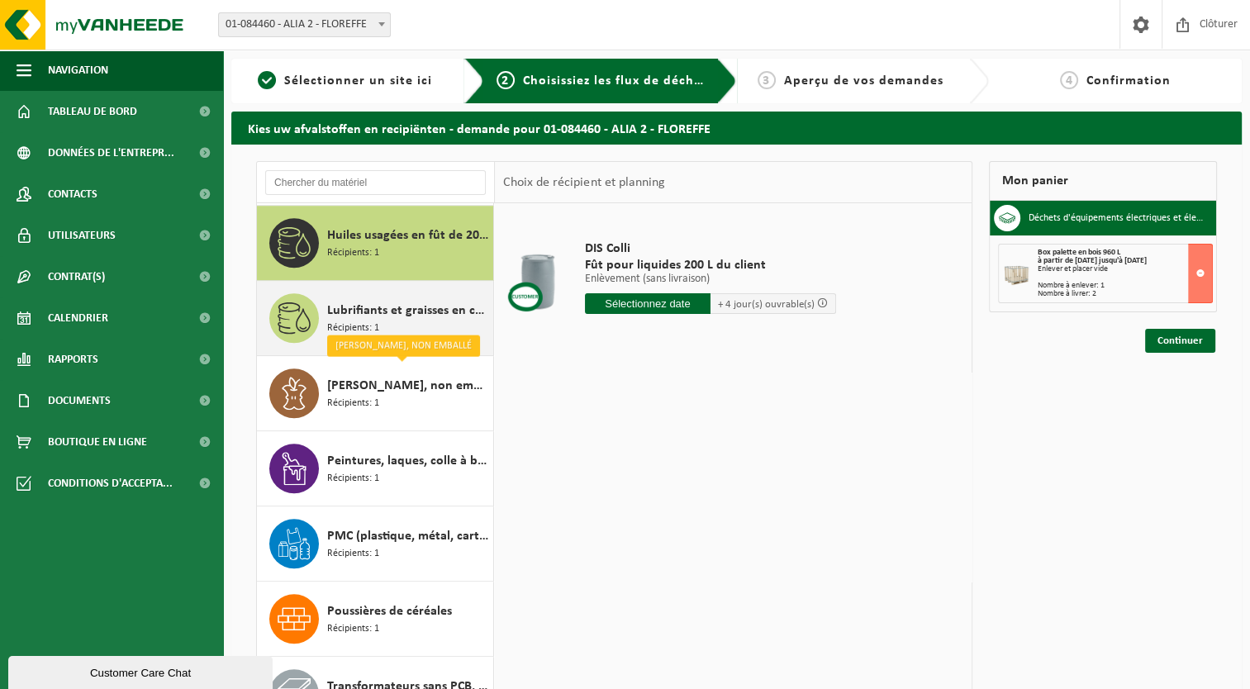
click at [388, 316] on span "Lubrifiants et graisses en conteneur de 200 litres" at bounding box center [408, 311] width 162 height 20
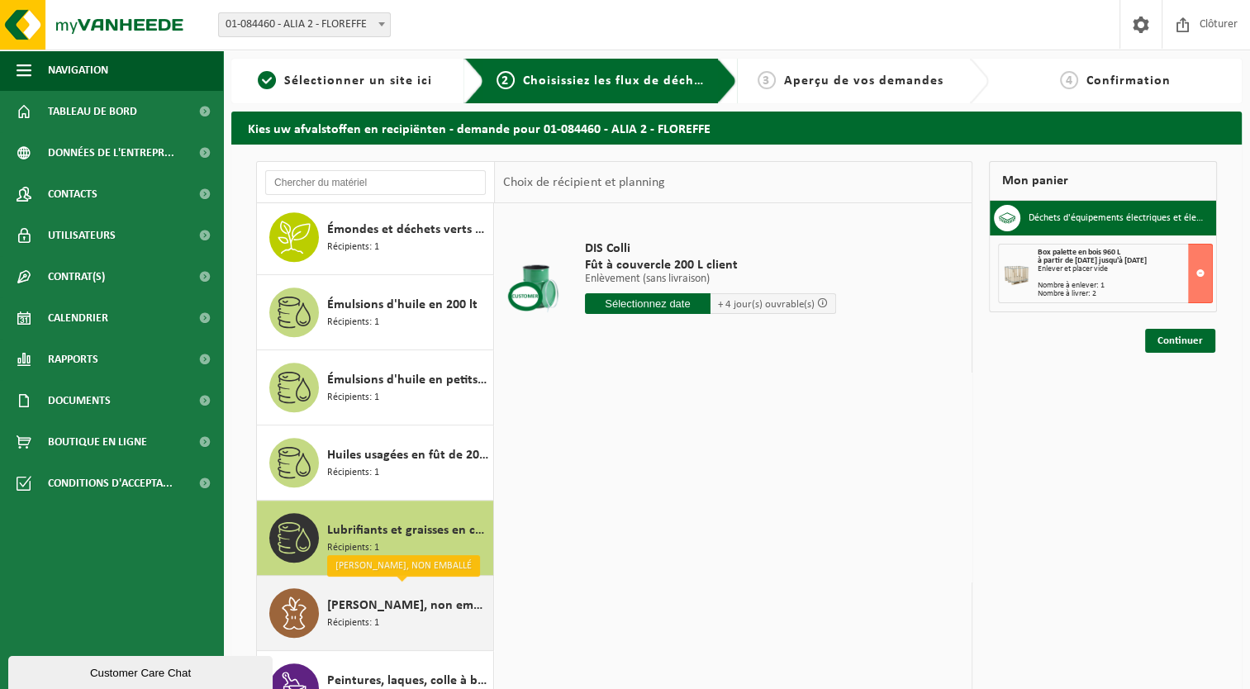
scroll to position [1055, 0]
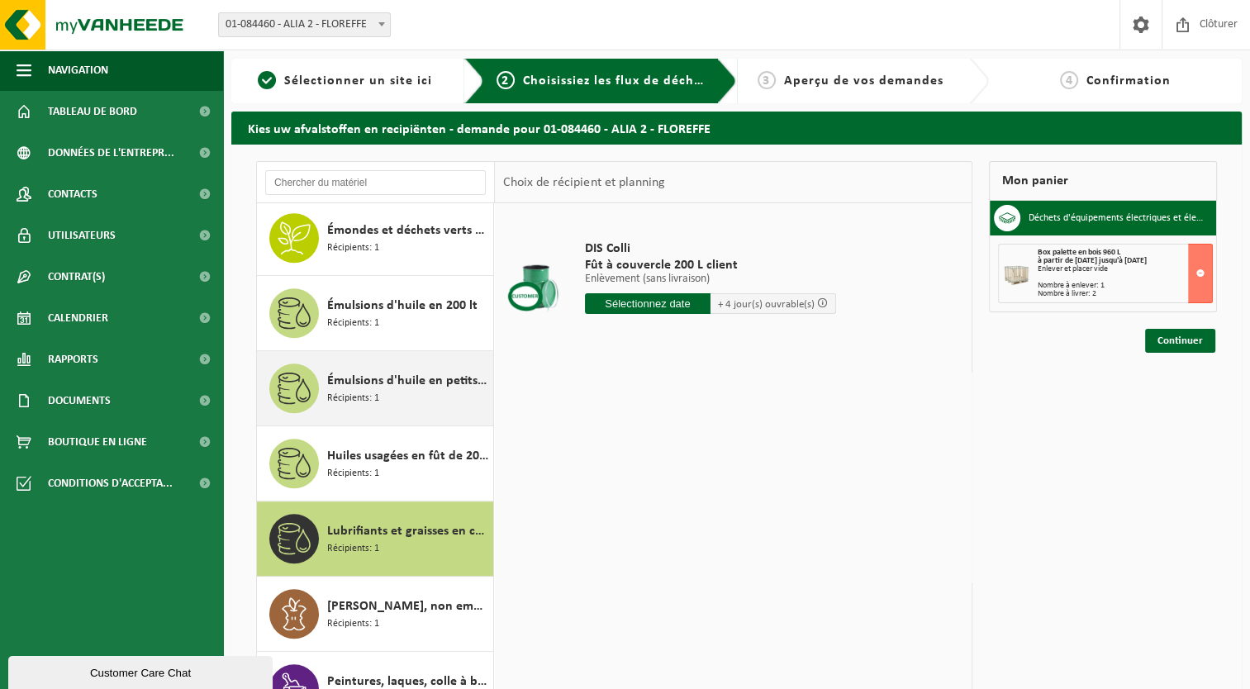
click at [368, 373] on span "Émulsions d'huile en petits emballages" at bounding box center [408, 381] width 162 height 20
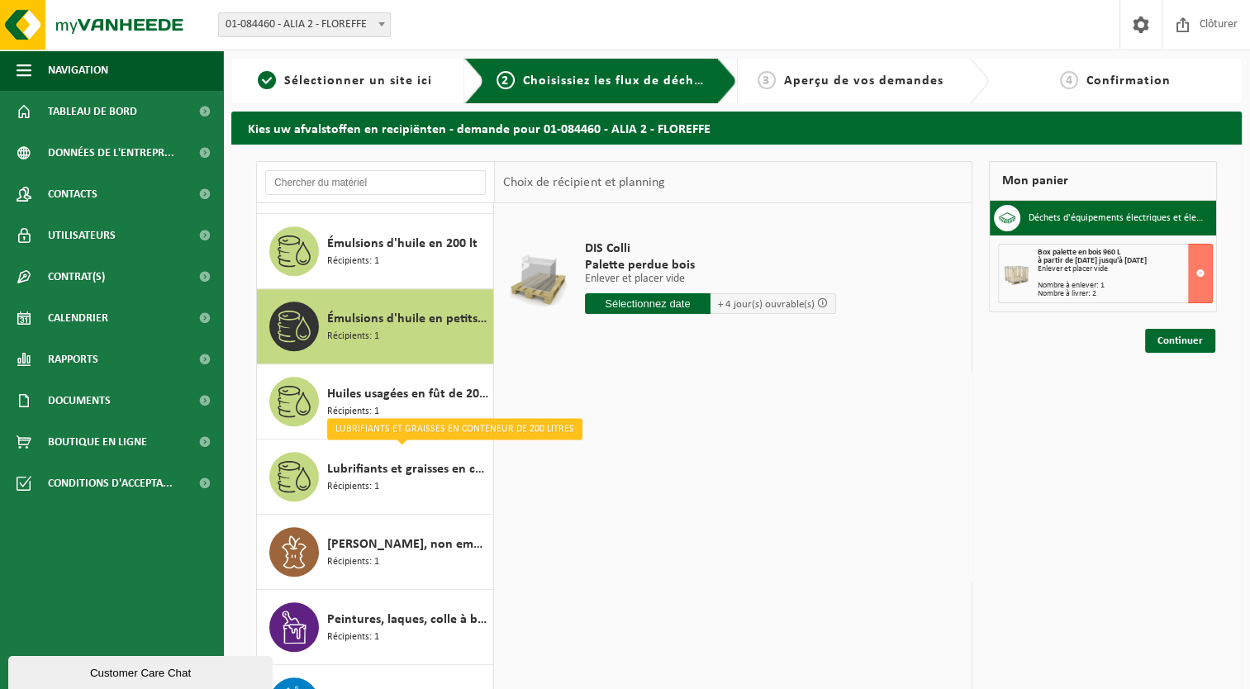
scroll to position [1035, 0]
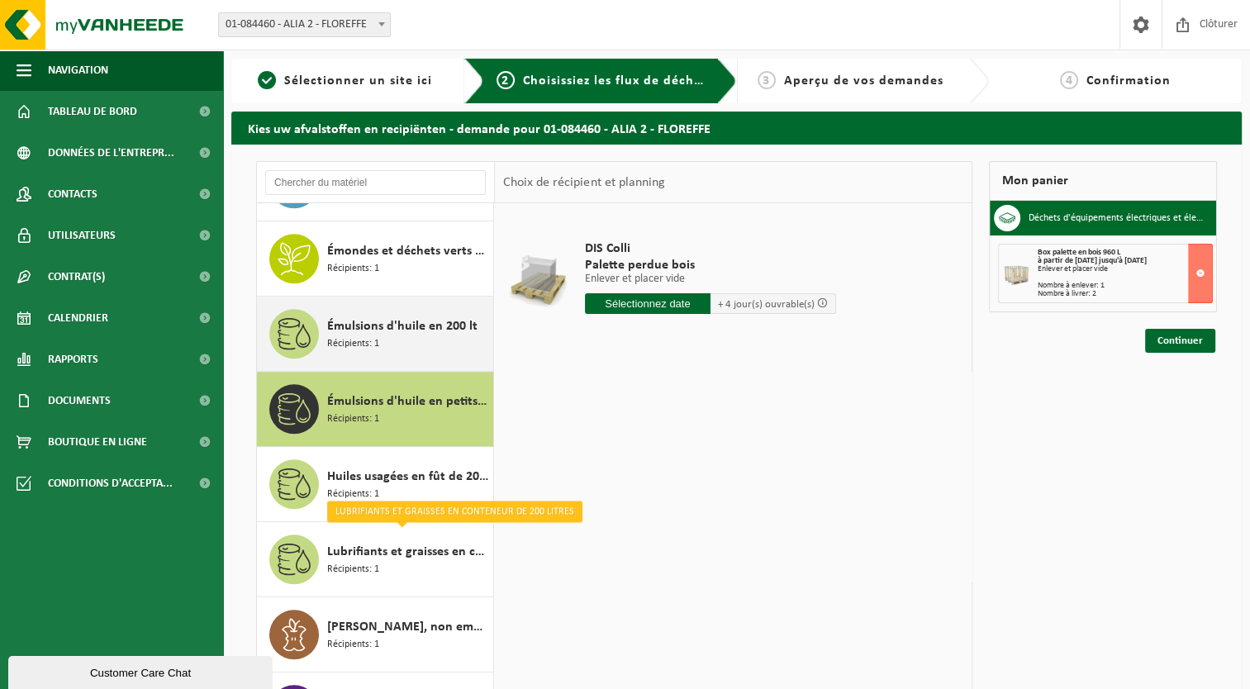
click at [363, 321] on span "Émulsions d'huile en 200 lt" at bounding box center [402, 326] width 150 height 20
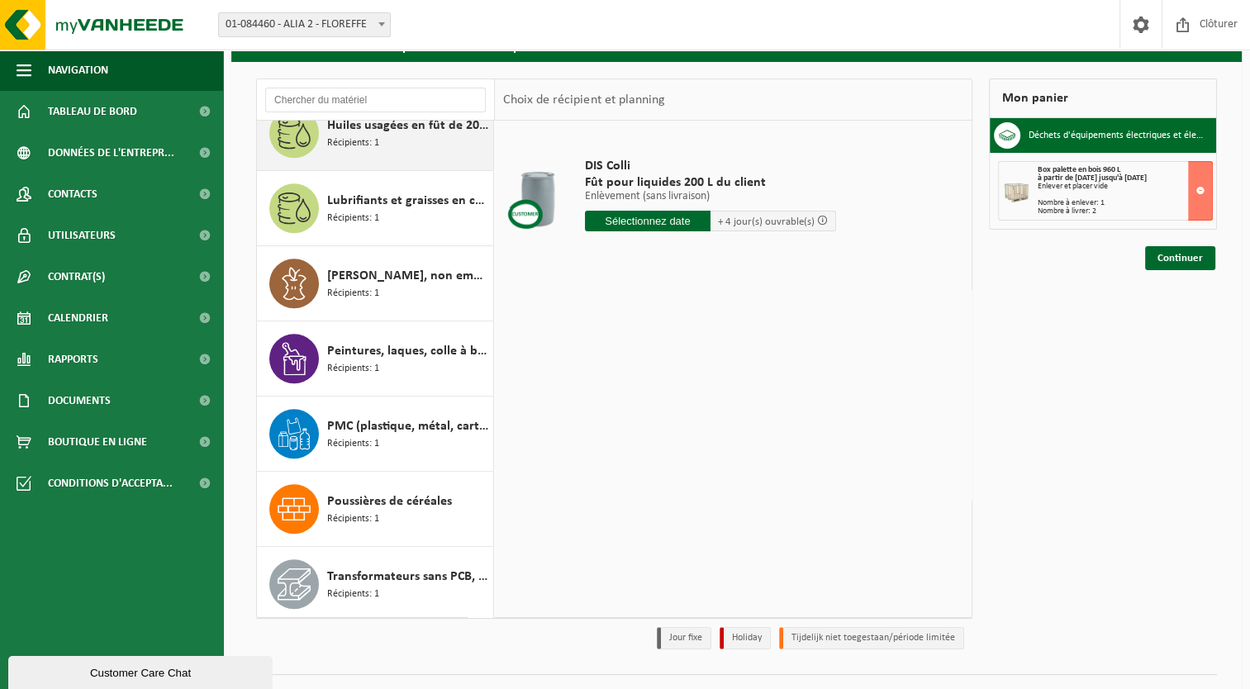
scroll to position [117, 0]
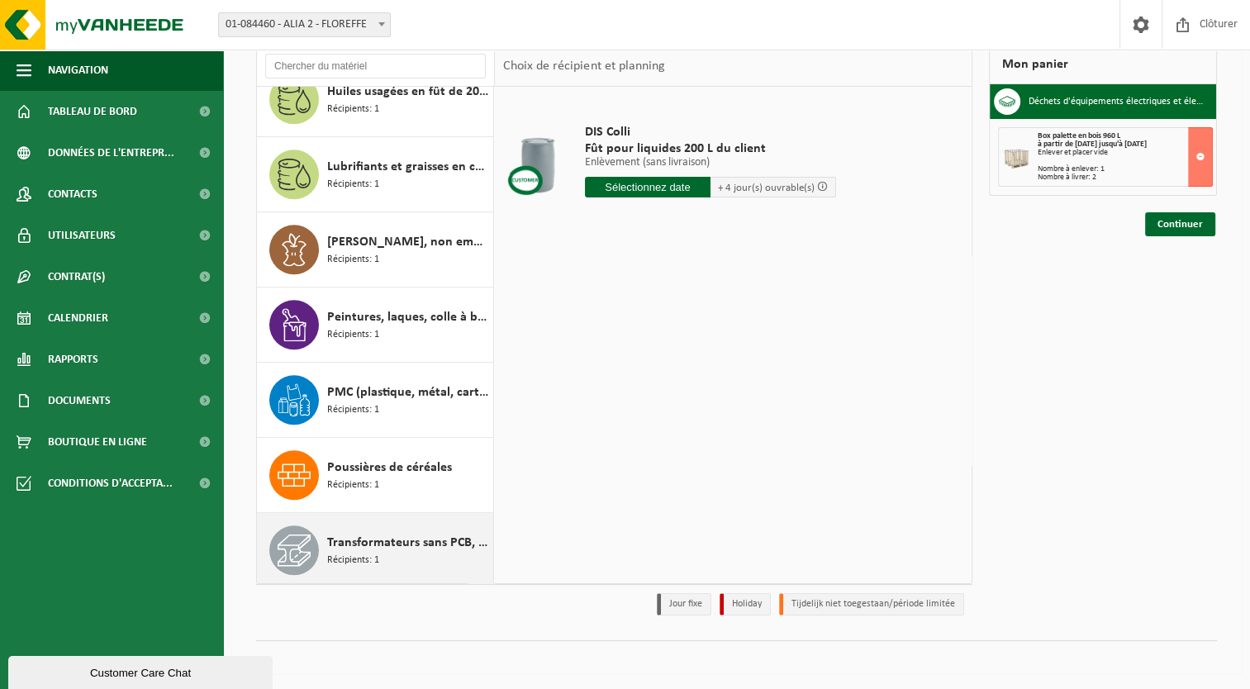
click at [383, 535] on span "Transformateurs sans PCB, enroulements Alu / Cu" at bounding box center [408, 543] width 162 height 20
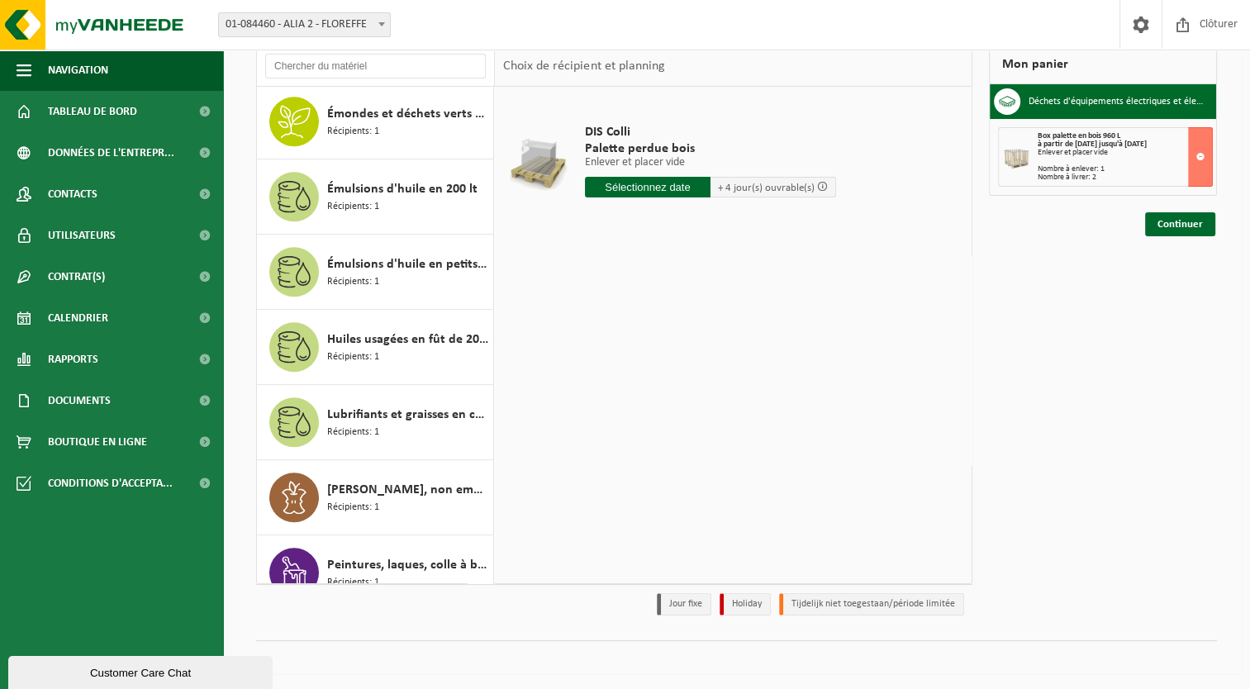
scroll to position [973, 0]
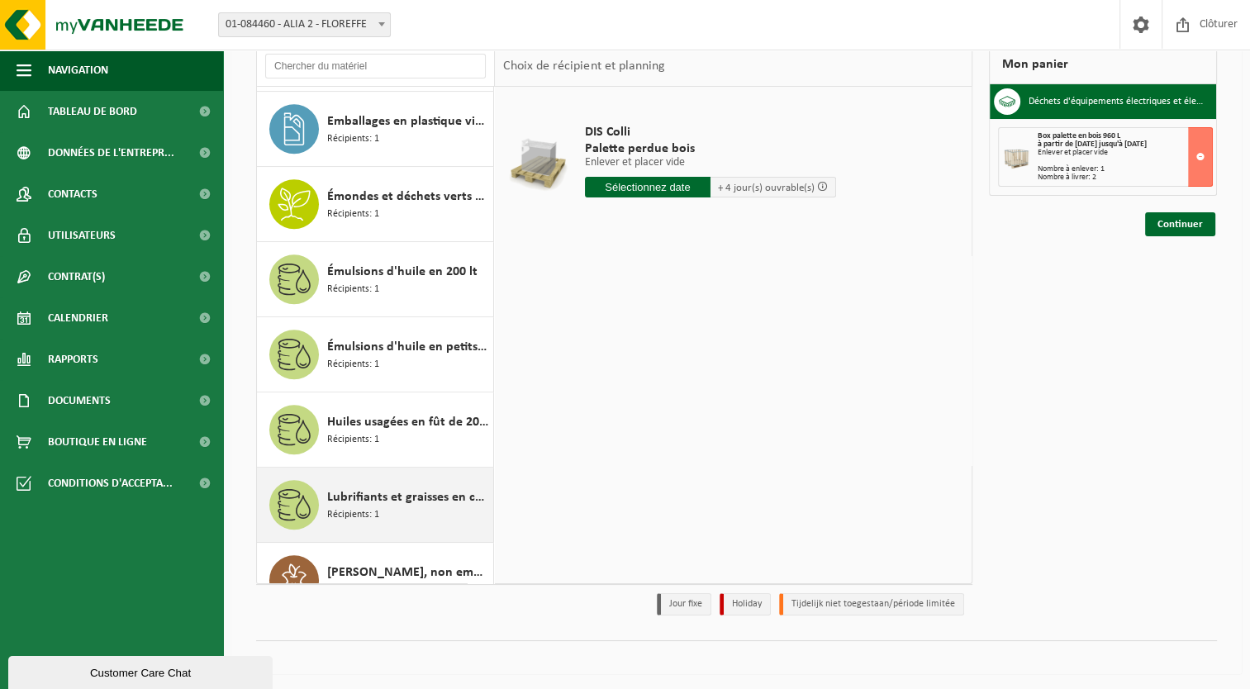
click at [373, 511] on span "Récipients: 1" at bounding box center [353, 515] width 52 height 16
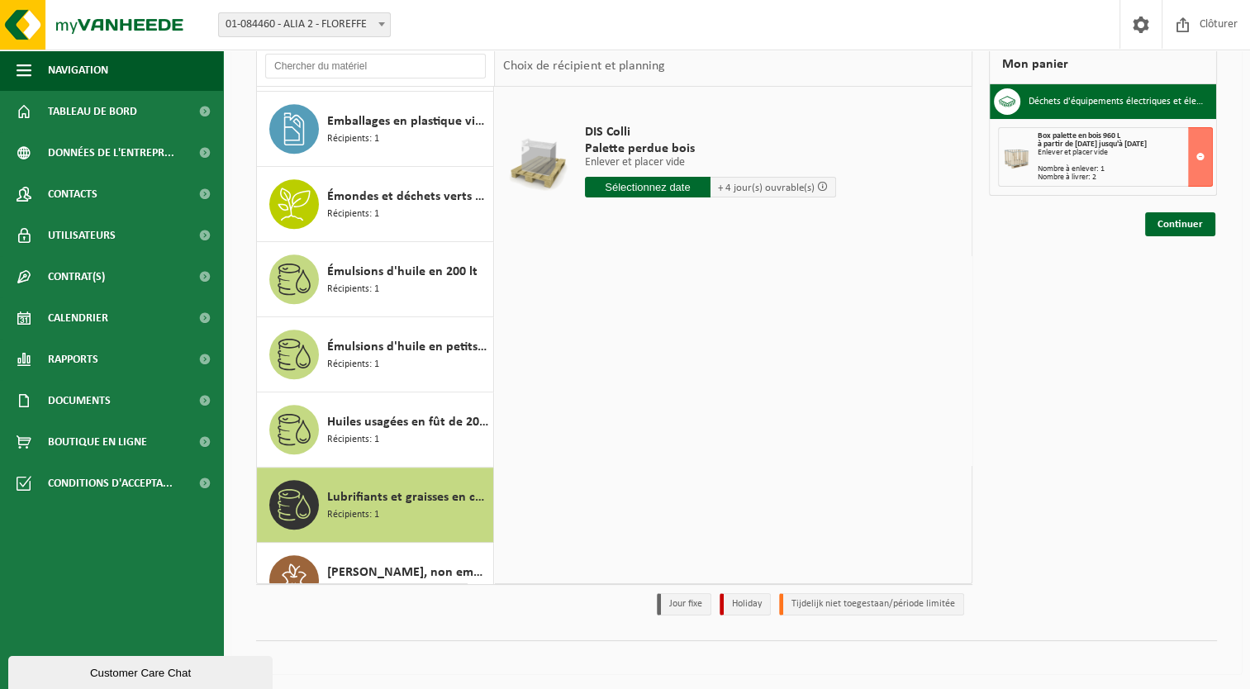
scroll to position [1303, 0]
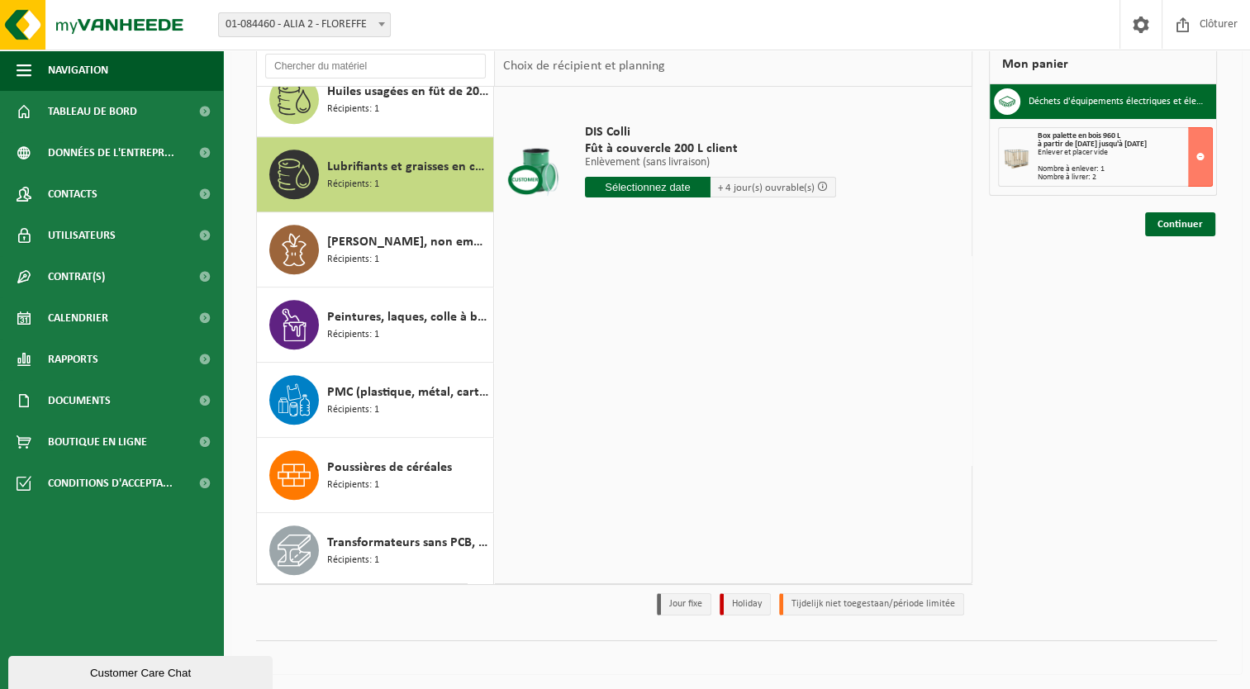
click at [654, 180] on input "text" at bounding box center [648, 187] width 126 height 21
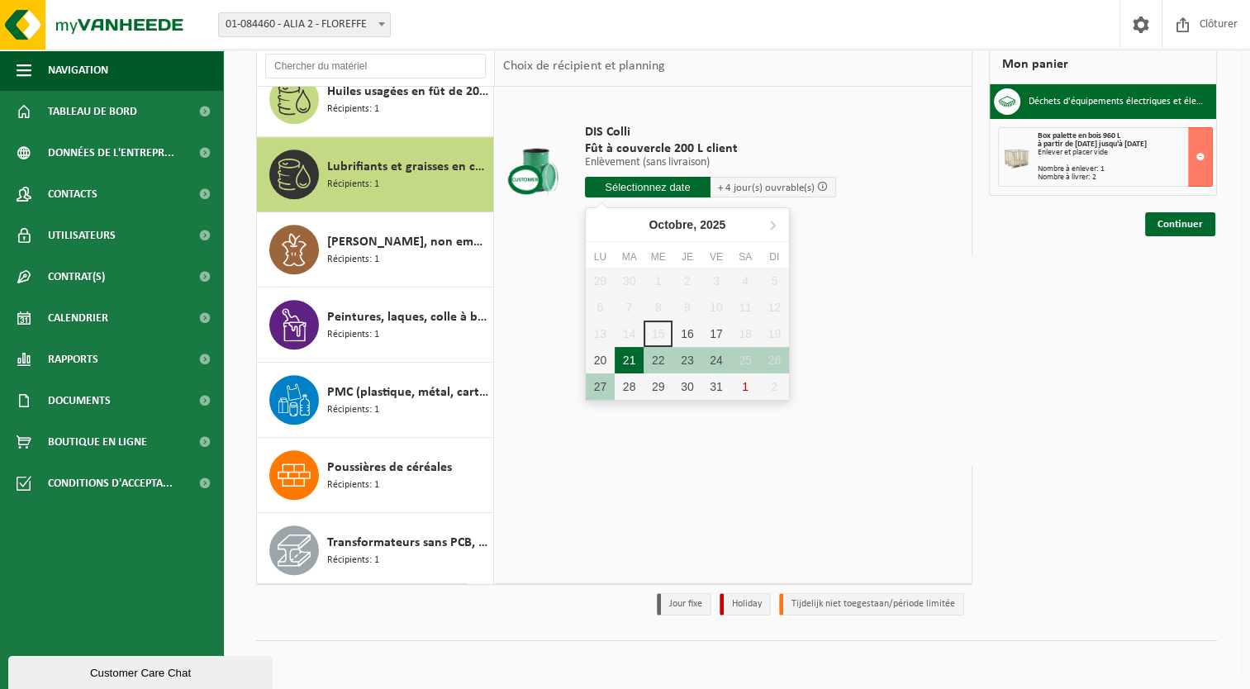
click at [627, 364] on div "21" at bounding box center [629, 360] width 29 height 26
type input "à partir de 2025-10-21"
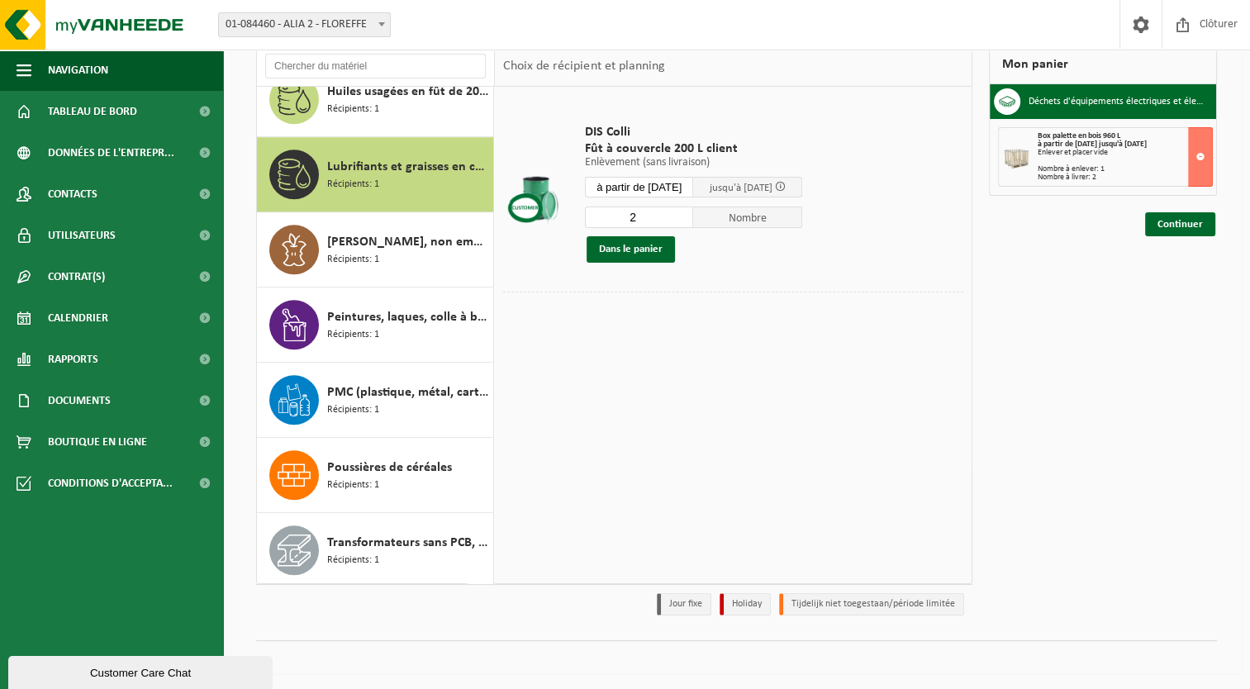
click at [692, 214] on input "2" at bounding box center [639, 217] width 109 height 21
type input "3"
click at [692, 214] on input "3" at bounding box center [639, 217] width 109 height 21
click at [638, 246] on button "Dans le panier" at bounding box center [631, 249] width 88 height 26
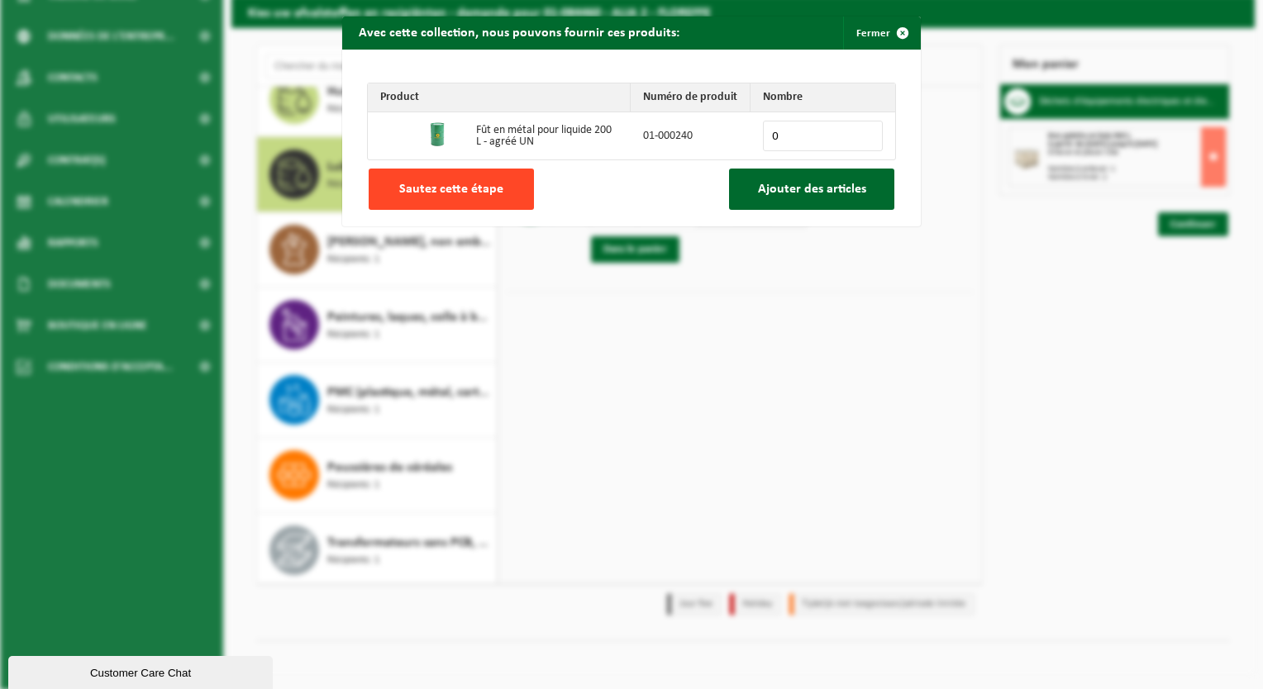
click at [458, 183] on span "Sautez cette étape" at bounding box center [451, 189] width 104 height 13
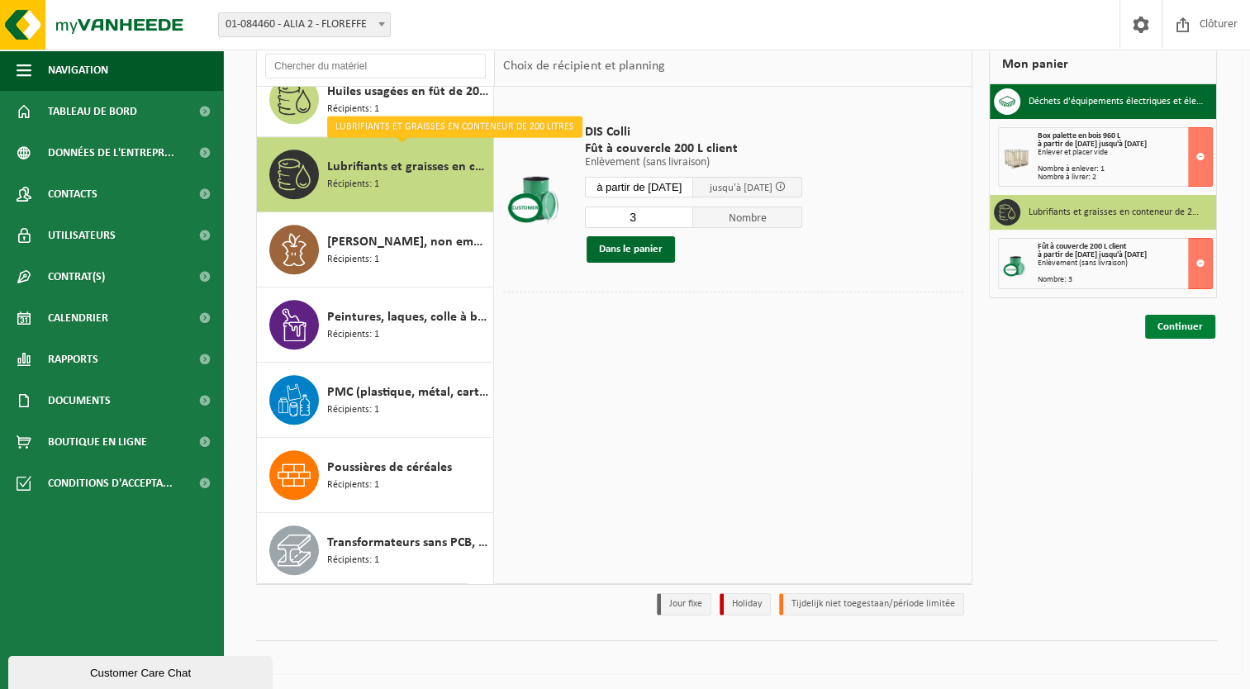
click at [1189, 326] on link "Continuer" at bounding box center [1180, 327] width 70 height 24
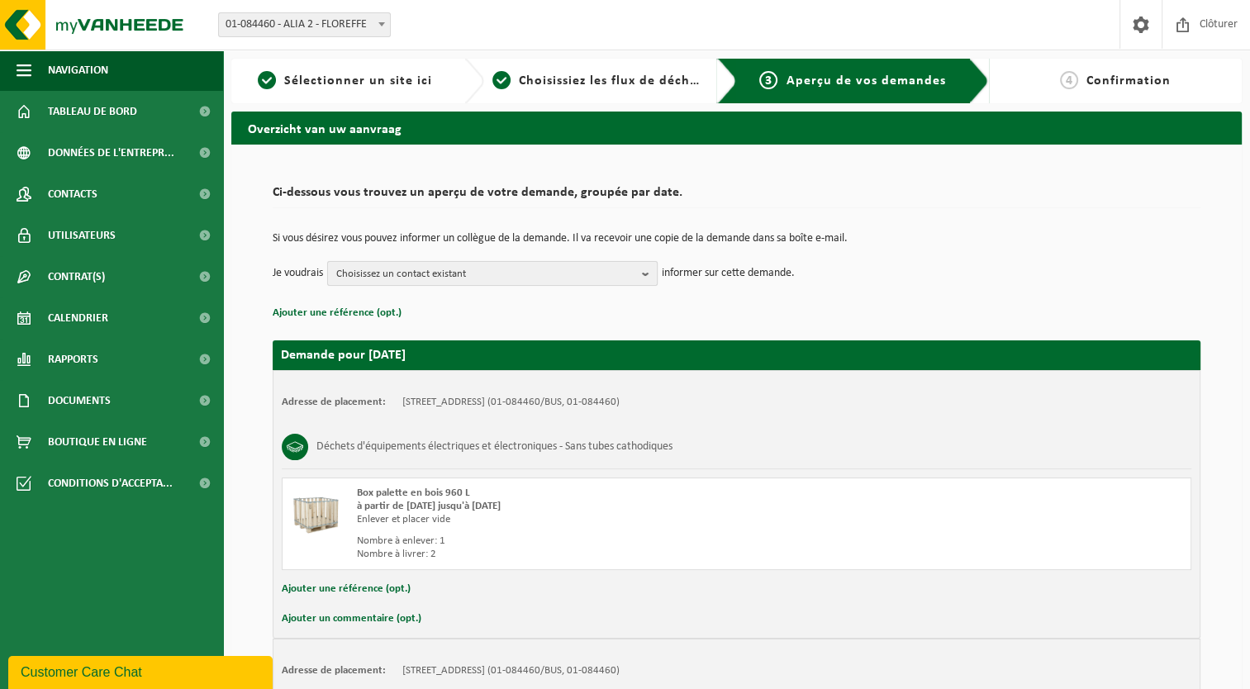
click at [649, 274] on b "button" at bounding box center [649, 273] width 15 height 23
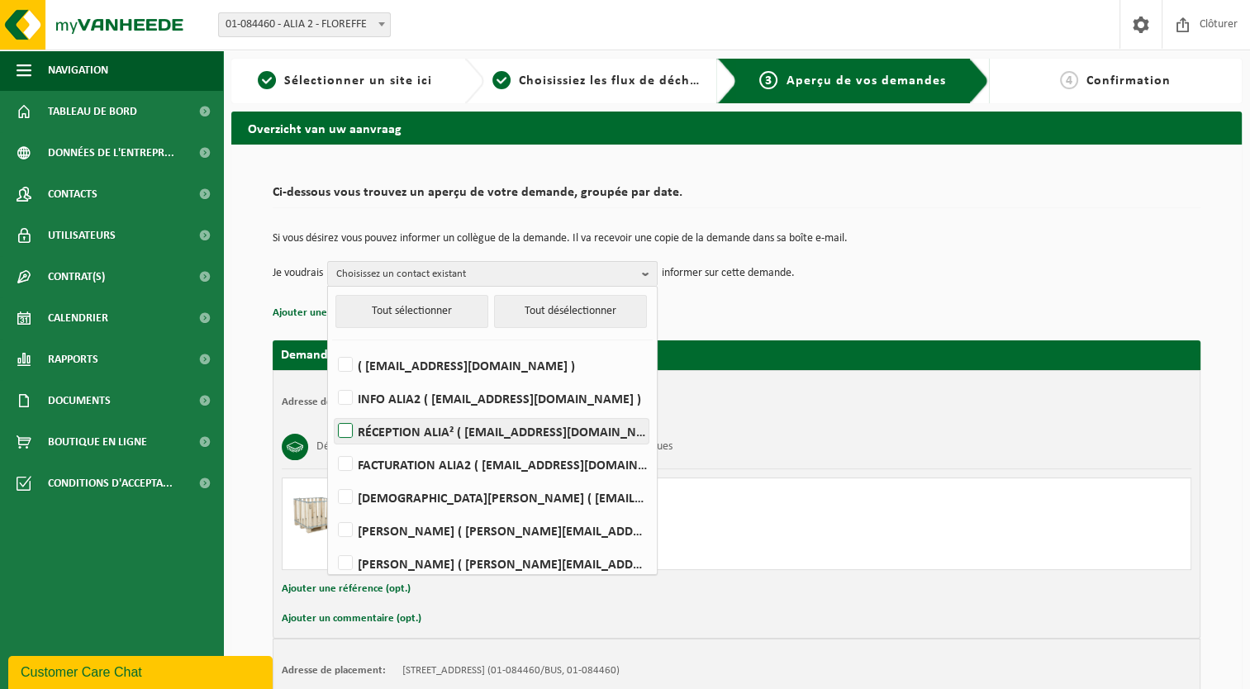
click at [496, 436] on label "RÉCEPTION ALIA² ( [EMAIL_ADDRESS][DOMAIN_NAME] )" at bounding box center [492, 431] width 314 height 25
click at [332, 411] on input "RÉCEPTION ALIA² ( [EMAIL_ADDRESS][DOMAIN_NAME] )" at bounding box center [331, 410] width 1 height 1
checkbox input "true"
click at [783, 513] on div "Enlever et placer vide" at bounding box center [580, 519] width 446 height 13
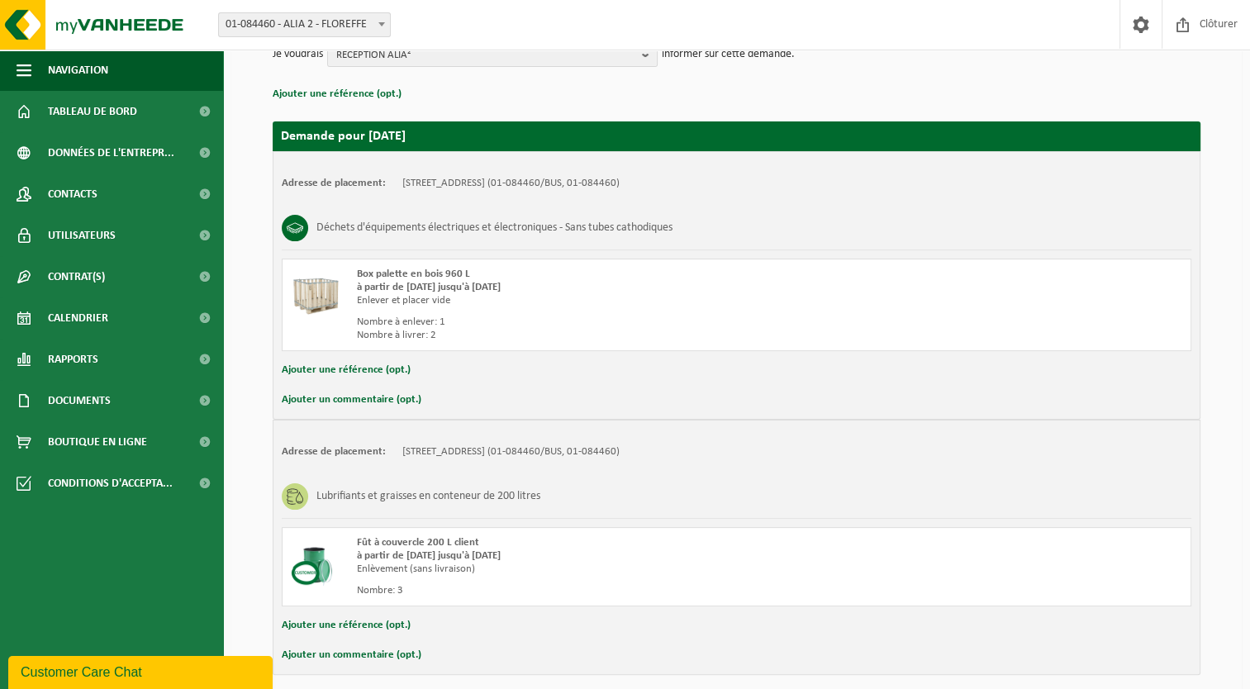
scroll to position [248, 0]
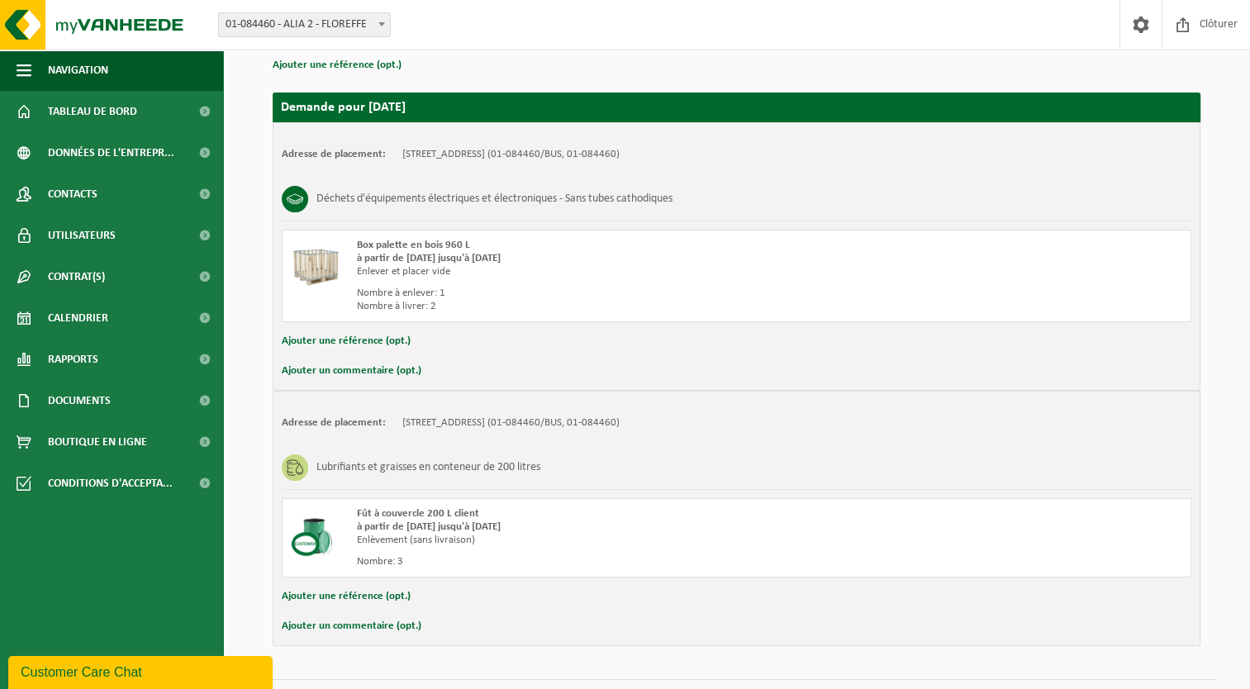
click at [357, 338] on button "Ajouter une référence (opt.)" at bounding box center [346, 341] width 129 height 21
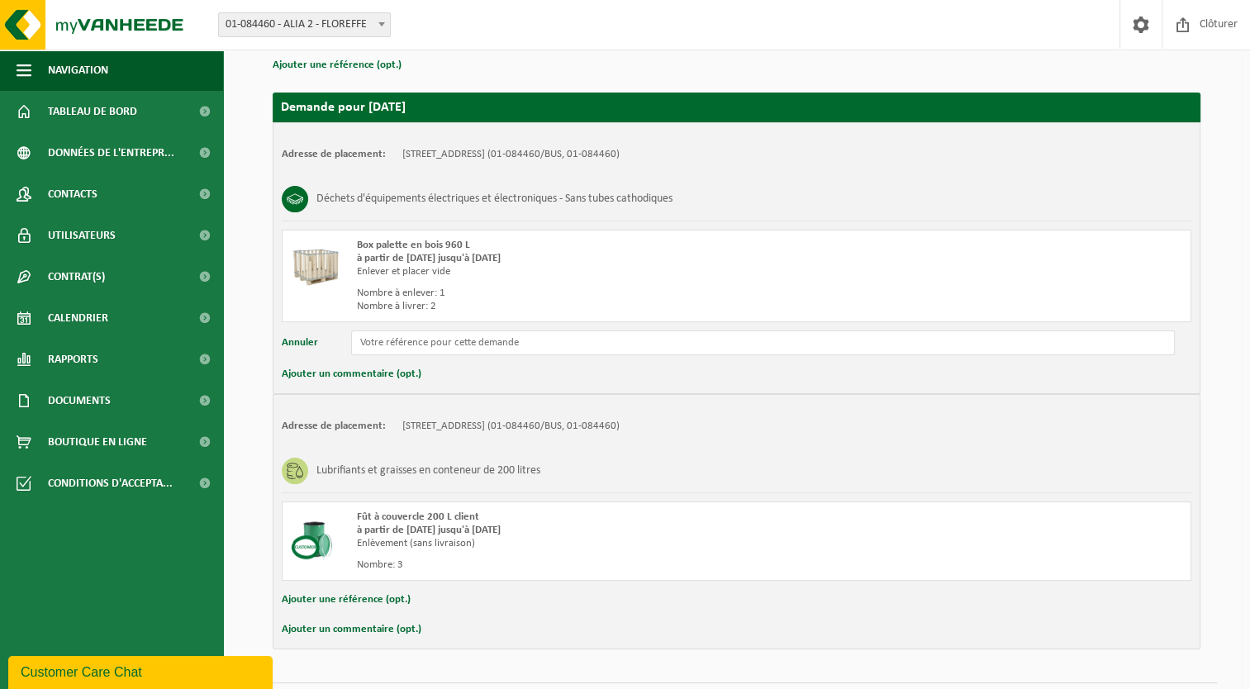
click at [308, 340] on button "Annuler" at bounding box center [300, 343] width 36 height 25
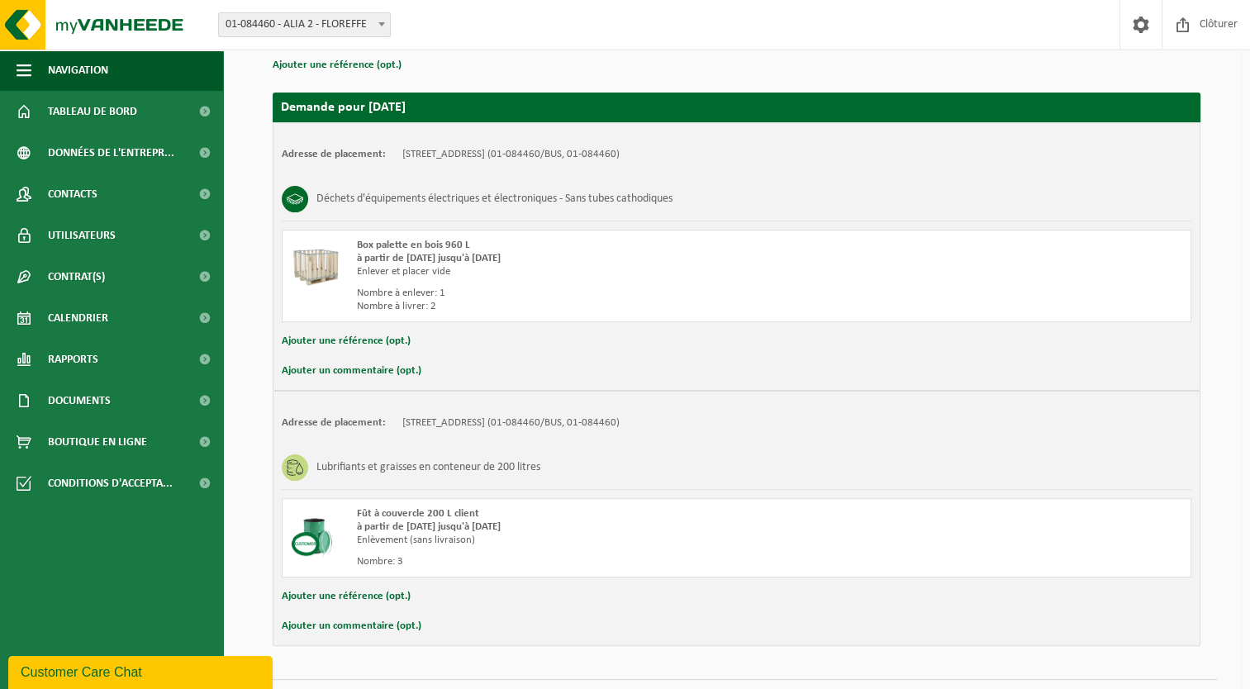
click at [350, 370] on button "Ajouter un commentaire (opt.)" at bounding box center [352, 370] width 140 height 21
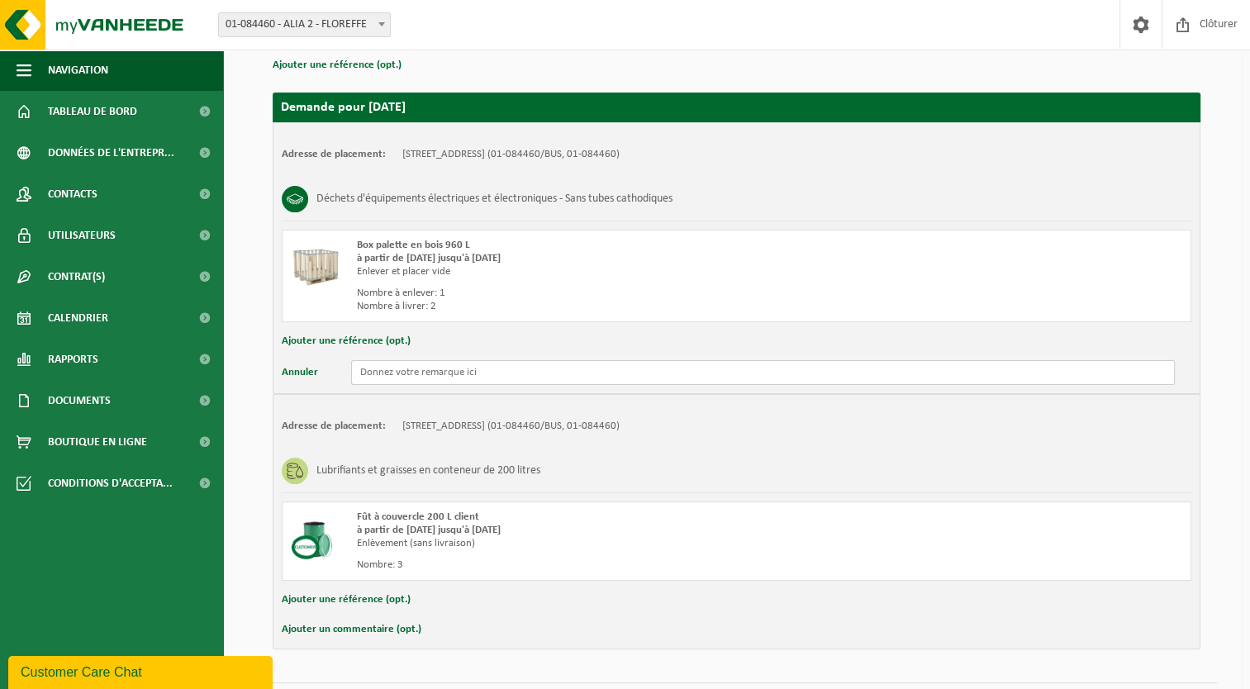
click at [373, 373] on input "text" at bounding box center [763, 372] width 824 height 25
click at [304, 370] on button "Annuler" at bounding box center [300, 372] width 36 height 25
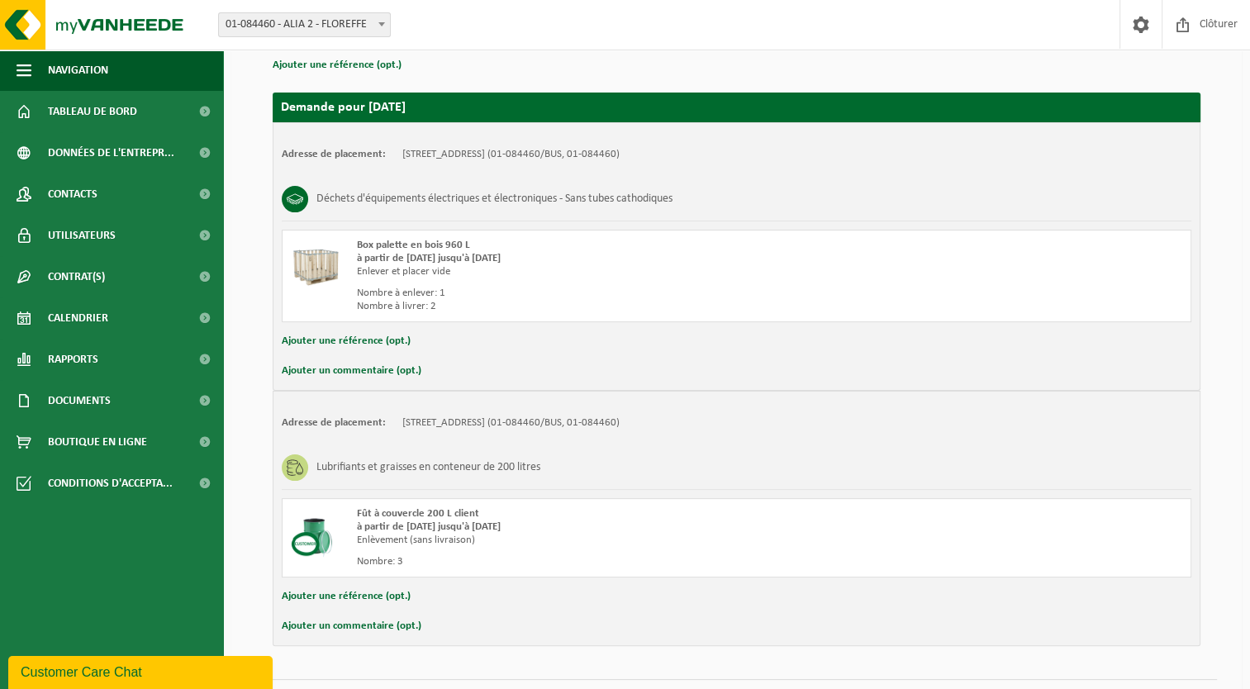
click at [314, 369] on button "Ajouter un commentaire (opt.)" at bounding box center [352, 370] width 140 height 21
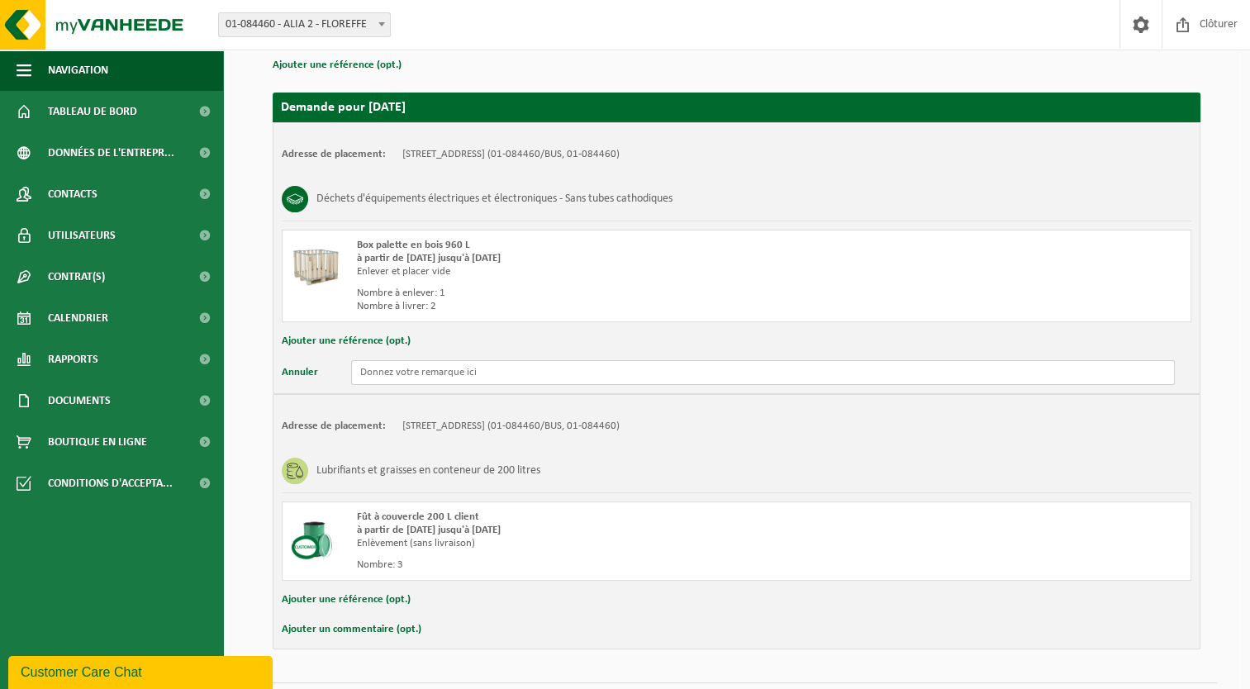
click at [419, 366] on input "text" at bounding box center [763, 372] width 824 height 25
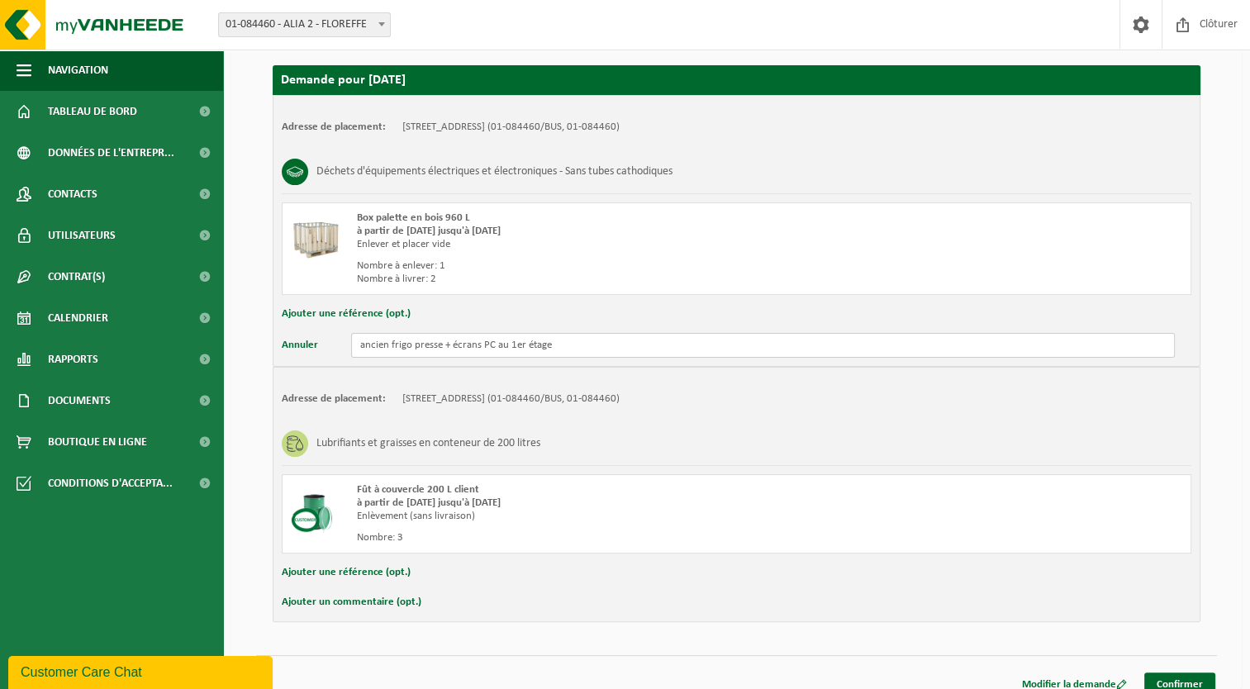
scroll to position [289, 0]
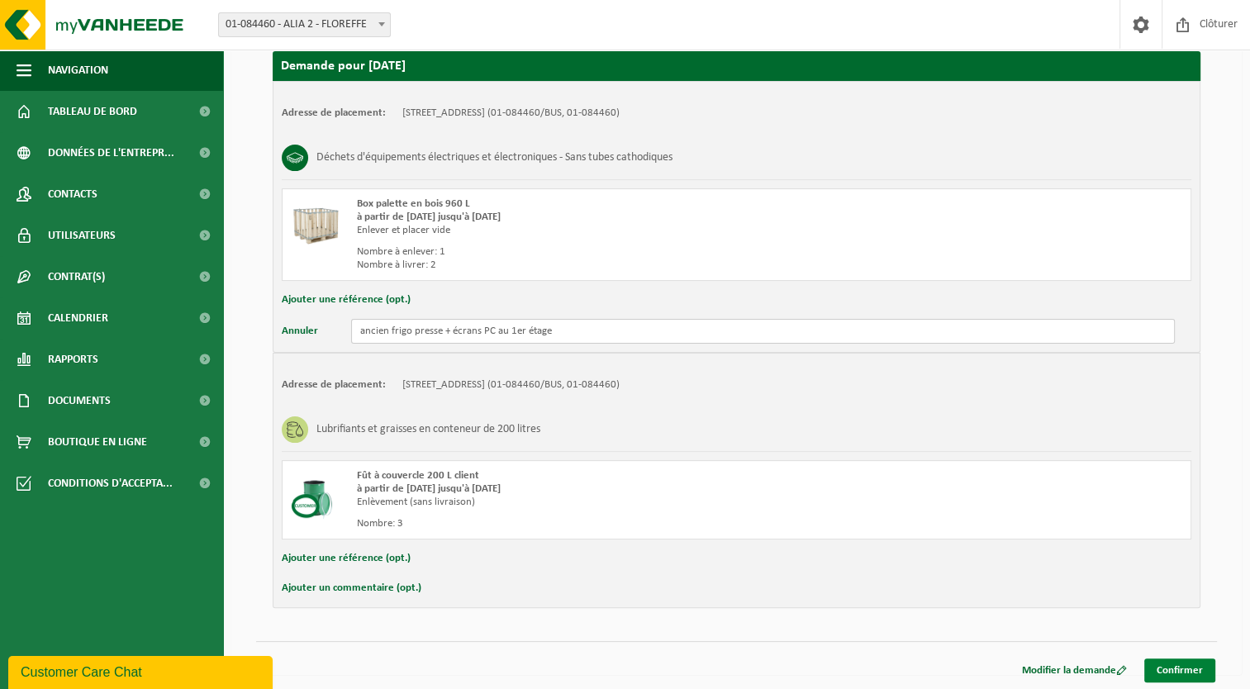
type input "ancien frigo presse + écrans PC au 1er étage"
click at [1168, 668] on link "Confirmer" at bounding box center [1179, 671] width 71 height 24
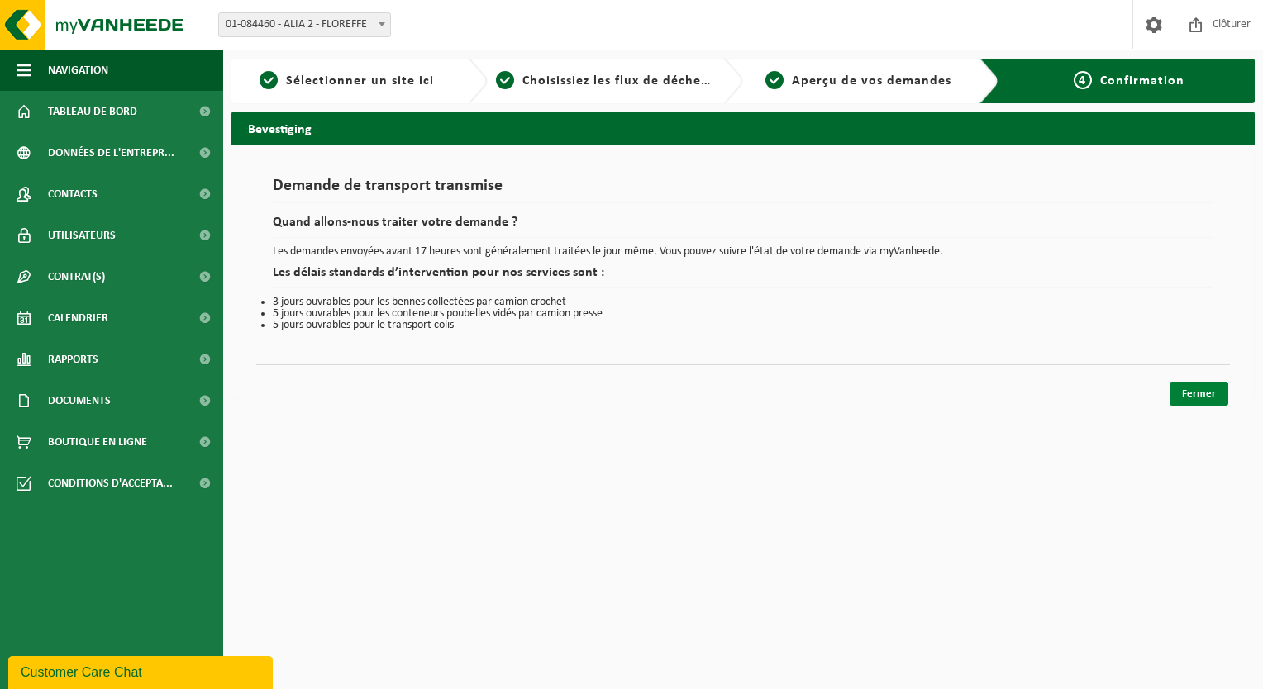
click at [1201, 395] on link "Fermer" at bounding box center [1198, 394] width 59 height 24
